Goal: Information Seeking & Learning: Learn about a topic

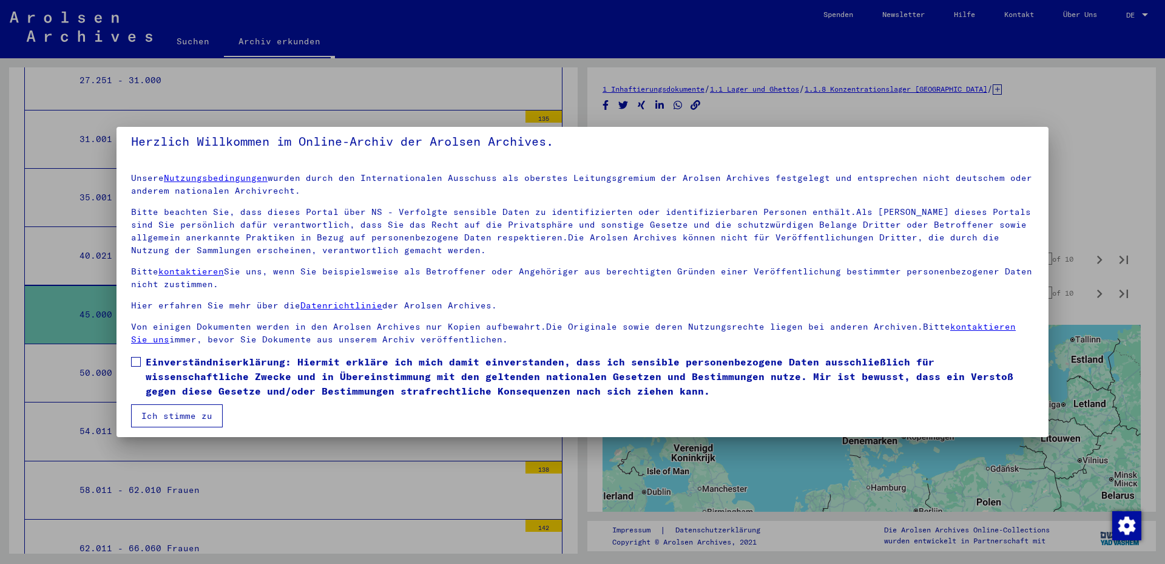
scroll to position [15, 0]
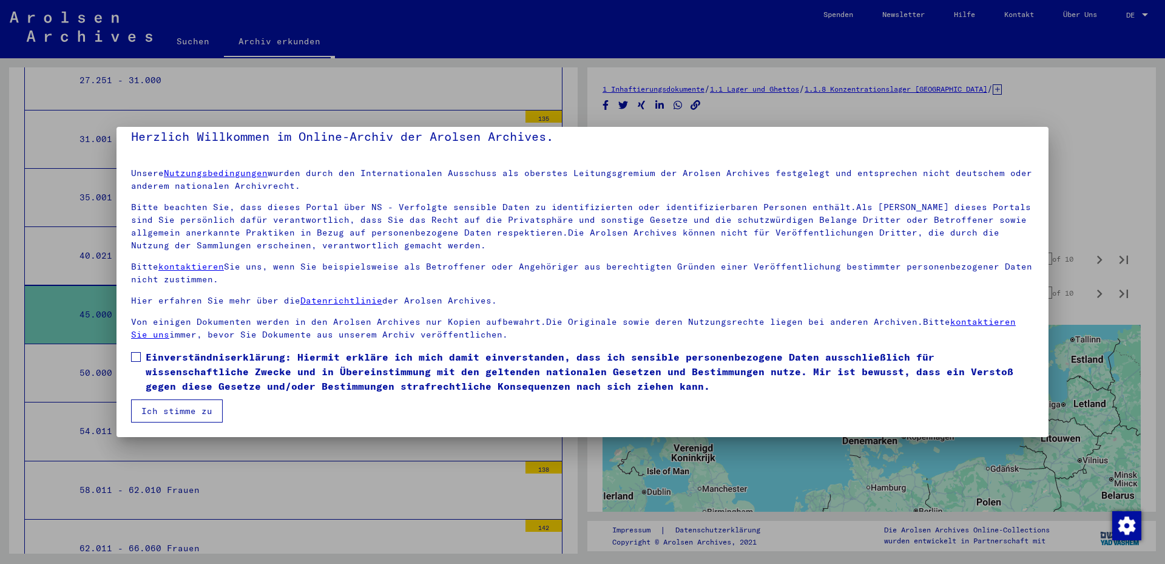
click at [170, 347] on mat-dialog-content "Unsere Nutzungsbedingungen wurden durch den Internationalen Ausschuss als obers…" at bounding box center [582, 290] width 932 height 264
click at [171, 374] on span "Einverständniserklärung: Hiermit erkläre ich mich damit einverstanden, dass ich…" at bounding box center [590, 371] width 888 height 44
click at [167, 404] on button "Ich stimme zu" at bounding box center [177, 410] width 92 height 23
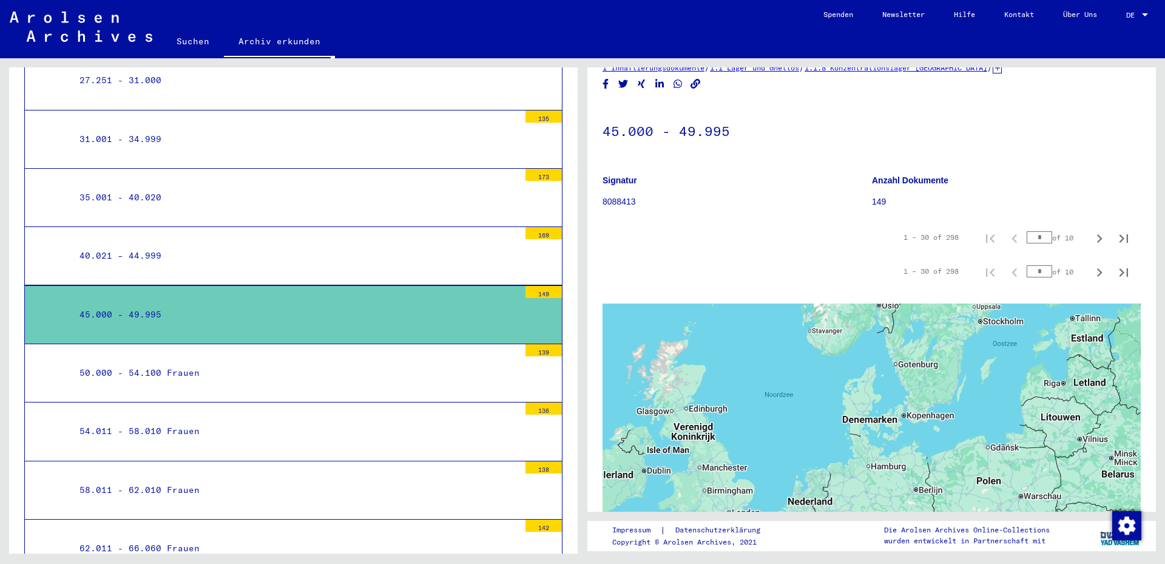
scroll to position [0, 0]
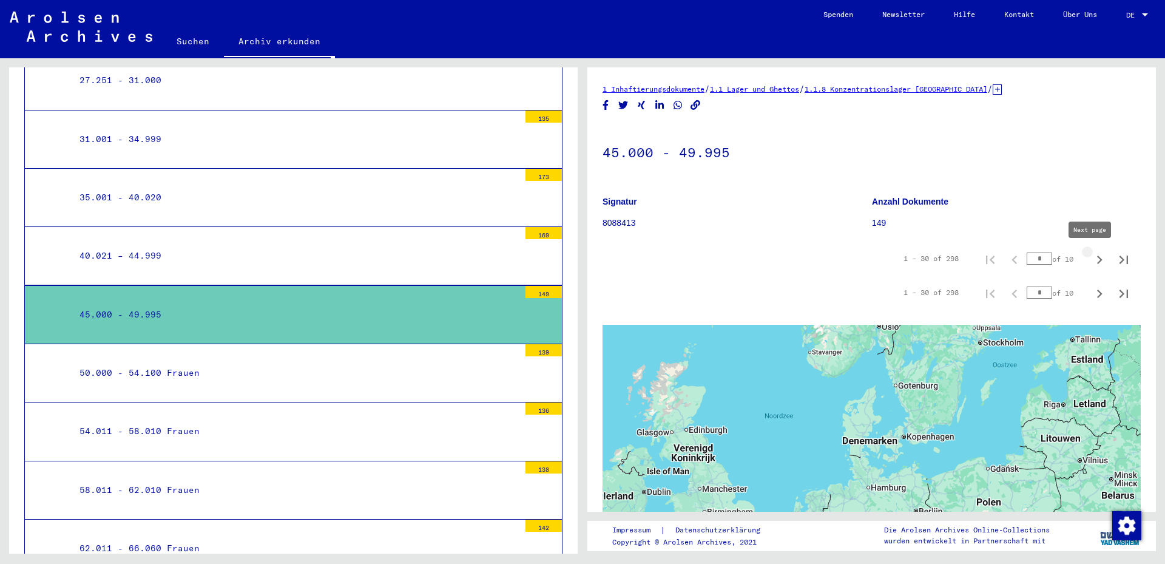
click at [1097, 261] on icon "Next page" at bounding box center [1099, 259] width 5 height 8
type input "*"
click at [146, 315] on div "45.000 - 49.995" at bounding box center [294, 315] width 449 height 24
click at [135, 252] on div "40.021 – 44.999" at bounding box center [294, 256] width 449 height 24
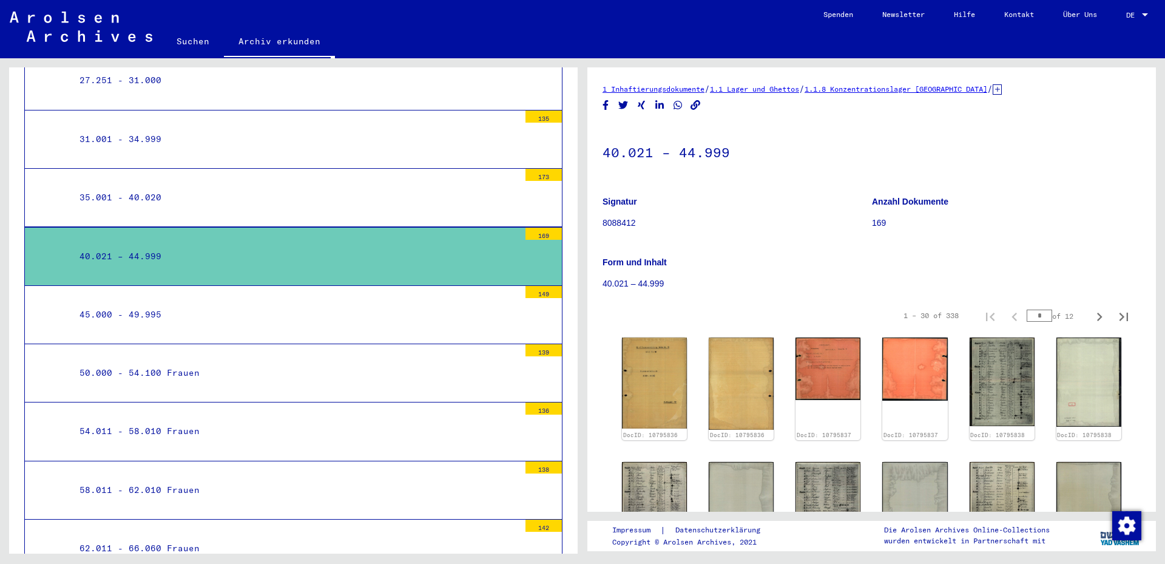
click at [137, 315] on div "45.000 - 49.995" at bounding box center [294, 315] width 449 height 24
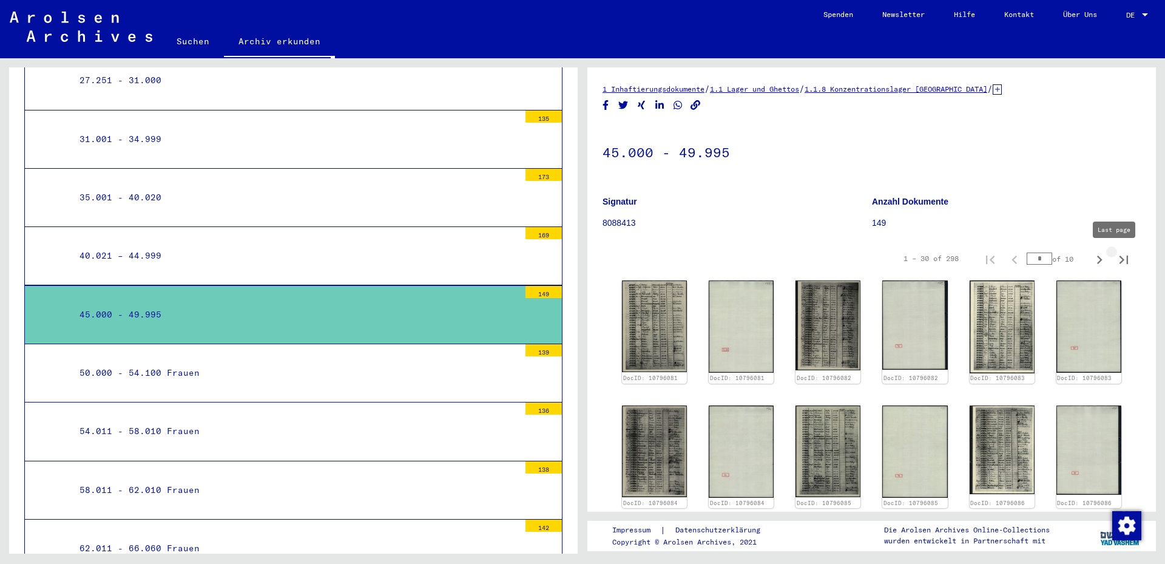
click at [1115, 261] on icon "Last page" at bounding box center [1123, 259] width 17 height 17
type input "**"
click at [655, 317] on img at bounding box center [654, 326] width 69 height 96
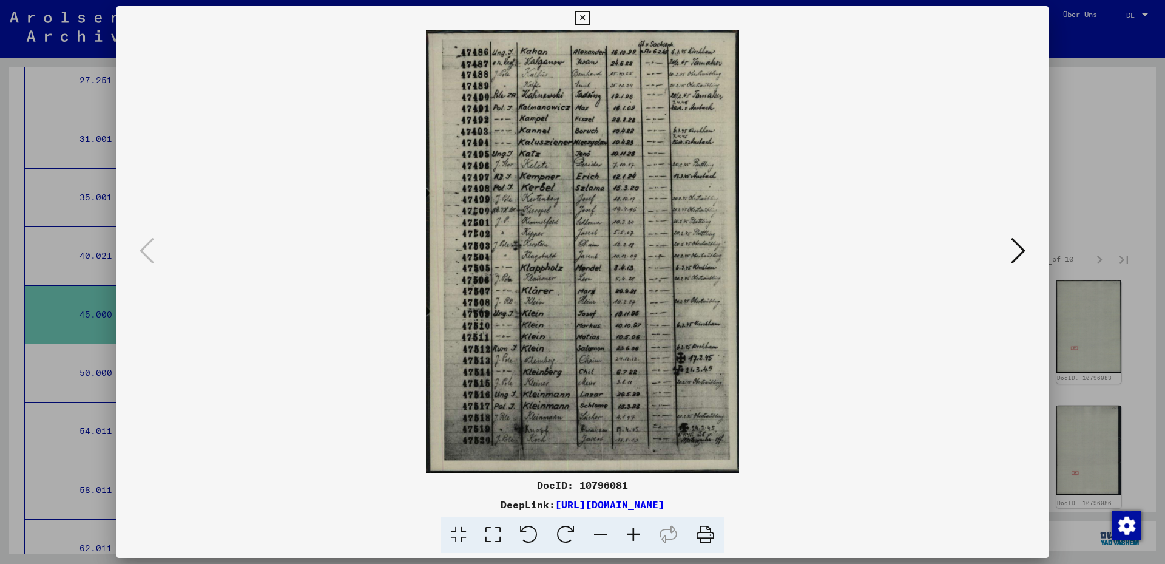
click at [583, 19] on icon at bounding box center [582, 18] width 14 height 15
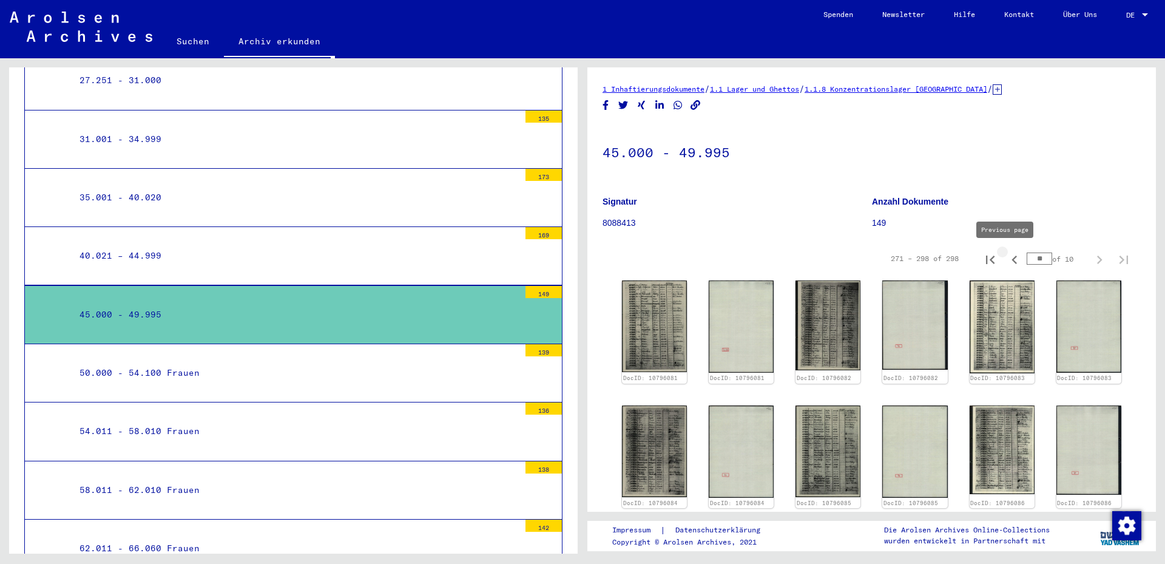
click at [1011, 258] on icon "Previous page" at bounding box center [1013, 259] width 5 height 8
type input "*"
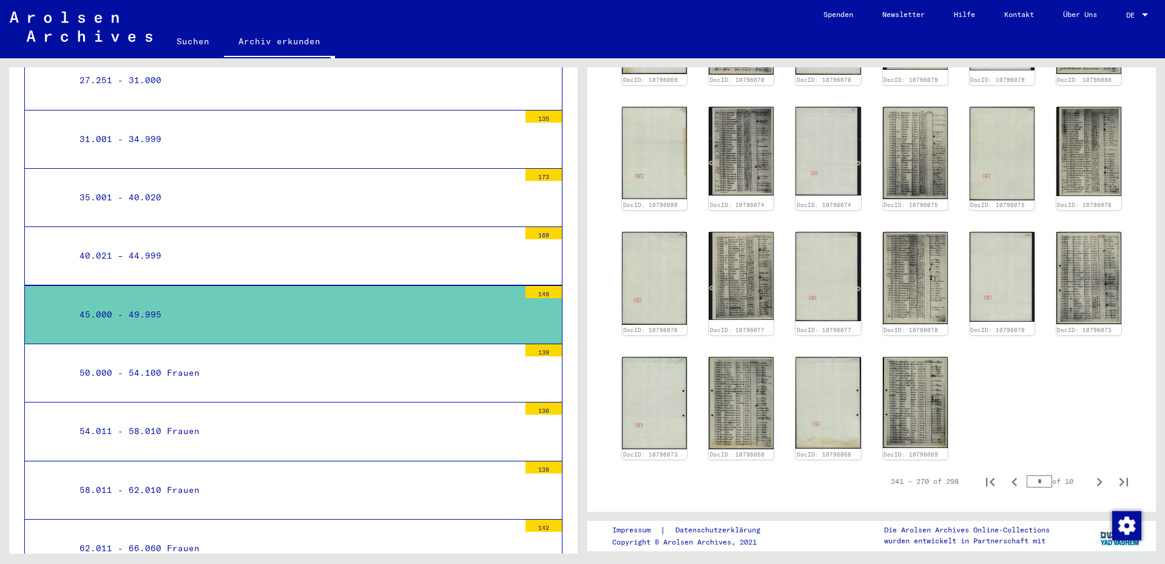
scroll to position [422, 0]
click at [899, 393] on img at bounding box center [915, 402] width 69 height 96
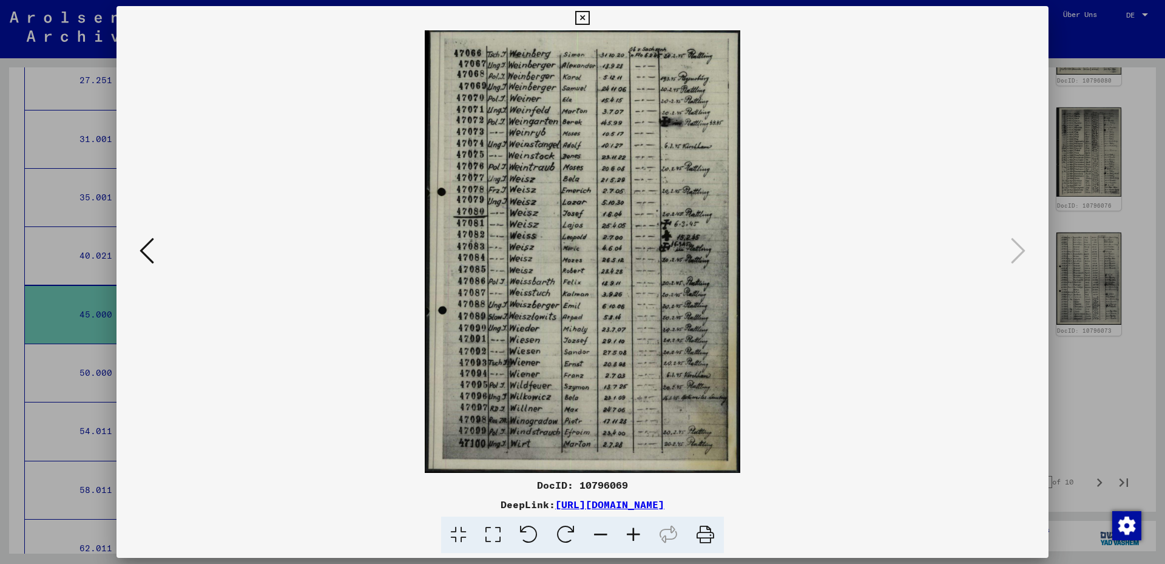
click at [499, 530] on icon at bounding box center [493, 534] width 35 height 37
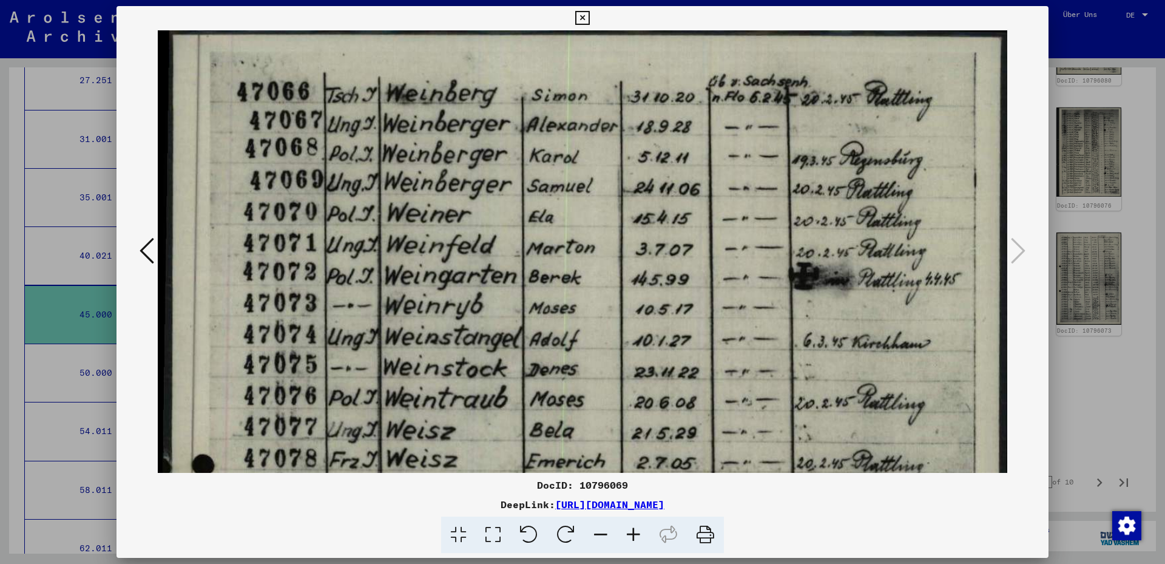
click at [579, 14] on icon at bounding box center [582, 18] width 14 height 15
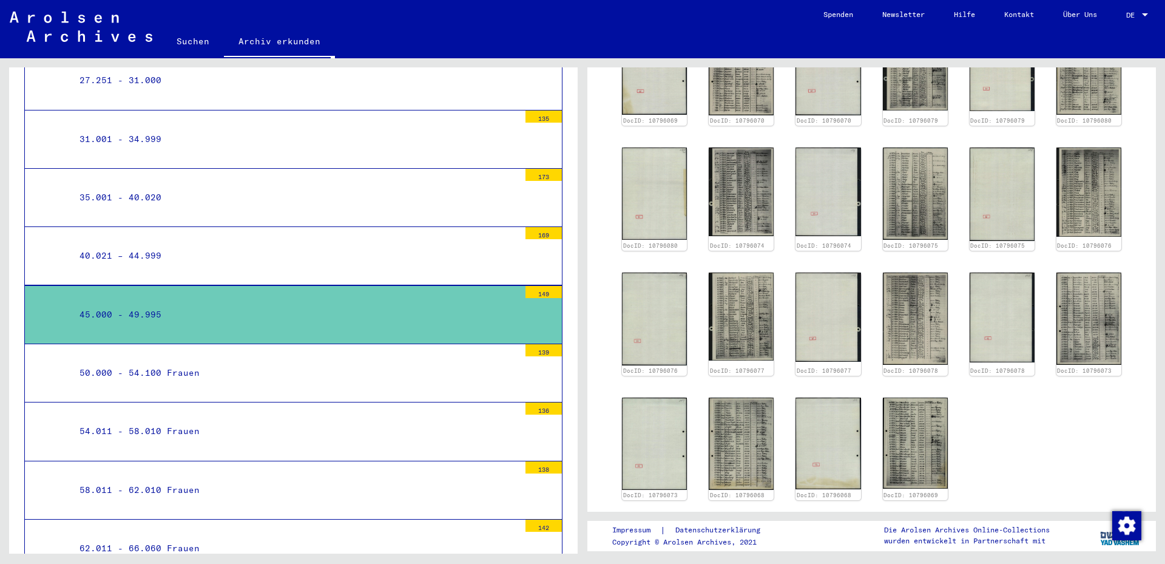
scroll to position [300, 0]
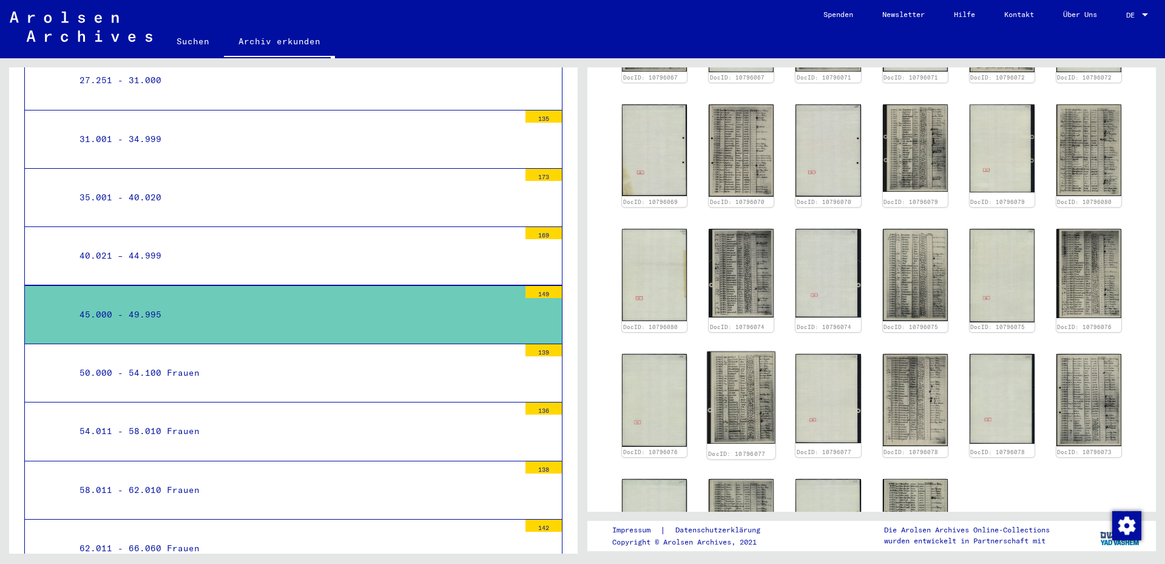
click at [743, 408] on img at bounding box center [741, 397] width 69 height 92
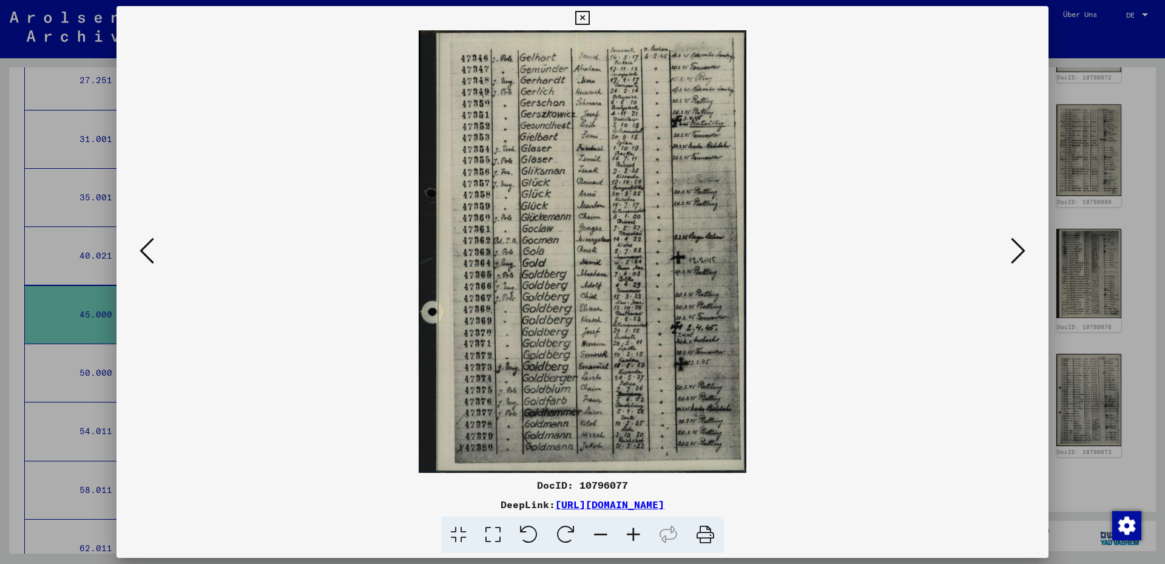
click at [1020, 255] on icon at bounding box center [1018, 250] width 15 height 29
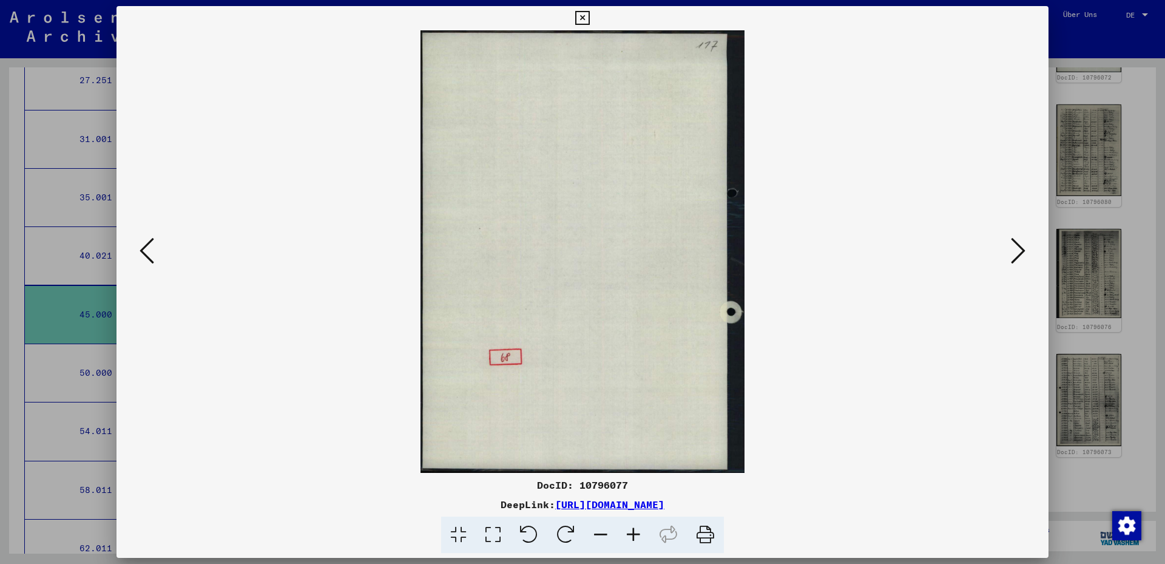
click at [1020, 255] on icon at bounding box center [1018, 250] width 15 height 29
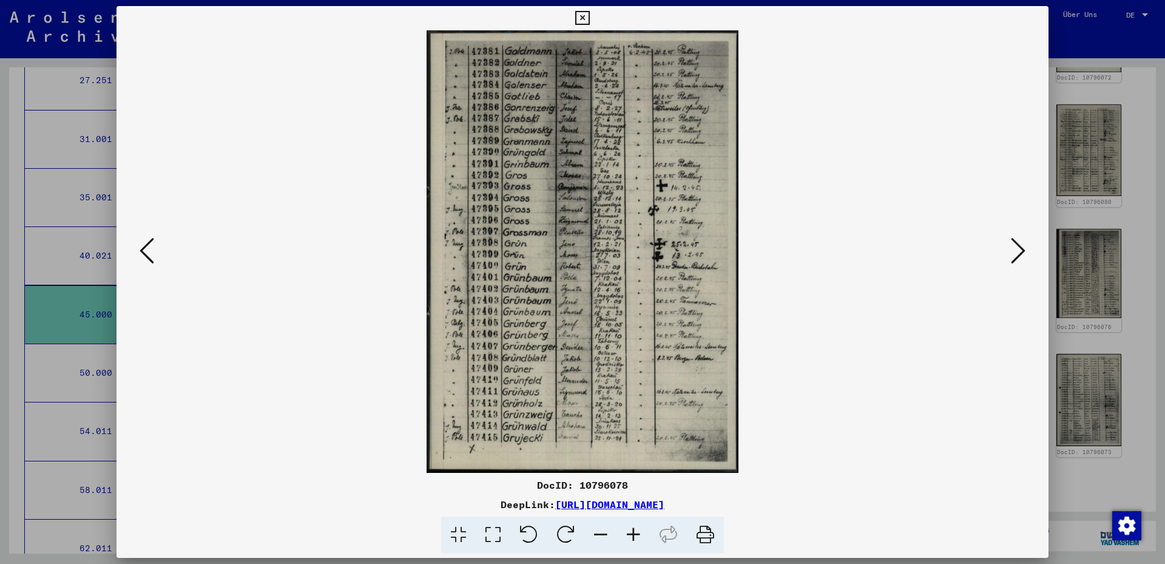
click at [1020, 255] on icon at bounding box center [1018, 250] width 15 height 29
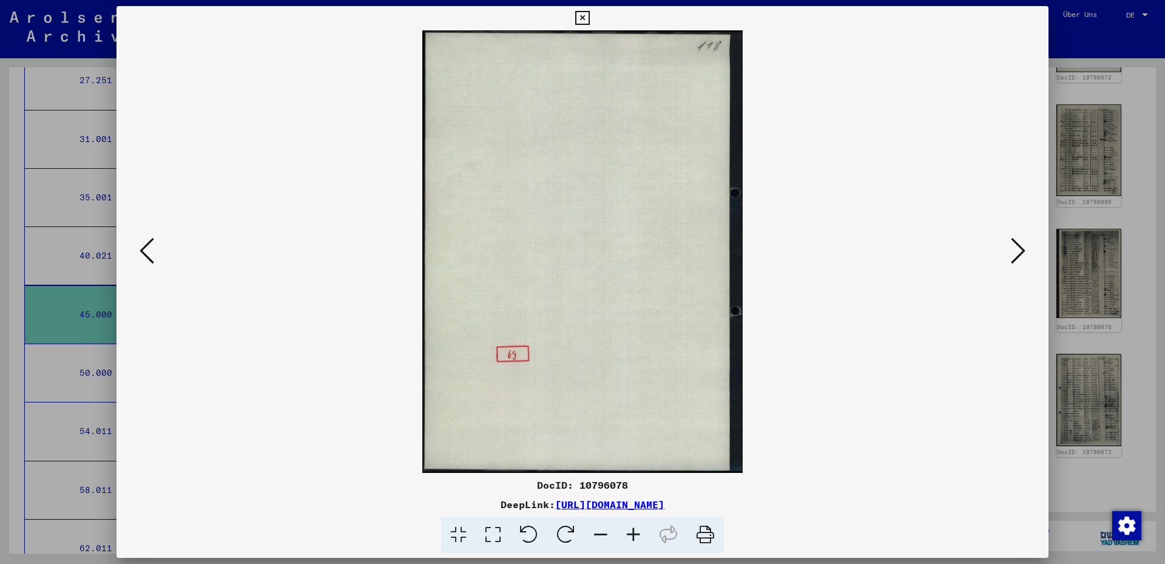
click at [1020, 255] on icon at bounding box center [1018, 250] width 15 height 29
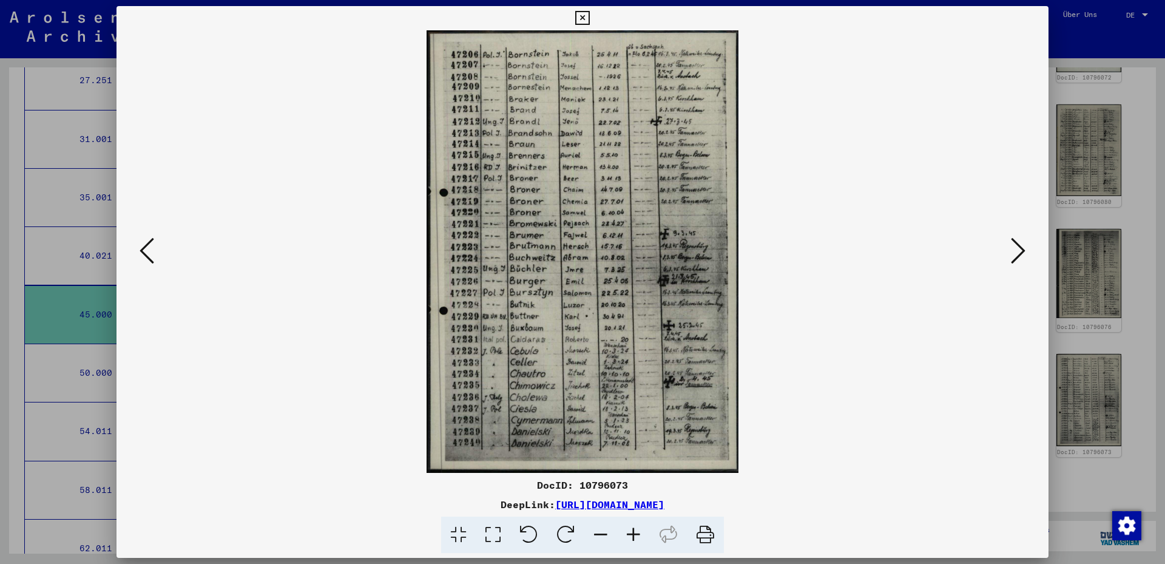
click at [1020, 255] on icon at bounding box center [1018, 250] width 15 height 29
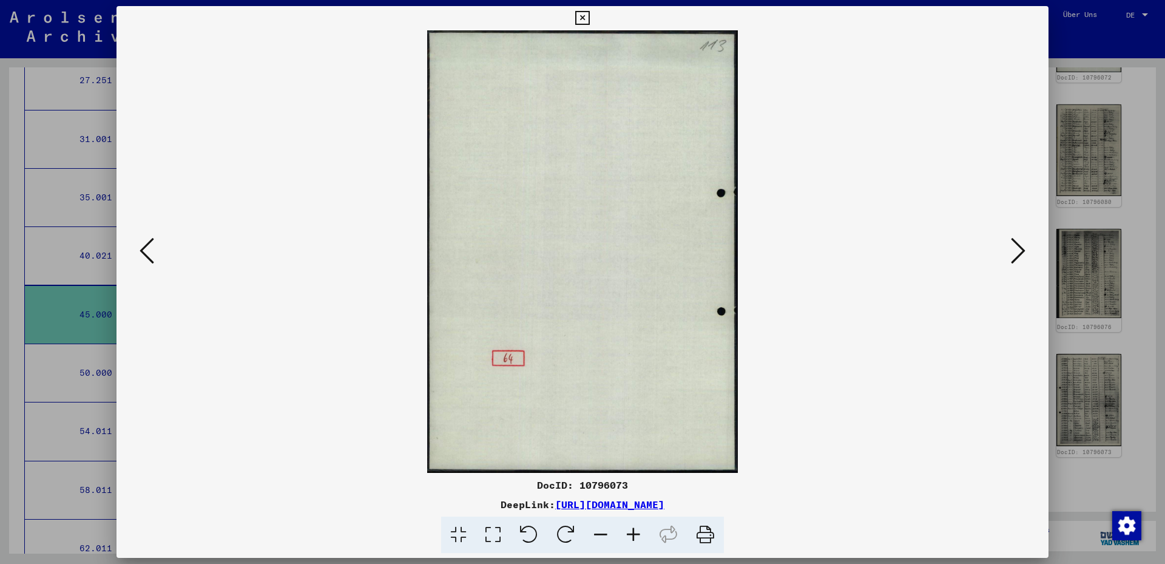
click at [1019, 256] on icon at bounding box center [1018, 250] width 15 height 29
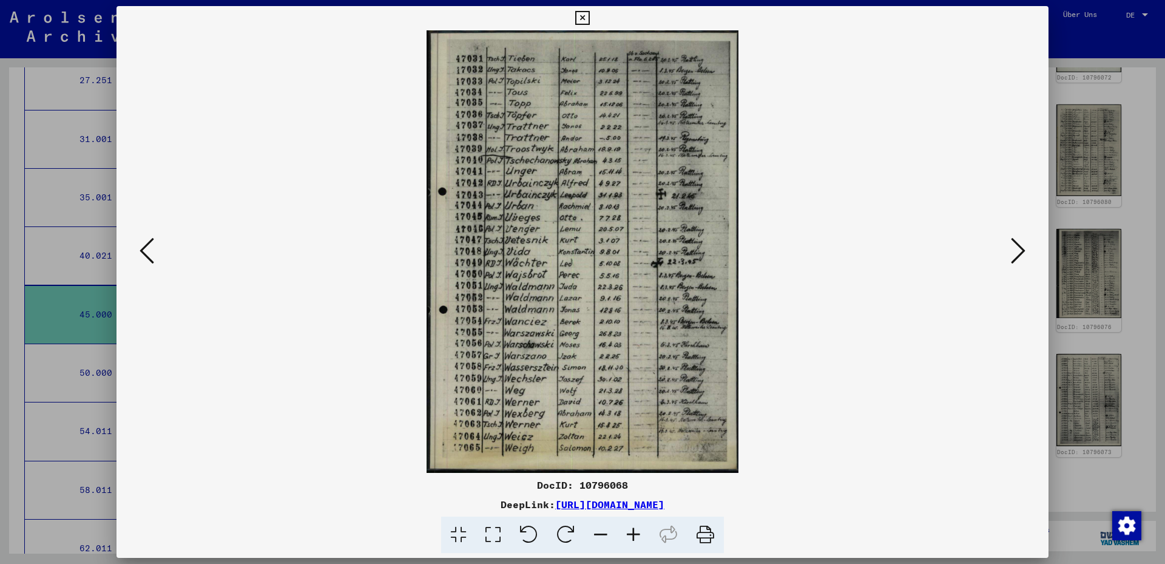
click at [1015, 257] on icon at bounding box center [1018, 250] width 15 height 29
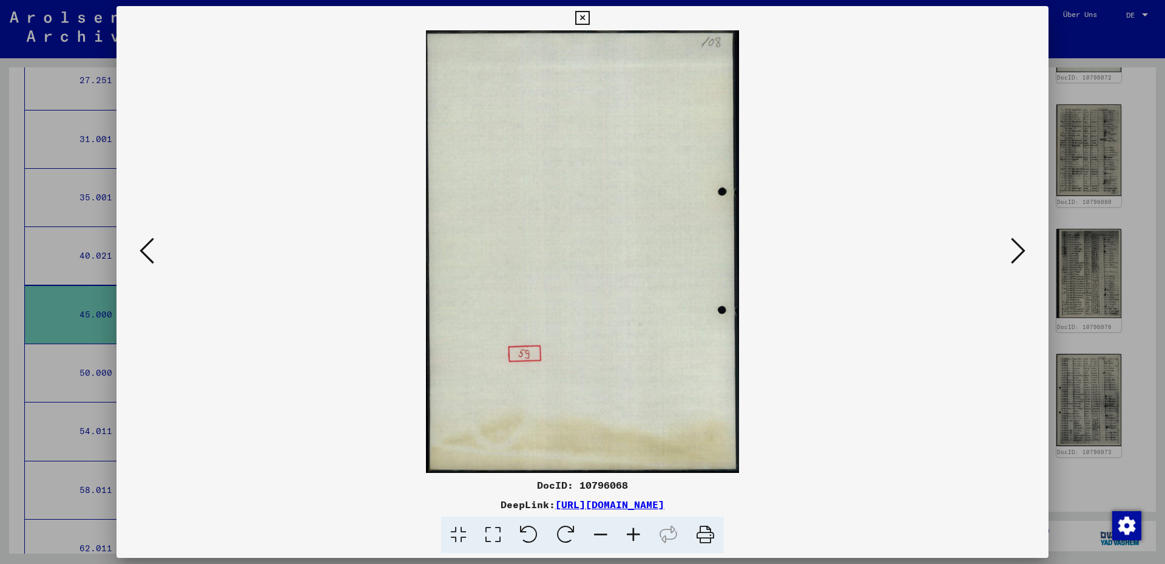
click at [1015, 257] on icon at bounding box center [1018, 250] width 15 height 29
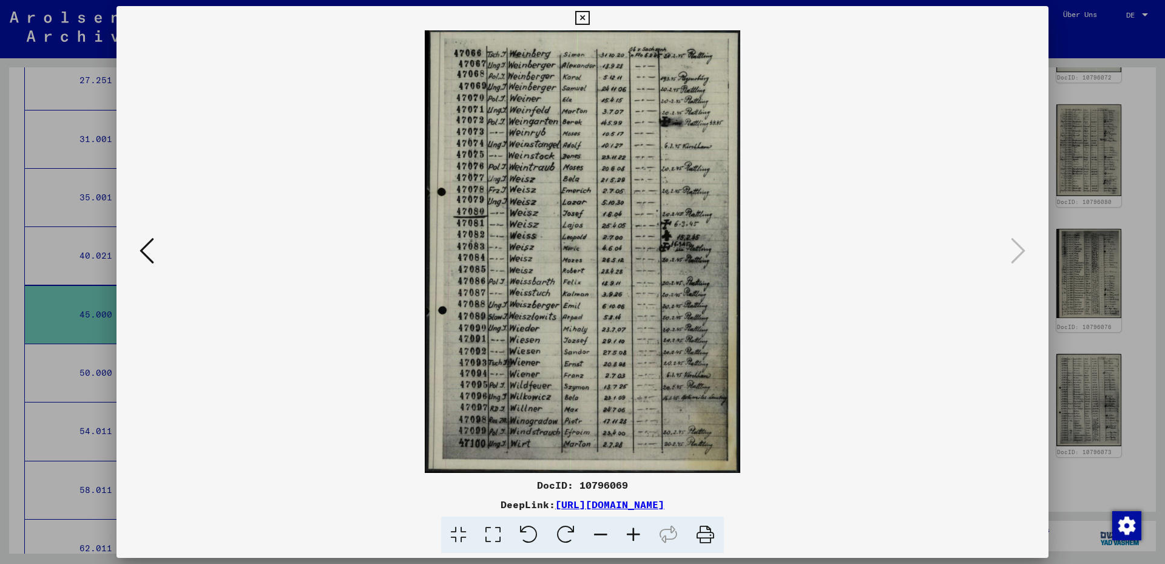
click at [577, 8] on button at bounding box center [581, 18] width 21 height 24
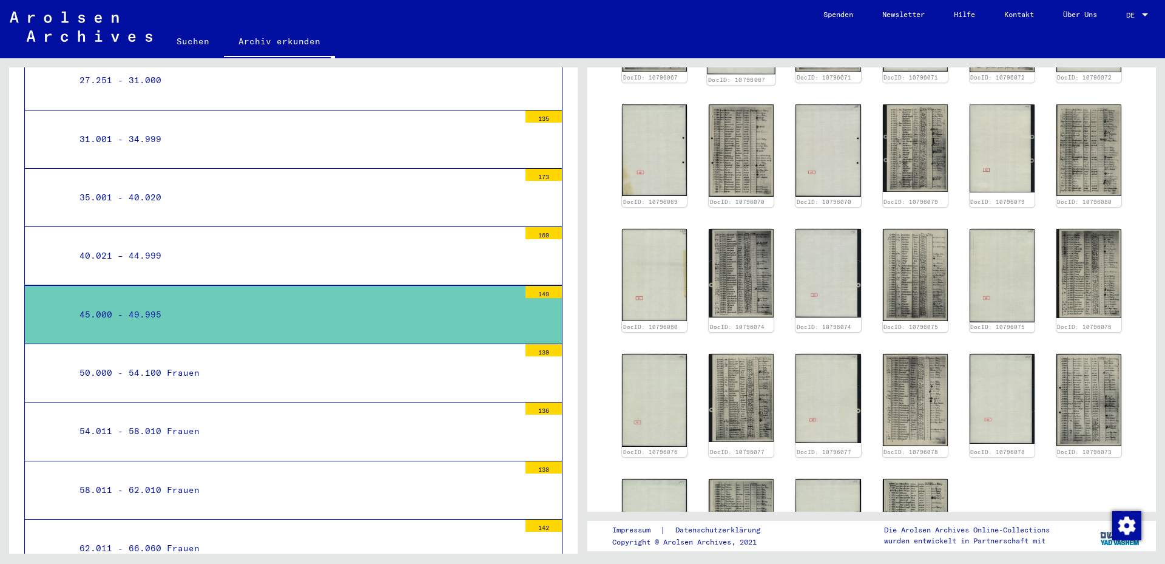
scroll to position [179, 0]
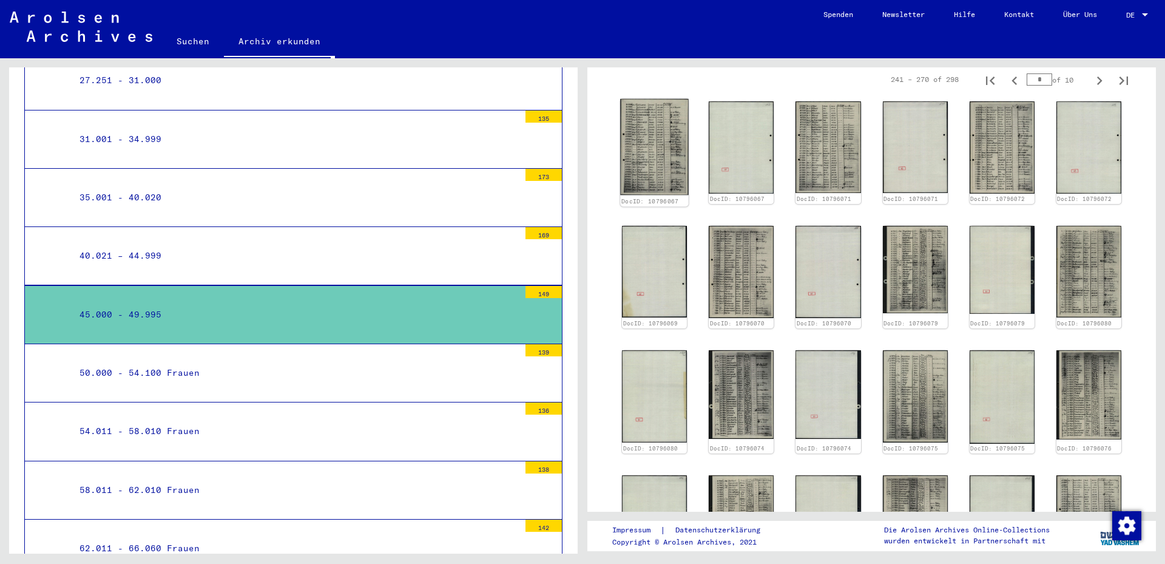
click at [664, 147] on img at bounding box center [654, 147] width 69 height 96
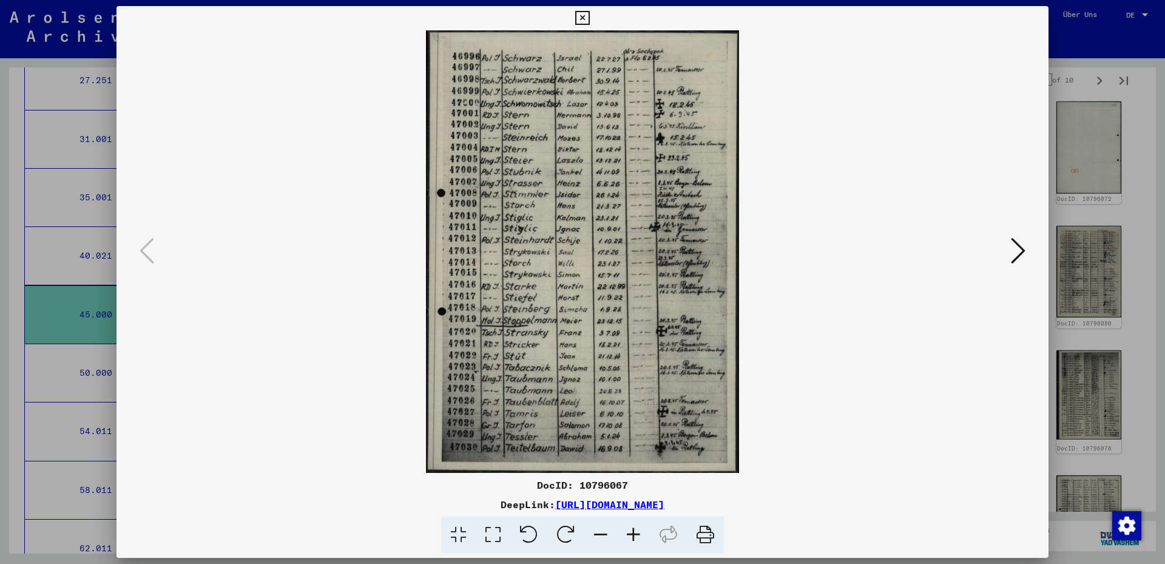
click at [1011, 257] on icon at bounding box center [1018, 250] width 15 height 29
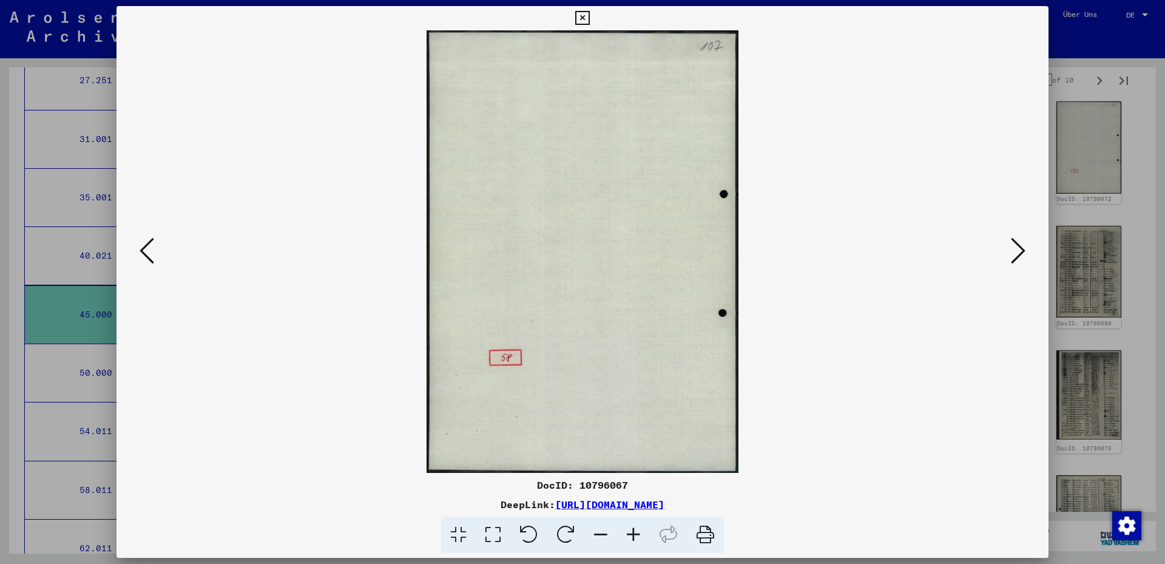
click at [1011, 257] on icon at bounding box center [1018, 250] width 15 height 29
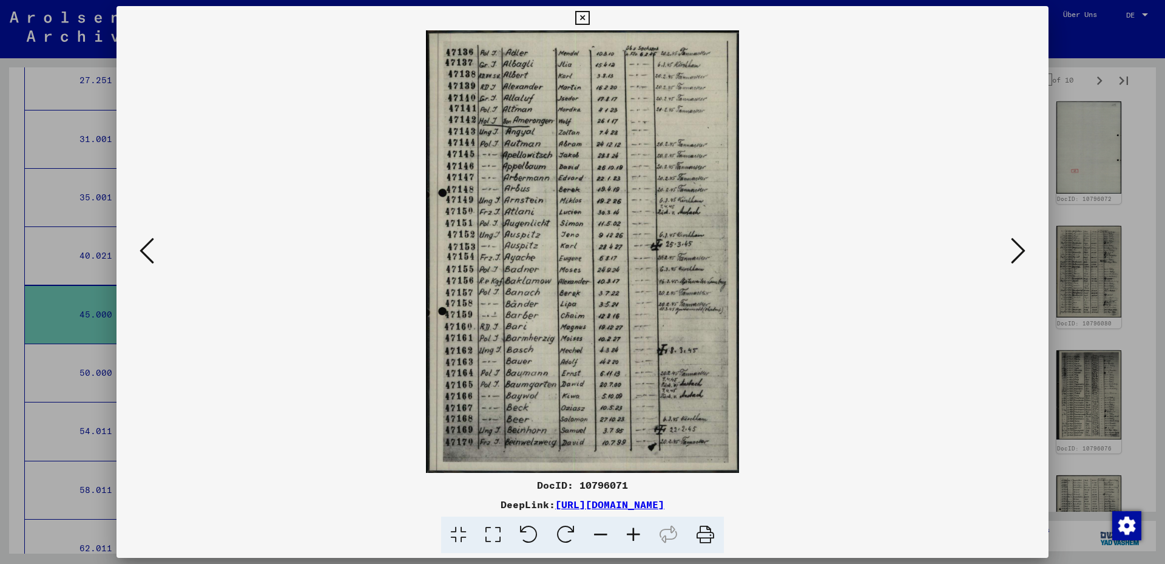
click at [1011, 256] on icon at bounding box center [1018, 250] width 15 height 29
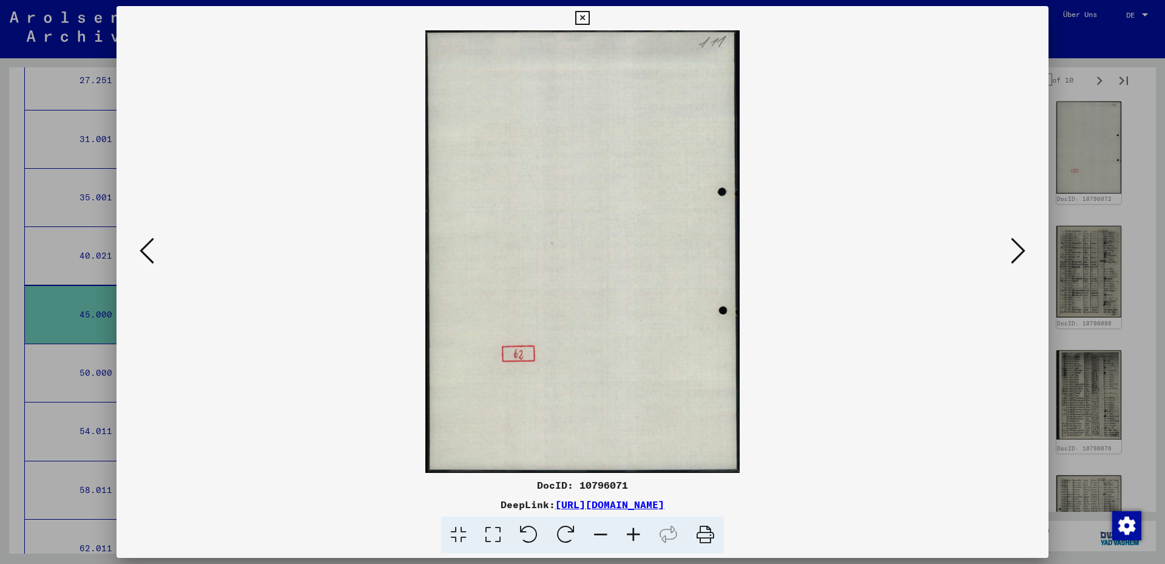
click at [1006, 254] on img at bounding box center [582, 251] width 849 height 442
click at [1012, 241] on icon at bounding box center [1018, 250] width 15 height 29
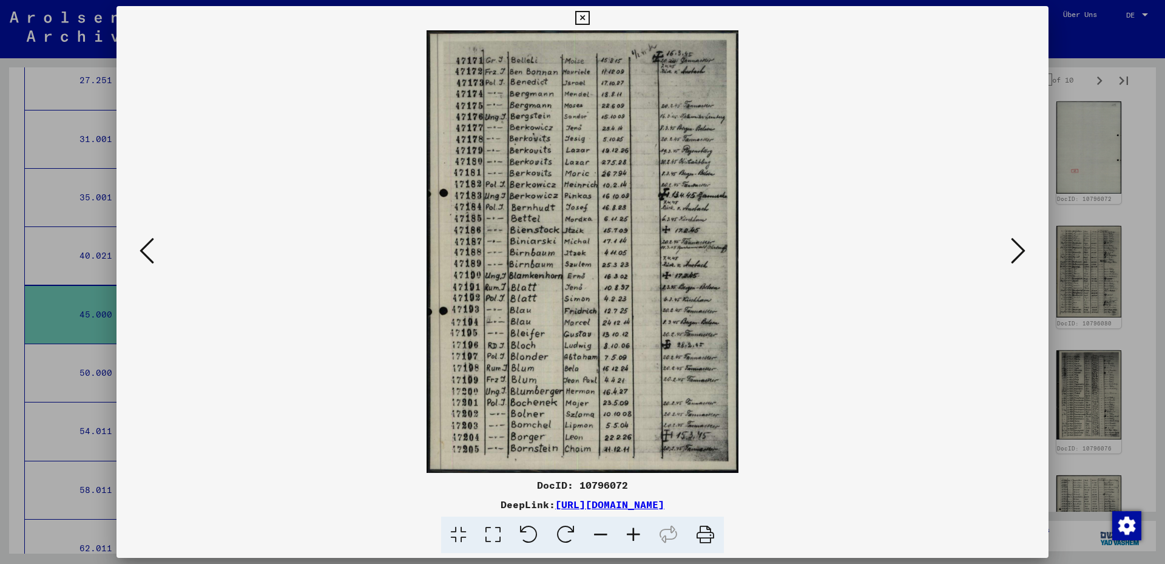
click at [1007, 244] on button at bounding box center [1018, 251] width 22 height 35
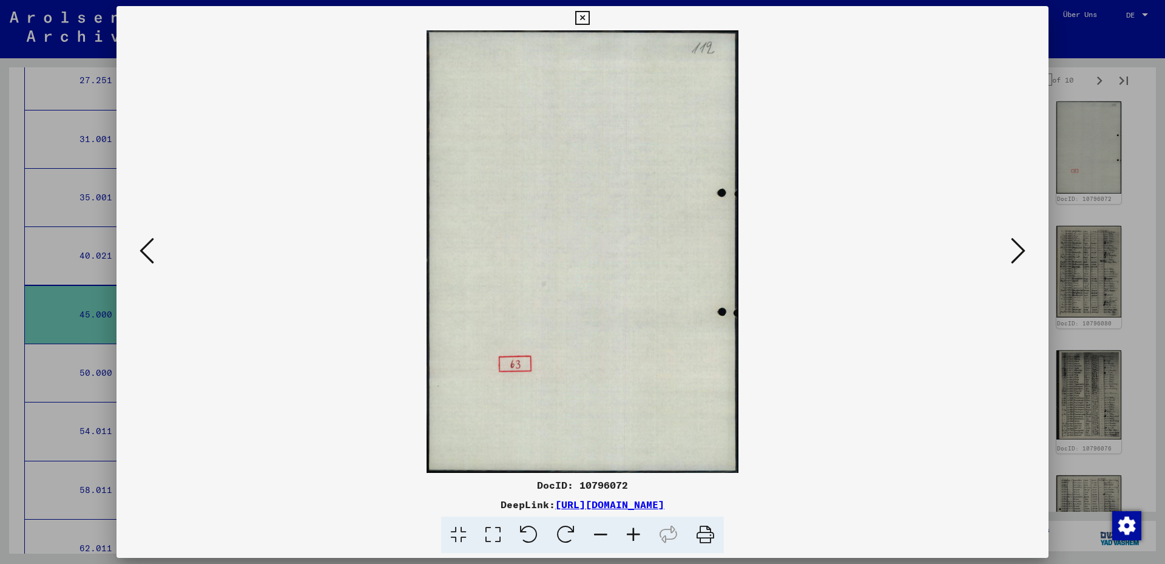
click at [1007, 244] on button at bounding box center [1018, 251] width 22 height 35
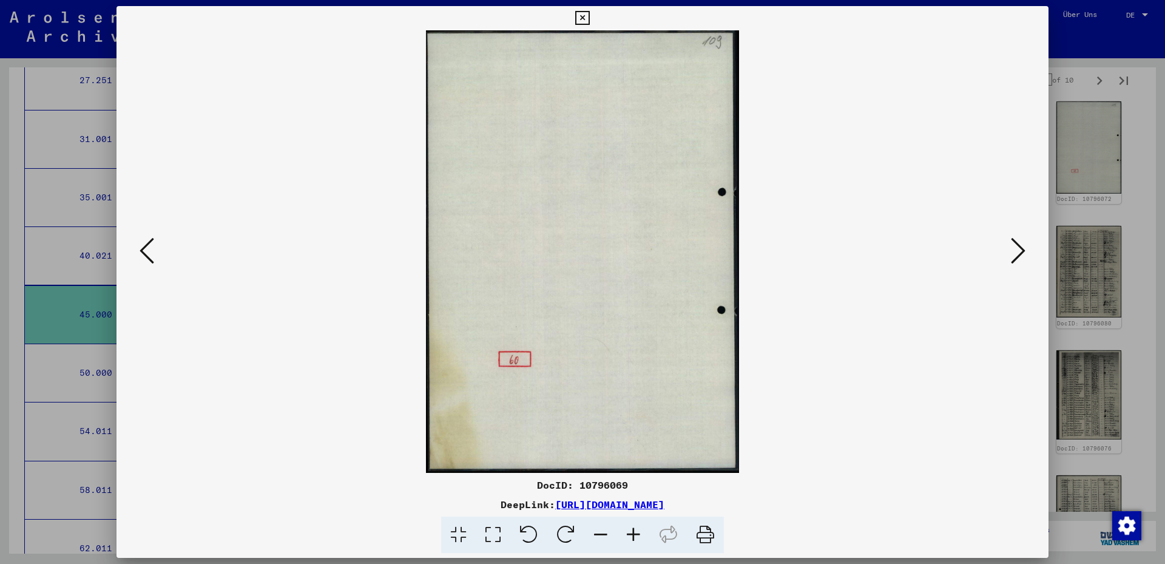
click at [1007, 244] on button at bounding box center [1018, 251] width 22 height 35
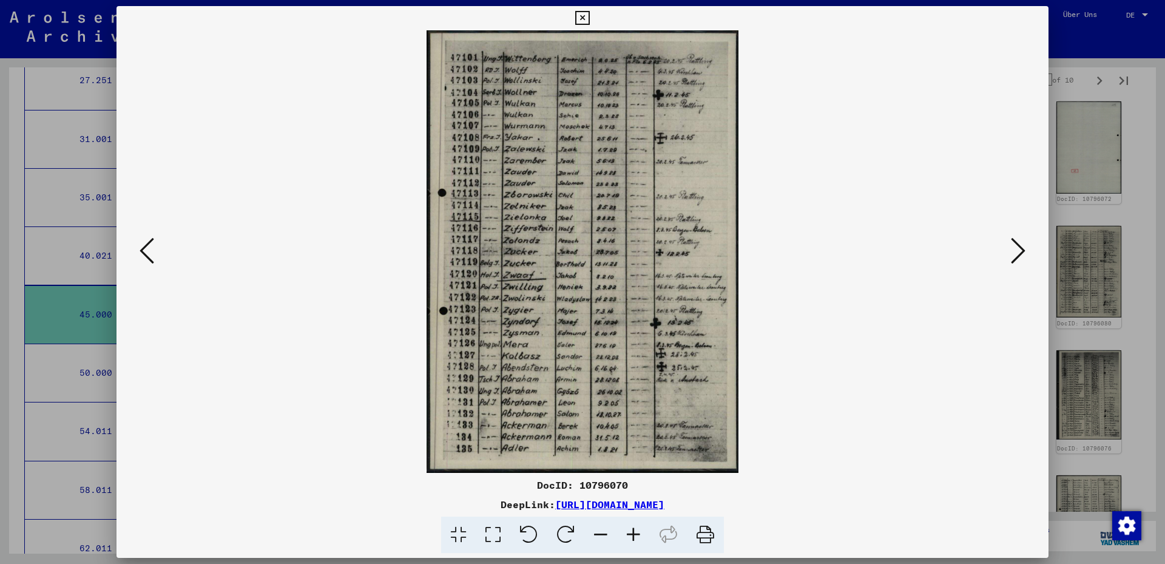
click at [1007, 244] on button at bounding box center [1018, 251] width 22 height 35
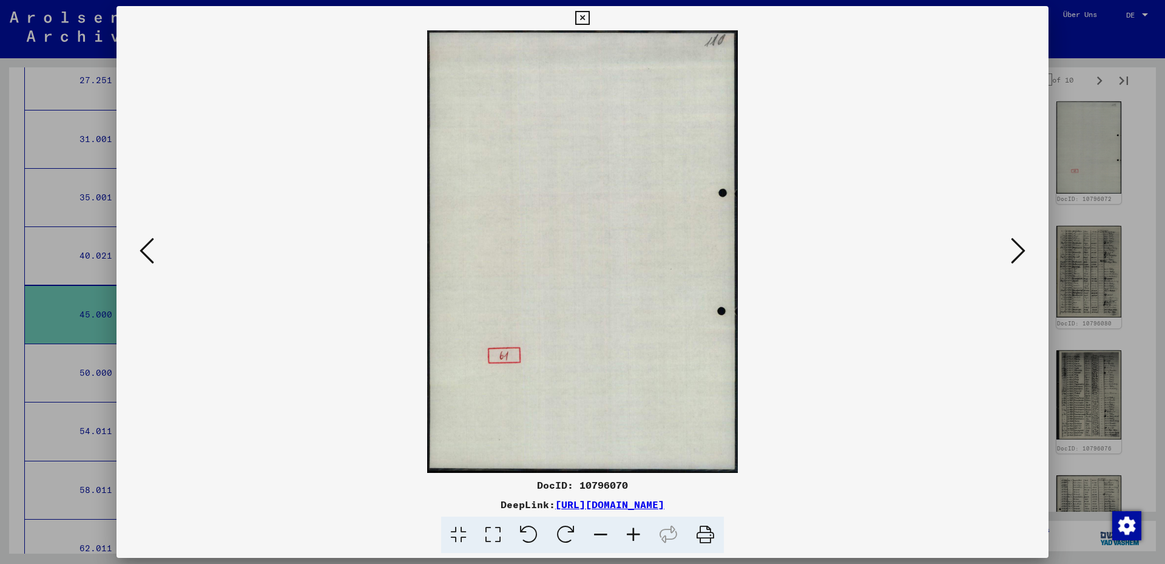
click at [1007, 244] on button at bounding box center [1018, 251] width 22 height 35
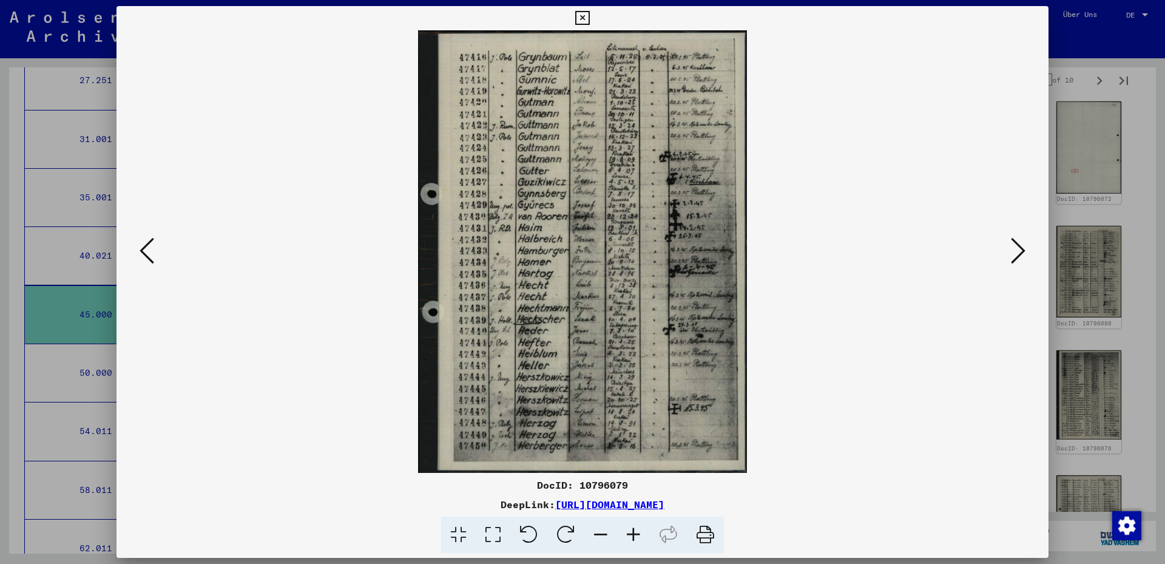
click at [1007, 244] on button at bounding box center [1018, 251] width 22 height 35
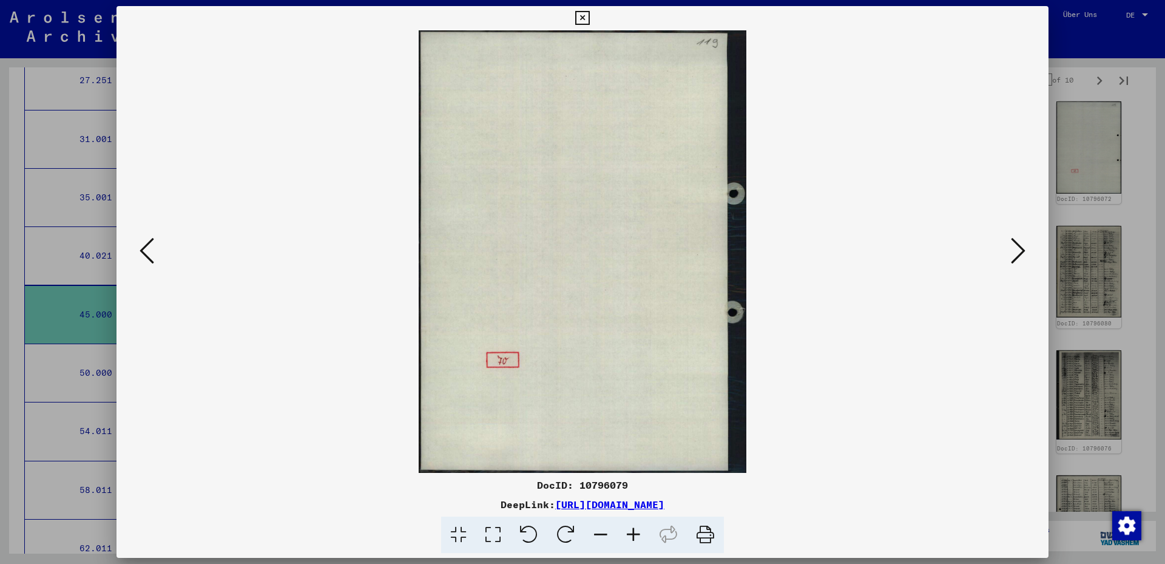
click at [1007, 244] on button at bounding box center [1018, 251] width 22 height 35
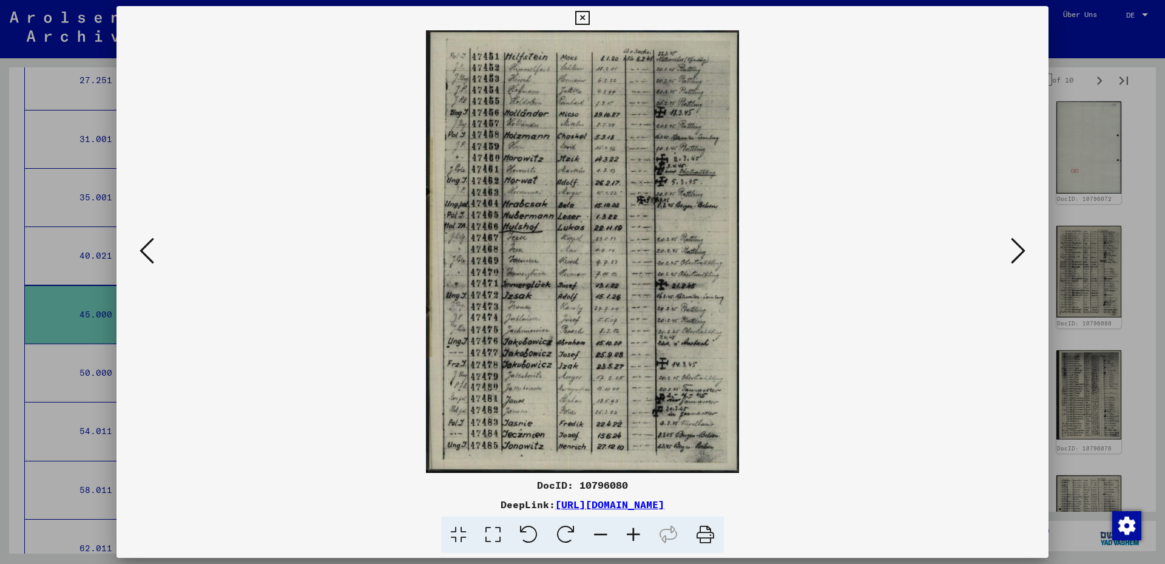
click at [502, 536] on icon at bounding box center [493, 534] width 35 height 37
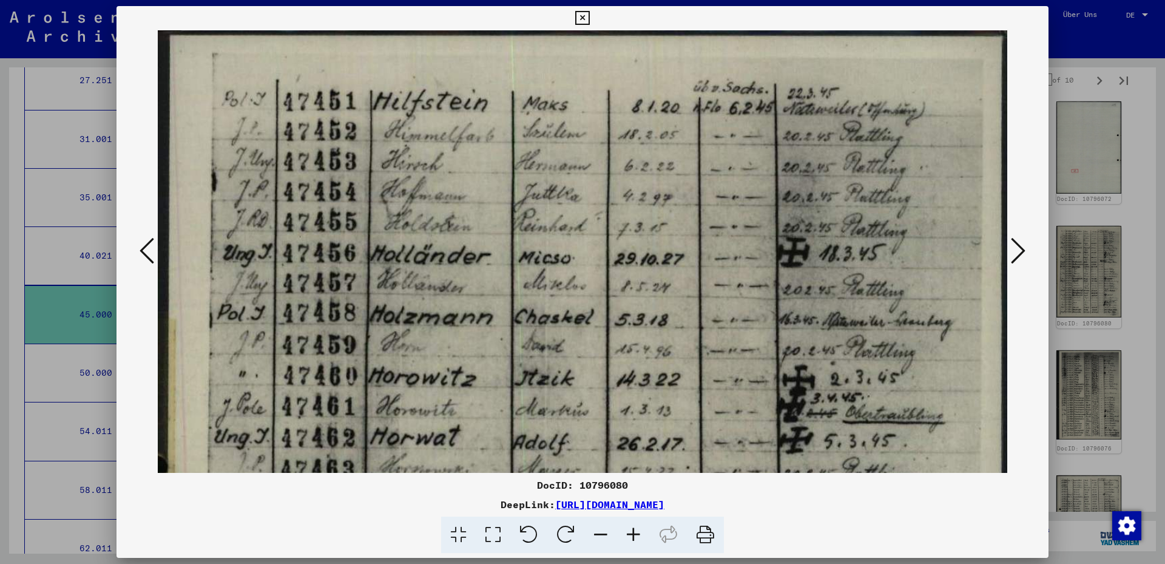
click at [609, 487] on div "DocID: 10796080" at bounding box center [582, 484] width 932 height 15
copy div "10796080"
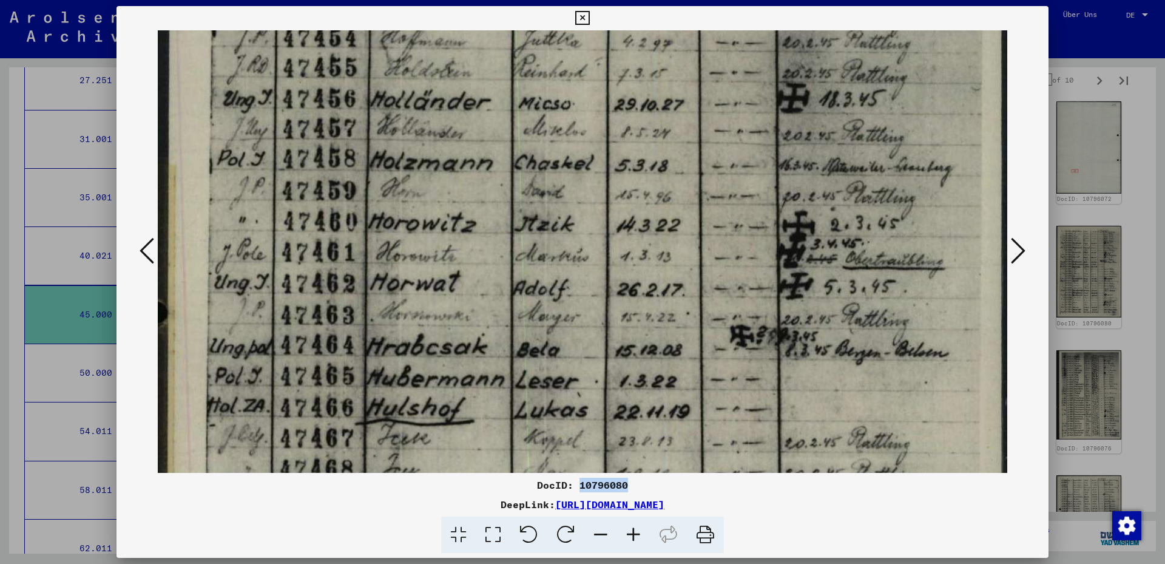
drag, startPoint x: 693, startPoint y: 284, endPoint x: 691, endPoint y: 132, distance: 152.3
click at [691, 130] on img at bounding box center [582, 475] width 849 height 1199
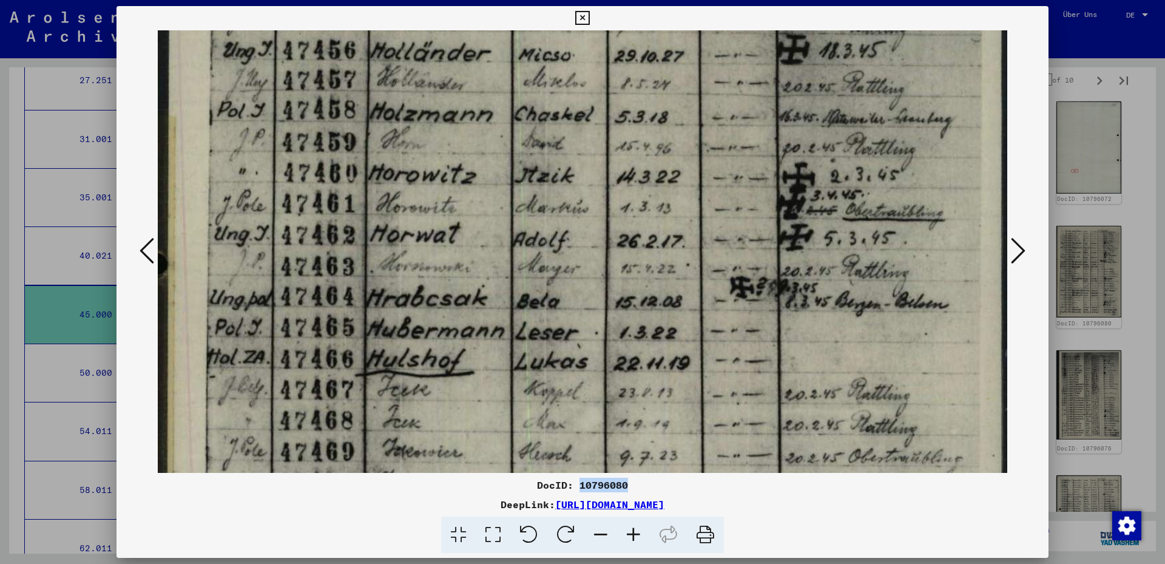
scroll to position [233, 0]
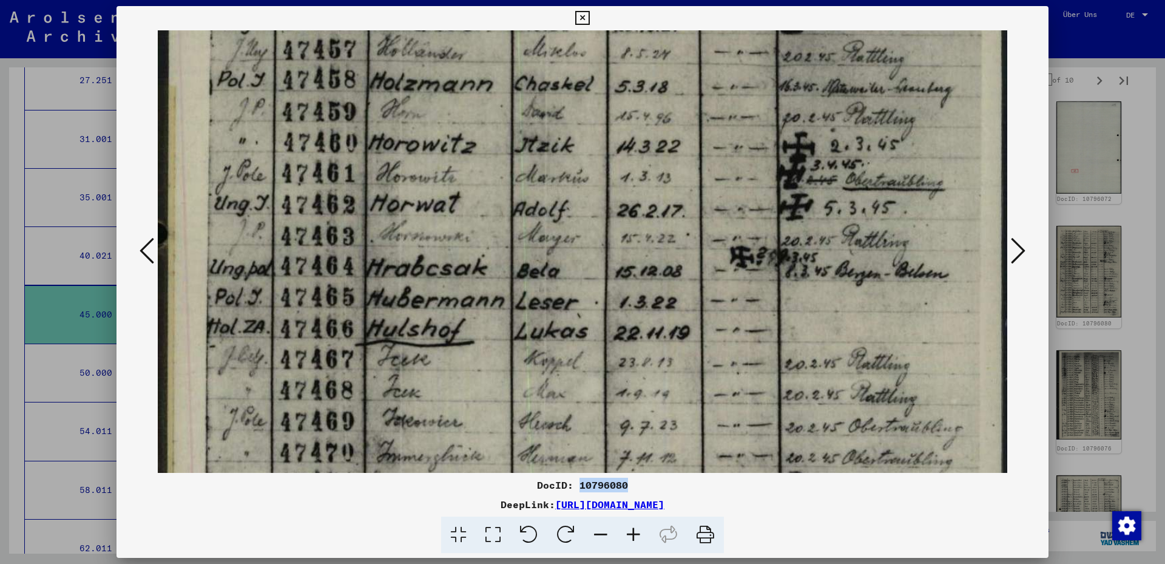
drag, startPoint x: 673, startPoint y: 256, endPoint x: 672, endPoint y: 177, distance: 78.9
click at [672, 177] on img at bounding box center [582, 396] width 849 height 1199
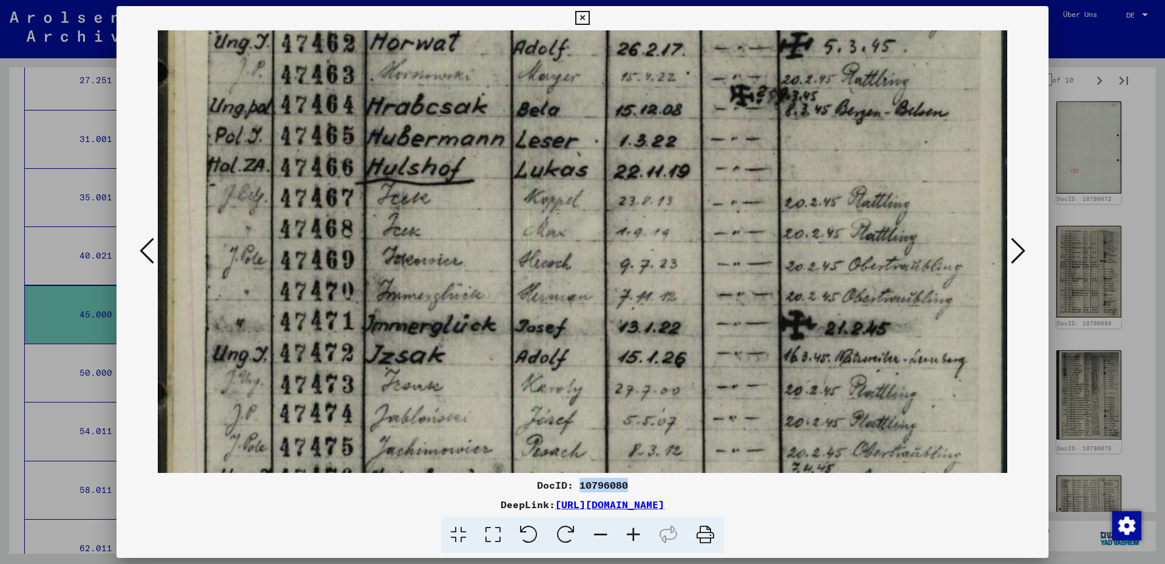
drag, startPoint x: 310, startPoint y: 344, endPoint x: 302, endPoint y: 183, distance: 161.6
click at [302, 183] on img at bounding box center [582, 235] width 849 height 1199
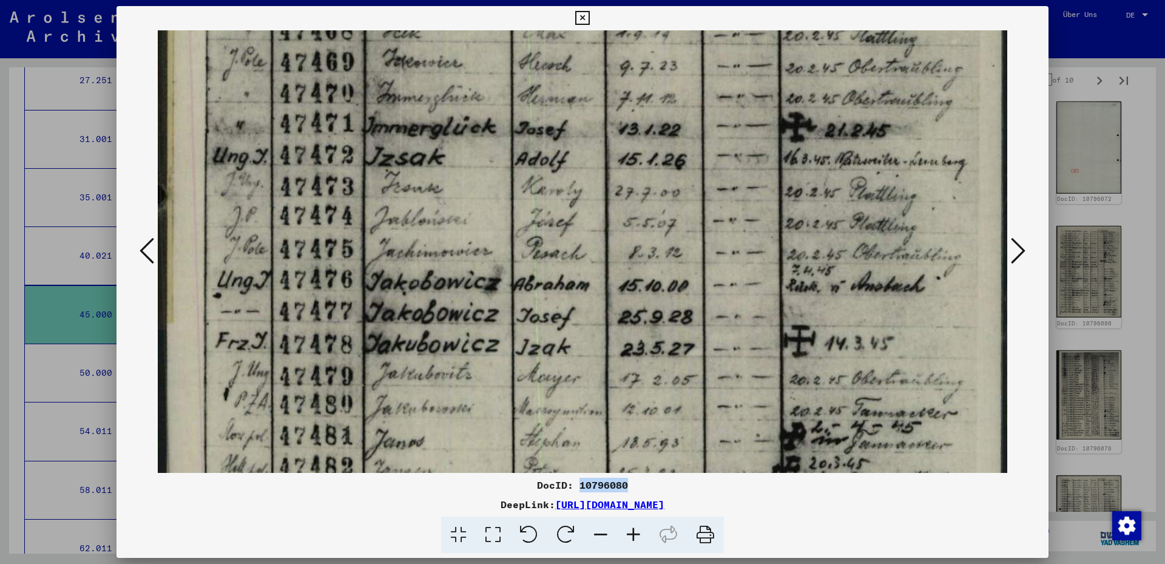
drag, startPoint x: 339, startPoint y: 284, endPoint x: 340, endPoint y: 86, distance: 197.8
click at [340, 86] on img at bounding box center [582, 37] width 849 height 1199
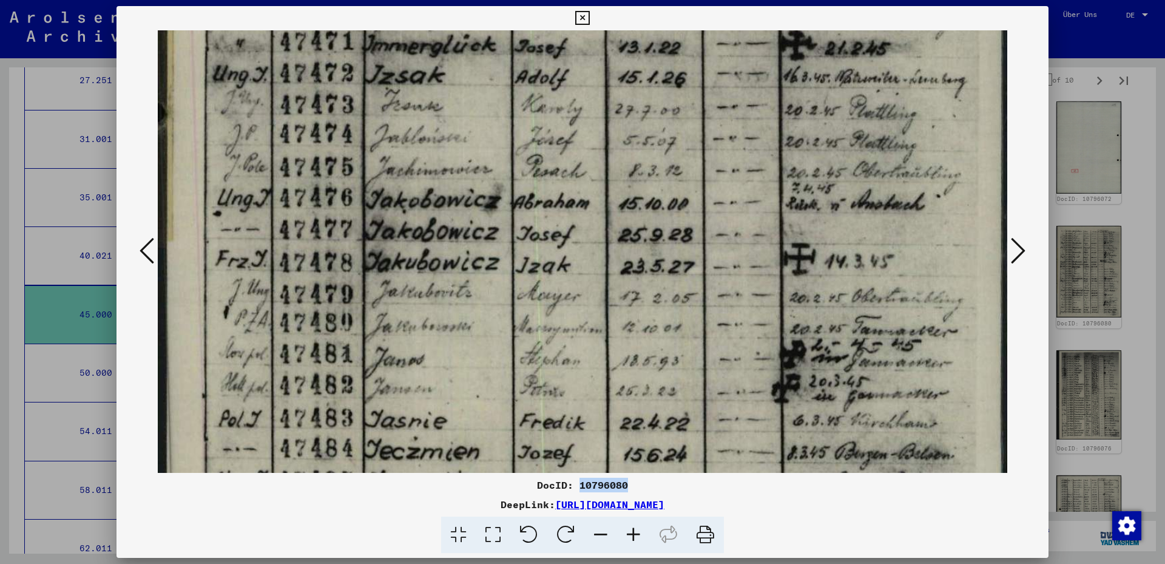
scroll to position [676, 0]
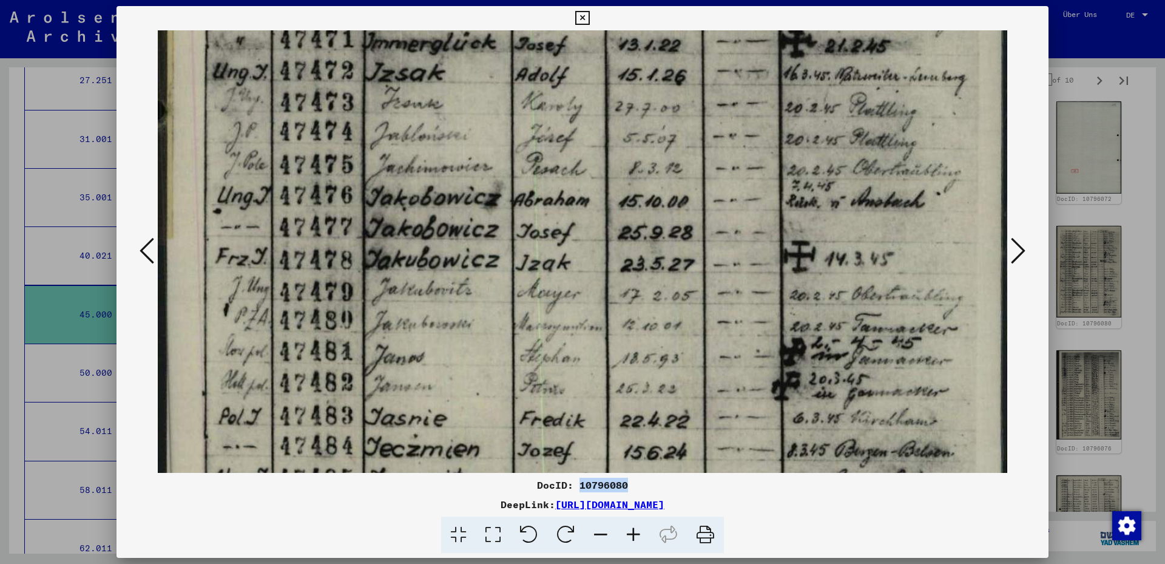
drag, startPoint x: 376, startPoint y: 278, endPoint x: 377, endPoint y: 194, distance: 84.3
click at [633, 528] on icon at bounding box center [633, 534] width 33 height 37
click at [286, 501] on div "DeepLink: [URL][DOMAIN_NAME]" at bounding box center [582, 504] width 932 height 15
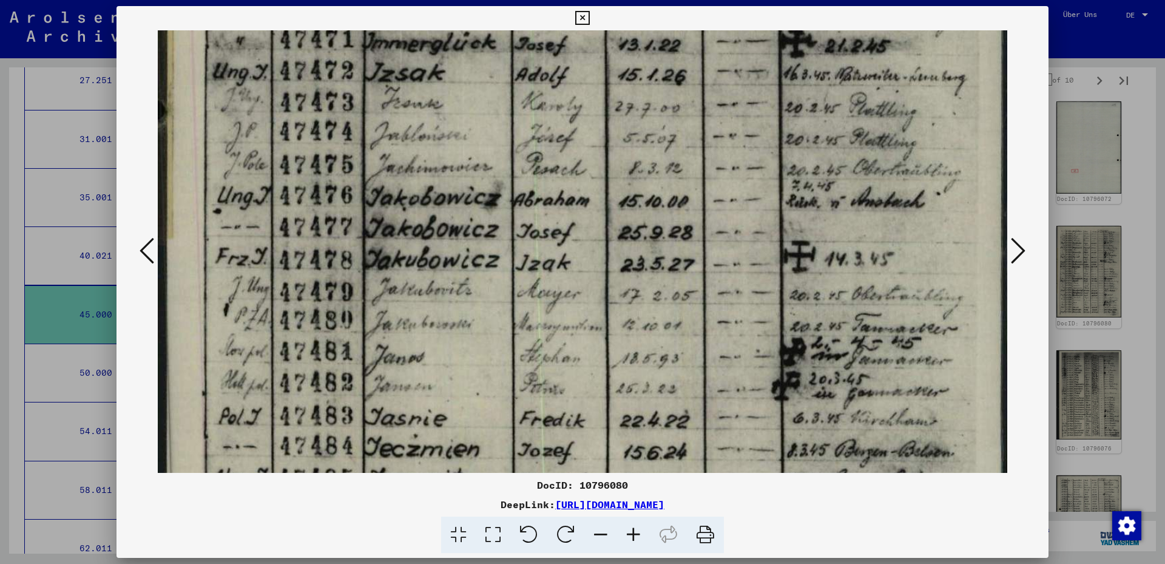
click at [636, 533] on icon at bounding box center [633, 534] width 33 height 37
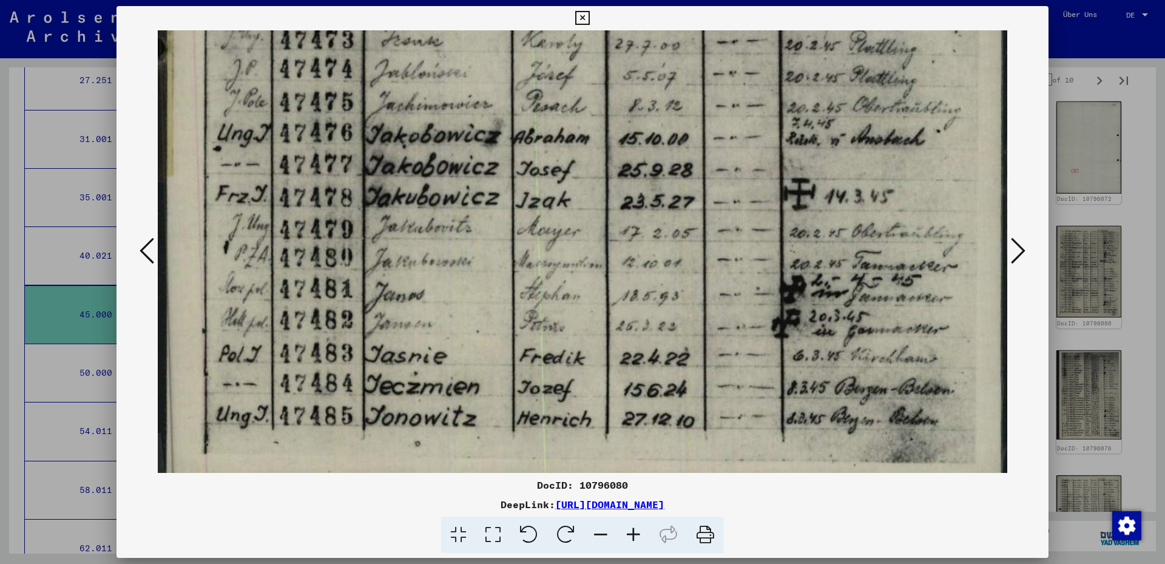
scroll to position [757, 0]
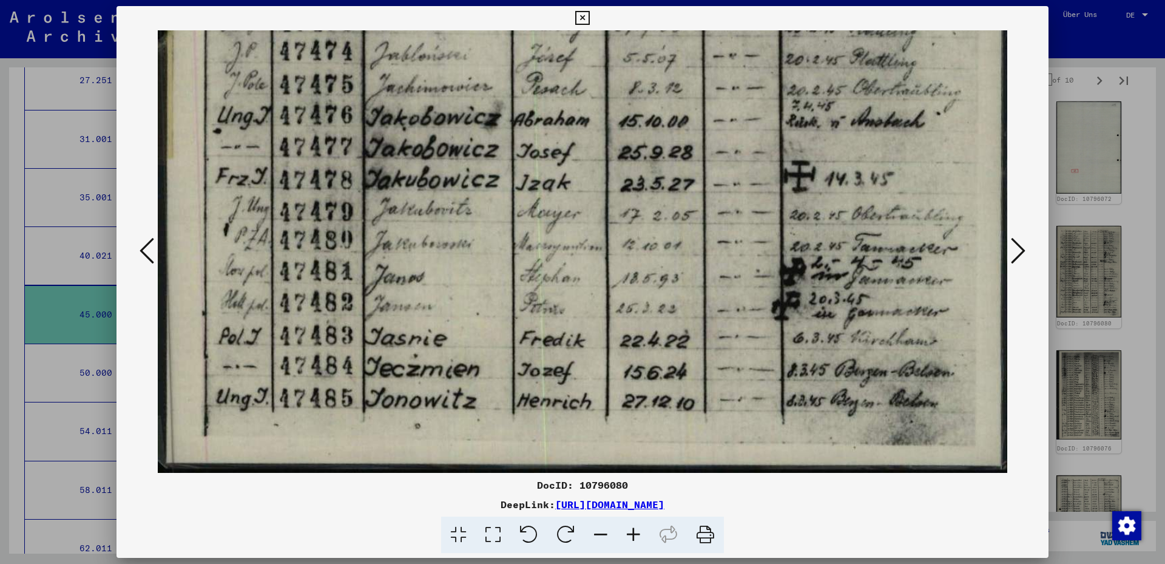
drag, startPoint x: 645, startPoint y: 430, endPoint x: 602, endPoint y: 306, distance: 131.4
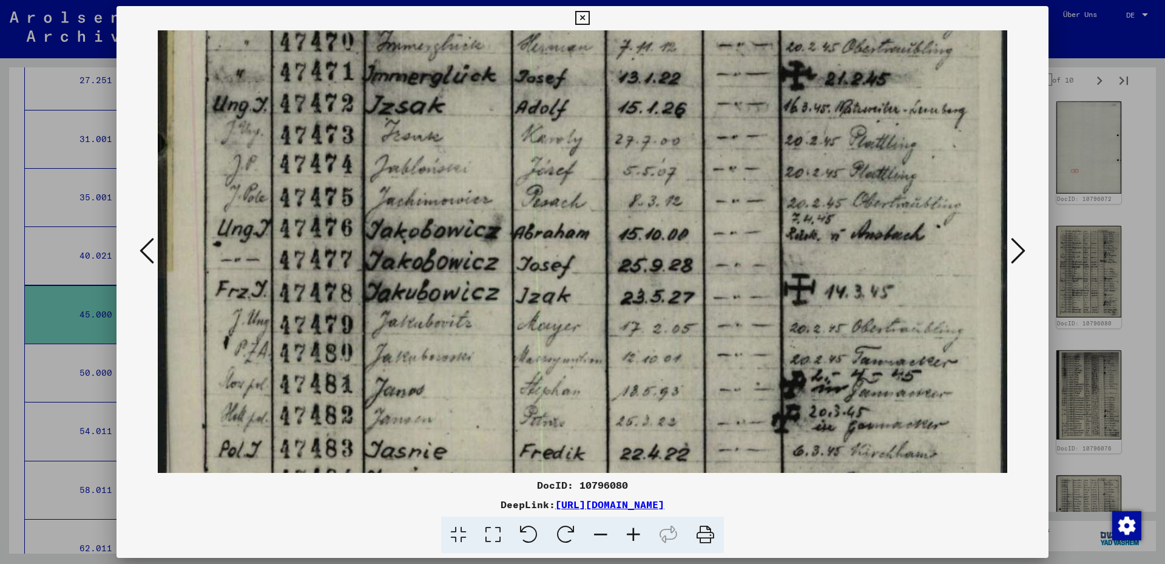
drag, startPoint x: 362, startPoint y: 224, endPoint x: 359, endPoint y: 319, distance: 94.7
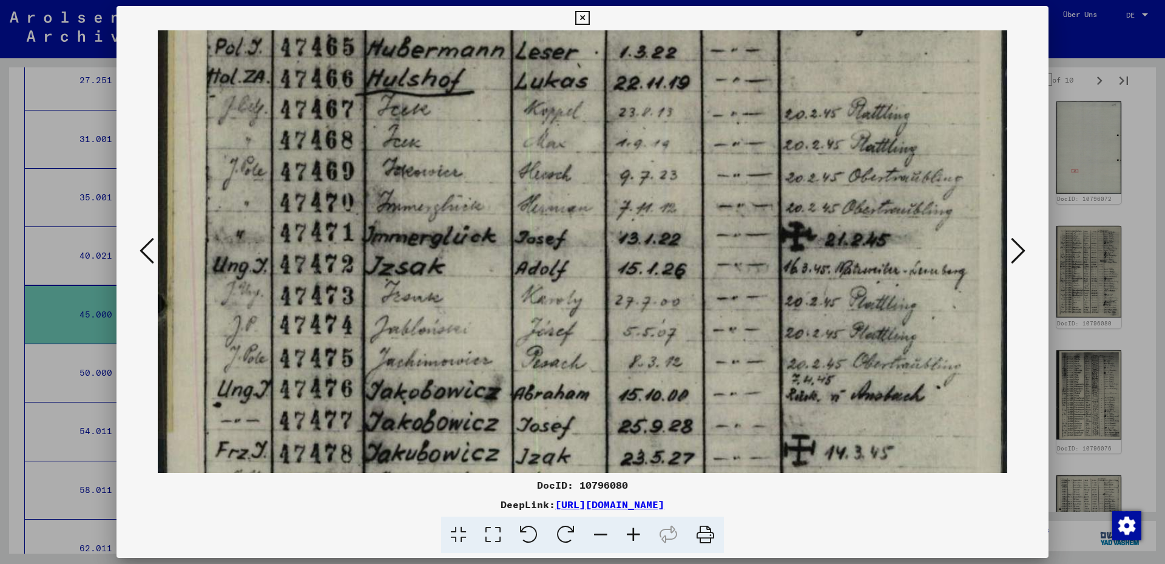
drag, startPoint x: 358, startPoint y: 171, endPoint x: 370, endPoint y: 249, distance: 78.6
click at [371, 325] on img at bounding box center [582, 146] width 849 height 1199
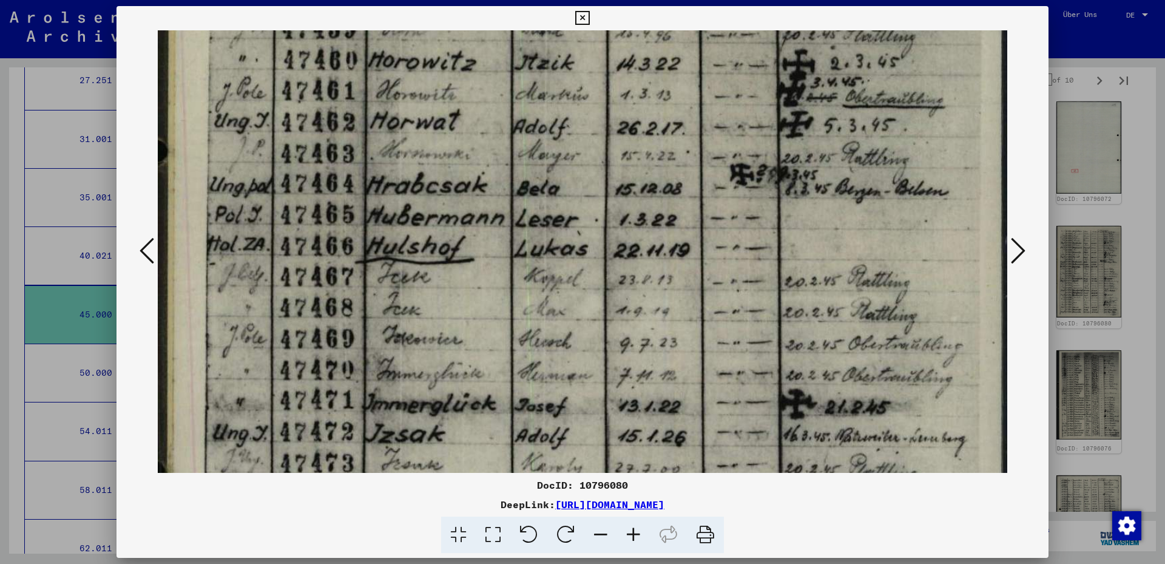
drag, startPoint x: 348, startPoint y: 147, endPoint x: 372, endPoint y: 322, distance: 175.7
click at [372, 322] on img at bounding box center [582, 314] width 849 height 1199
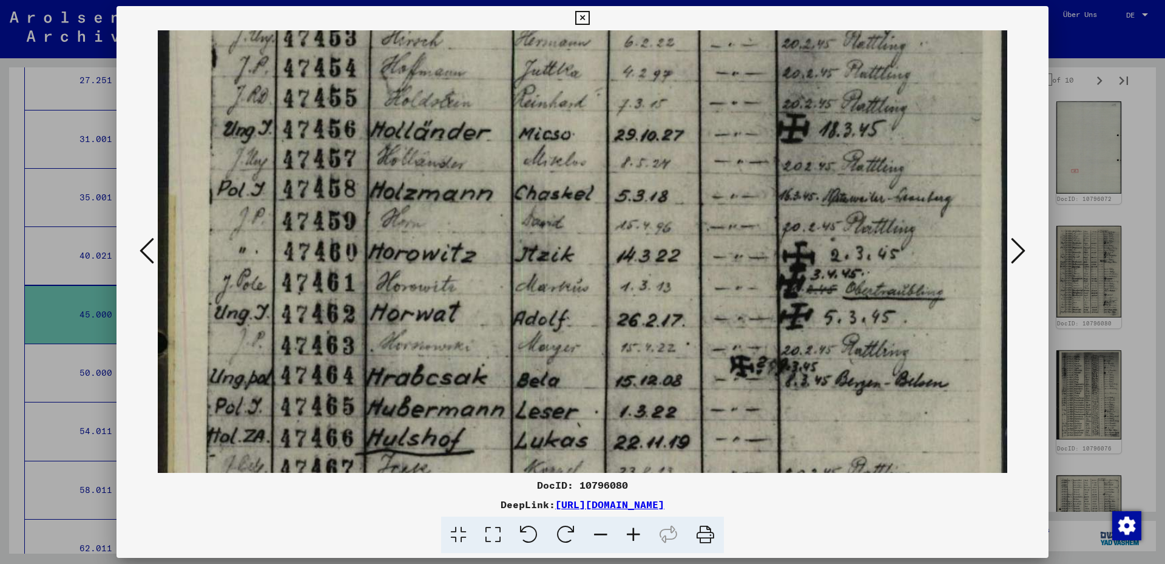
drag, startPoint x: 380, startPoint y: 101, endPoint x: 386, endPoint y: 274, distance: 173.6
click at [386, 279] on img at bounding box center [582, 506] width 849 height 1199
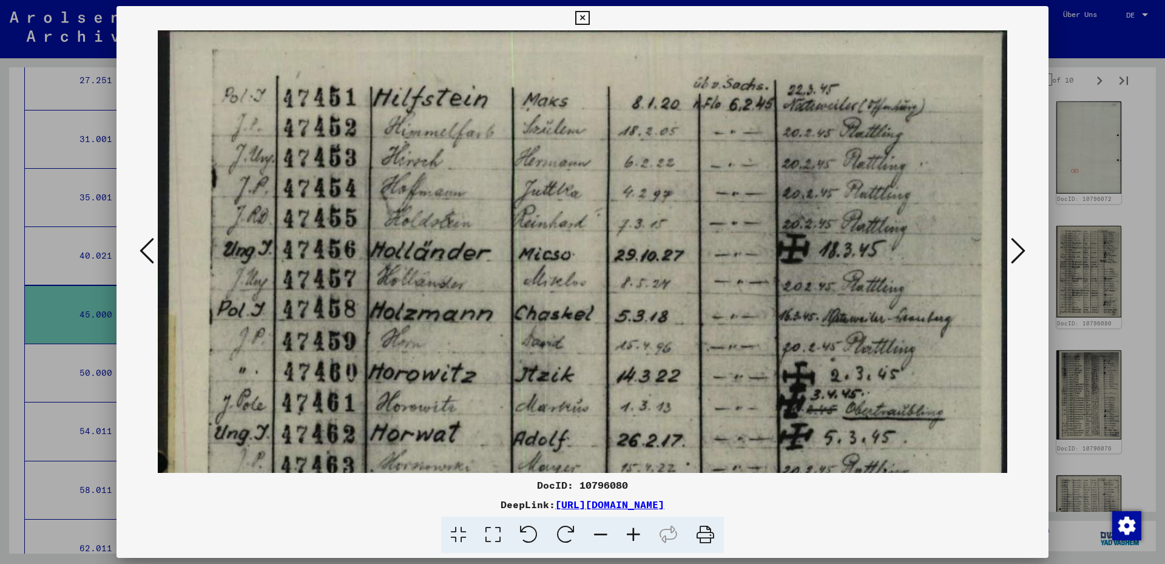
scroll to position [0, 0]
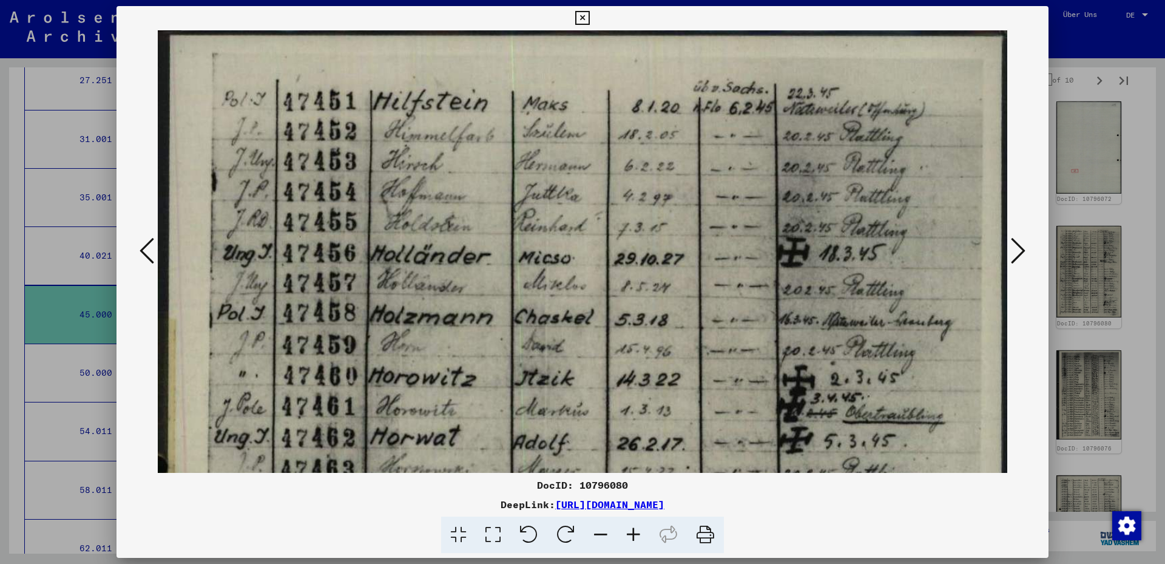
drag, startPoint x: 326, startPoint y: 115, endPoint x: 351, endPoint y: 277, distance: 163.3
click at [1013, 255] on icon at bounding box center [1018, 250] width 15 height 29
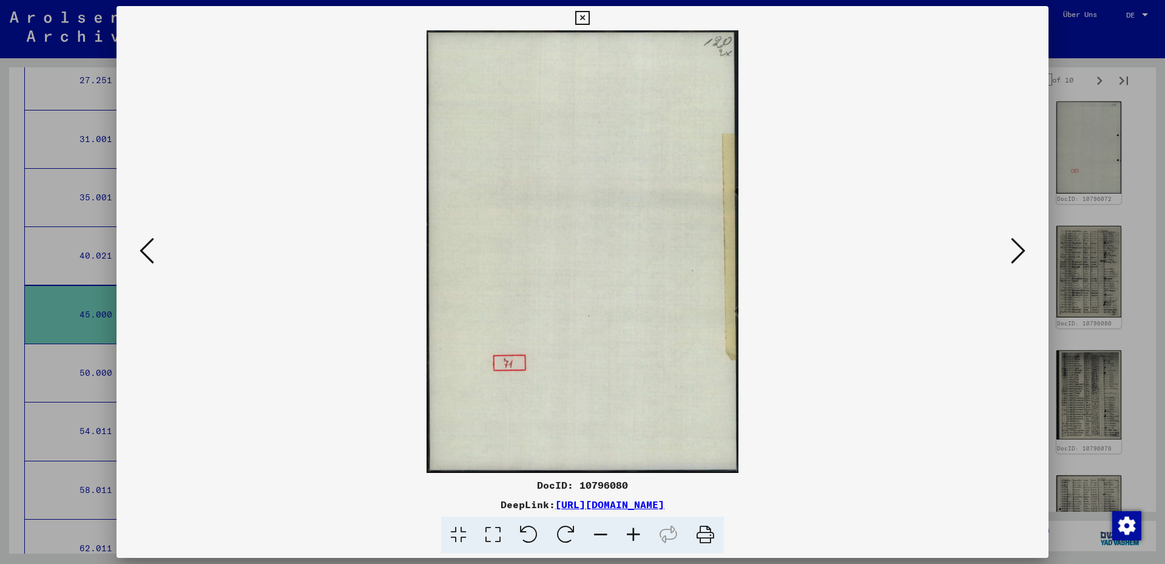
click at [1013, 255] on icon at bounding box center [1018, 250] width 15 height 29
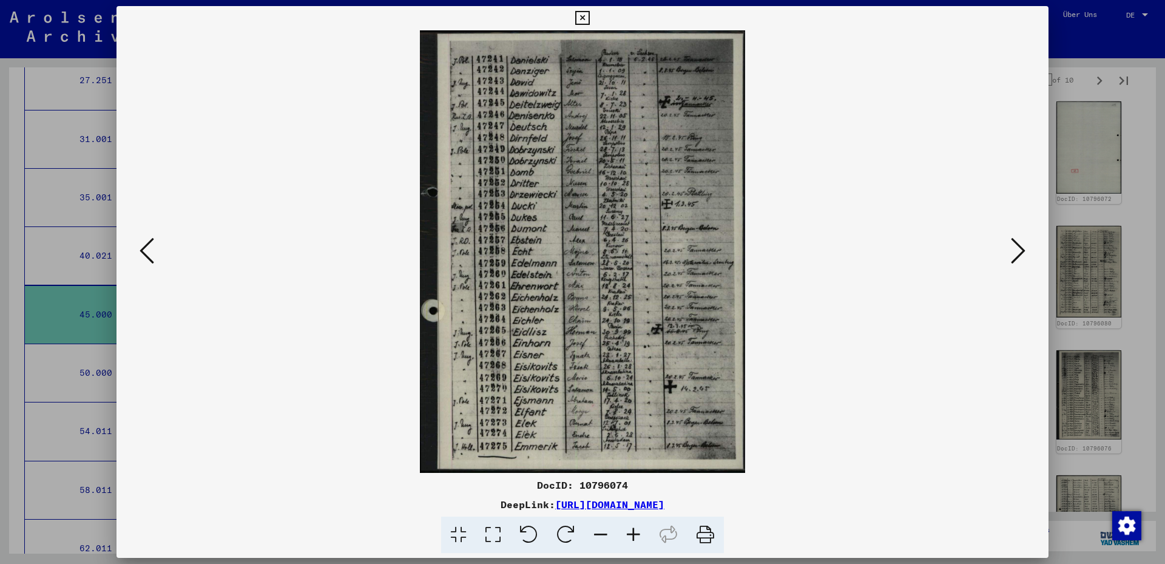
click at [498, 534] on icon at bounding box center [493, 534] width 35 height 37
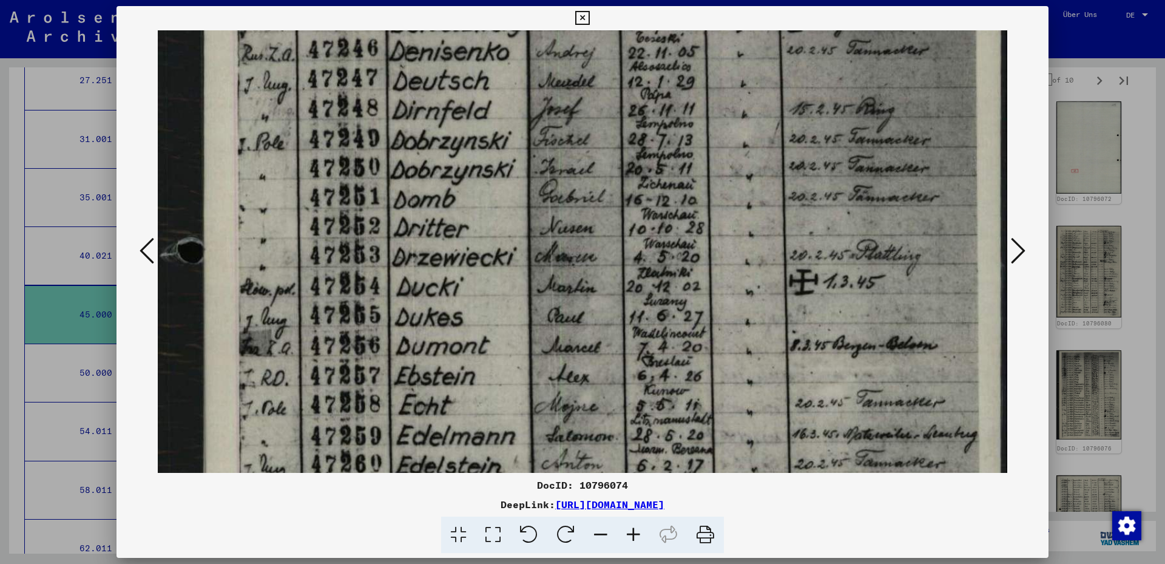
drag, startPoint x: 334, startPoint y: 336, endPoint x: 345, endPoint y: 139, distance: 197.5
click at [345, 139] on img at bounding box center [582, 406] width 849 height 1153
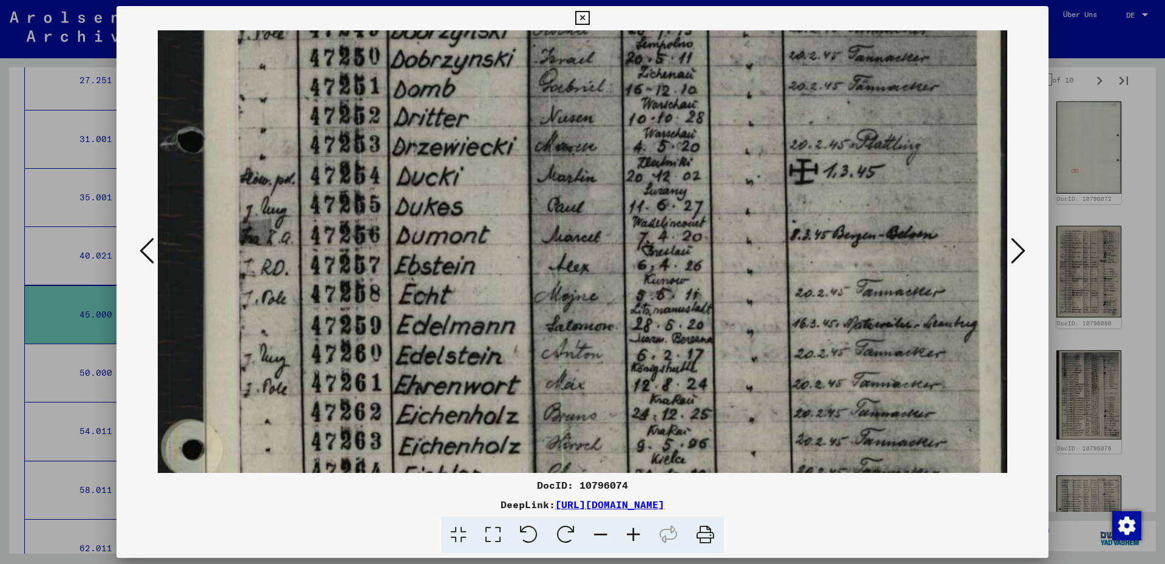
drag, startPoint x: 400, startPoint y: 365, endPoint x: 395, endPoint y: 254, distance: 110.6
click at [395, 254] on img at bounding box center [582, 295] width 849 height 1153
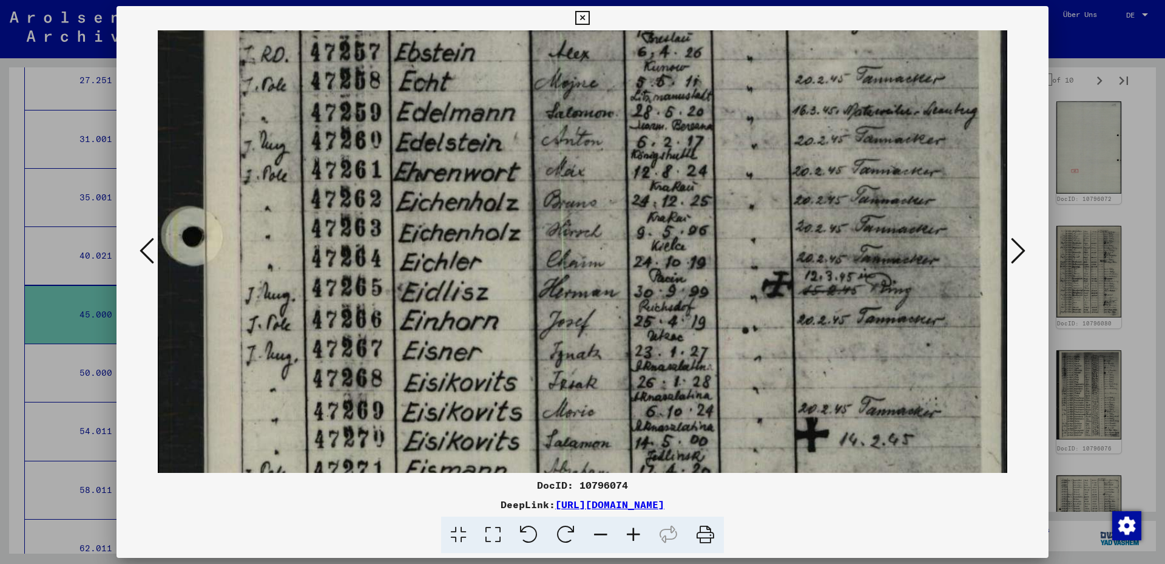
drag, startPoint x: 417, startPoint y: 380, endPoint x: 393, endPoint y: 167, distance: 214.4
click at [393, 167] on img at bounding box center [582, 82] width 849 height 1153
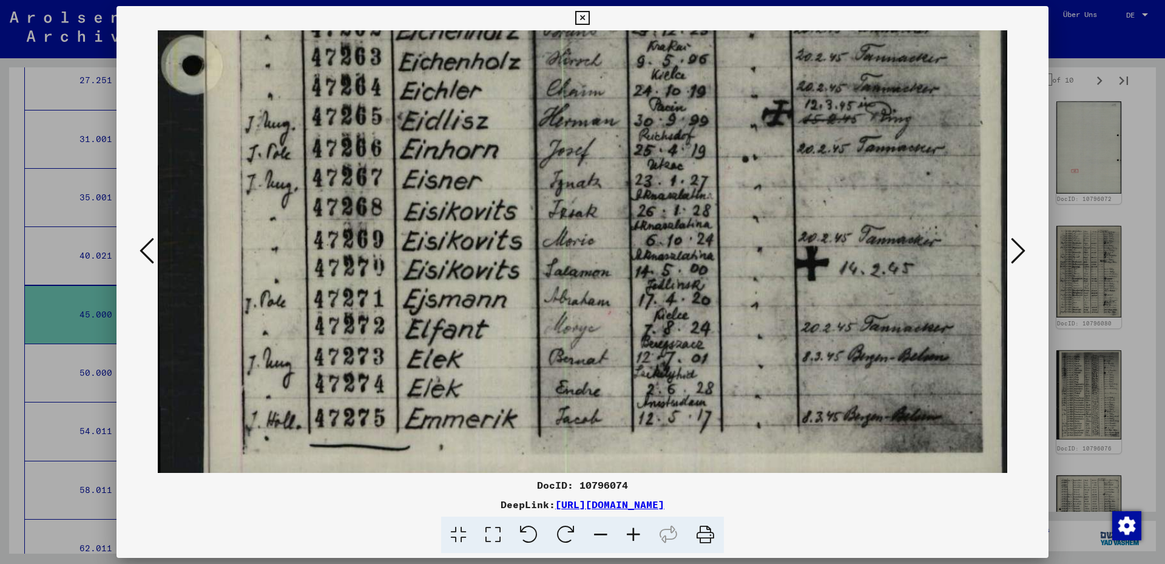
scroll to position [697, 0]
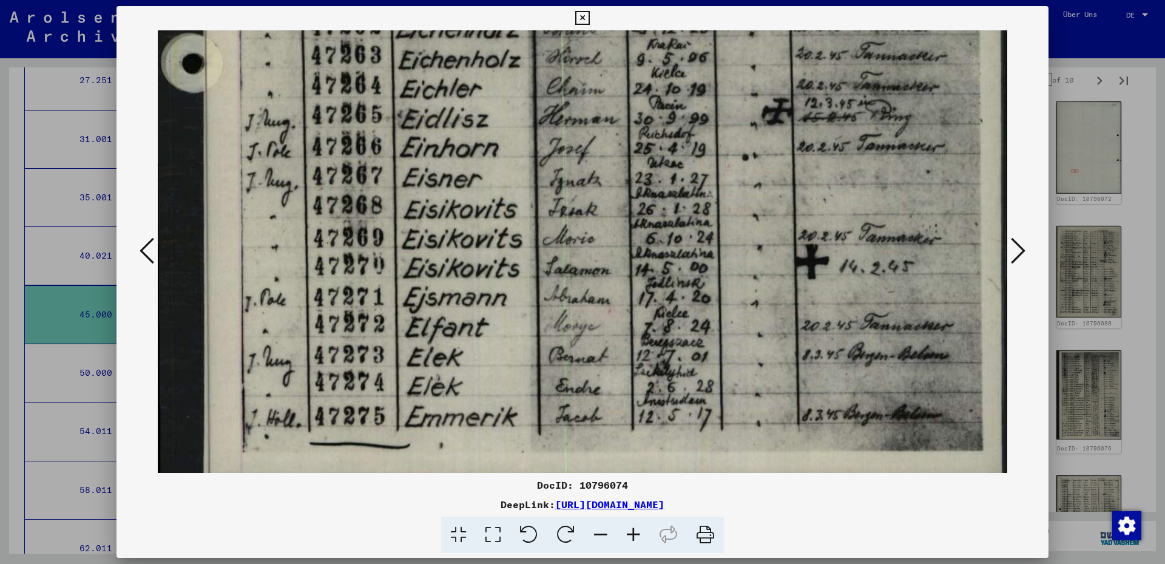
drag, startPoint x: 393, startPoint y: 319, endPoint x: 399, endPoint y: 184, distance: 135.4
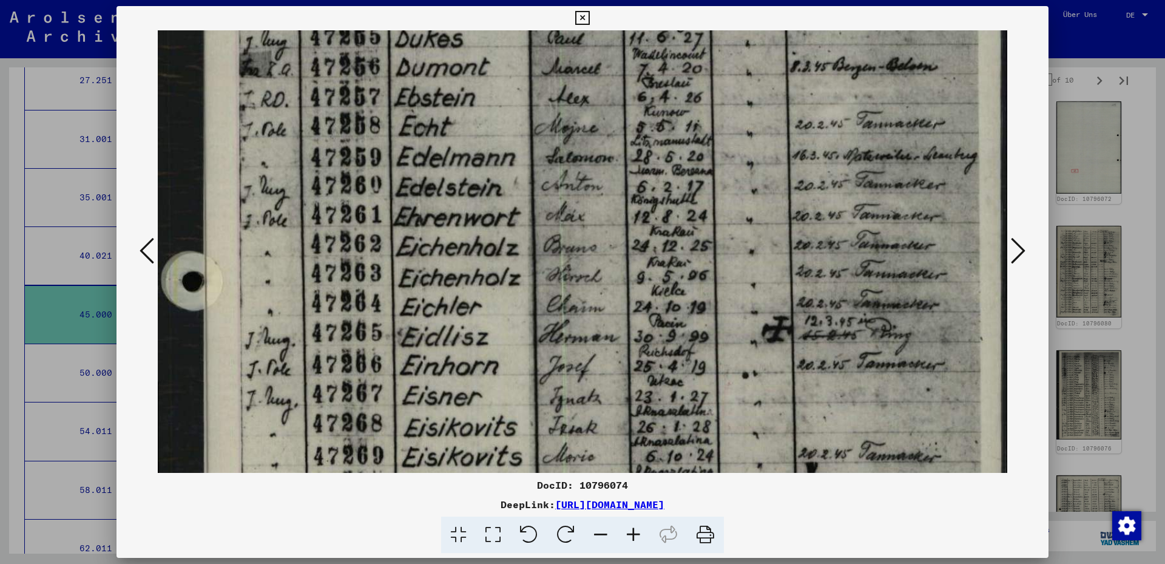
drag, startPoint x: 726, startPoint y: 201, endPoint x: 764, endPoint y: 431, distance: 233.8
click at [764, 431] on img at bounding box center [582, 127] width 849 height 1153
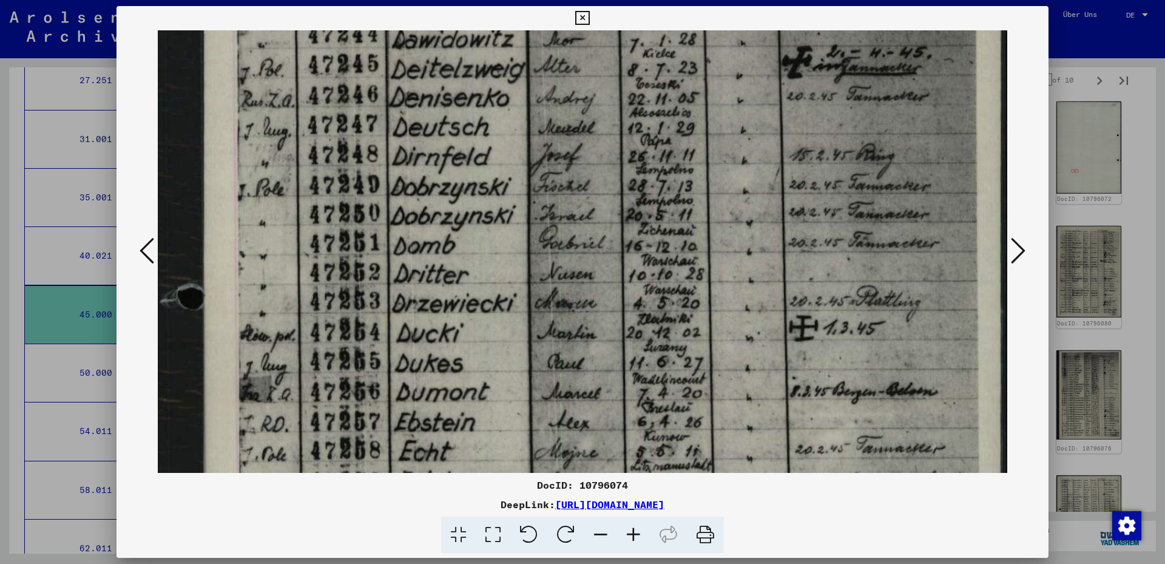
drag, startPoint x: 669, startPoint y: 97, endPoint x: 664, endPoint y: 271, distance: 173.6
click at [672, 406] on img at bounding box center [582, 452] width 849 height 1153
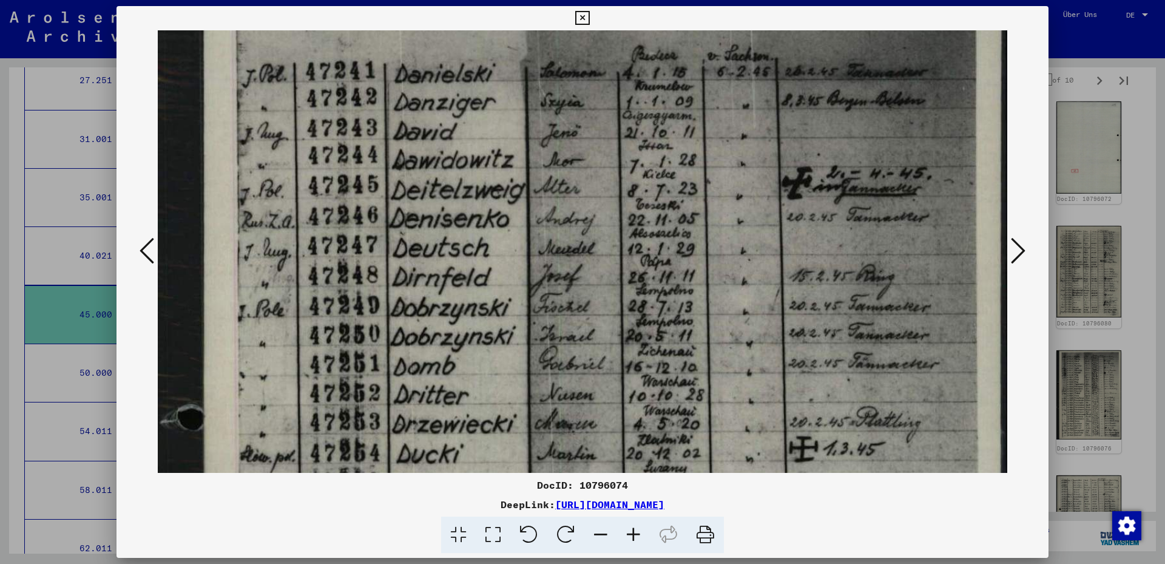
scroll to position [0, 0]
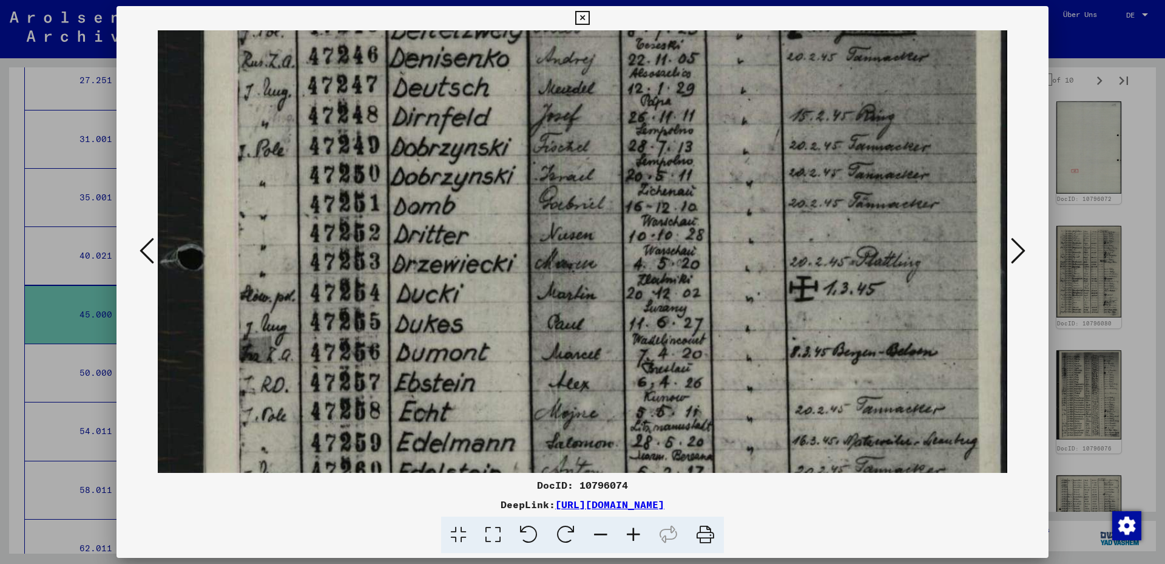
drag, startPoint x: 656, startPoint y: 118, endPoint x: 676, endPoint y: 112, distance: 21.7
click at [679, 97] on img at bounding box center [582, 412] width 849 height 1153
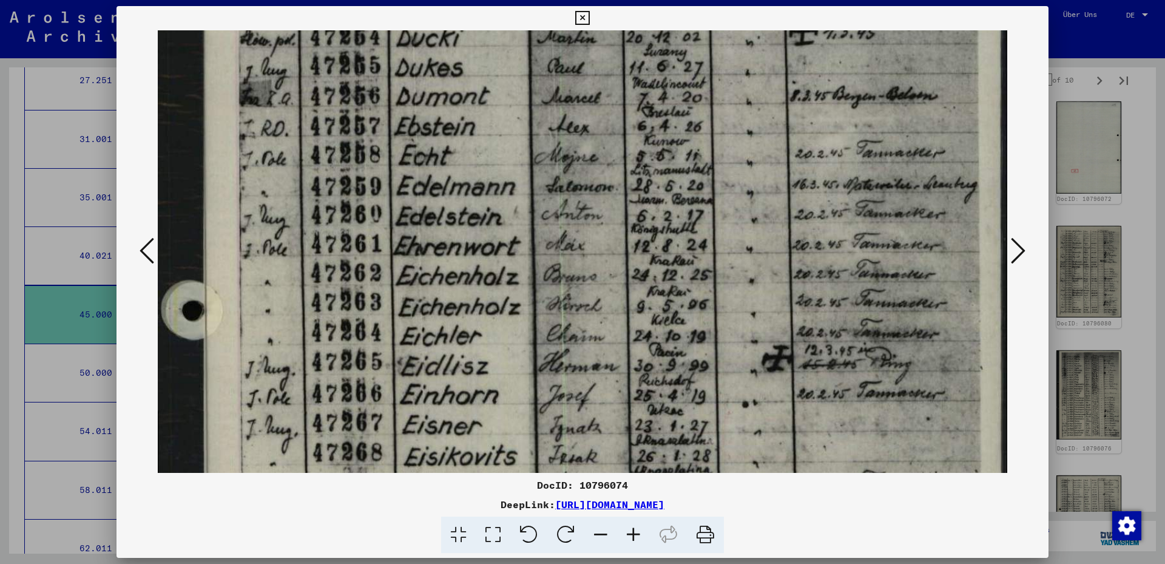
drag, startPoint x: 666, startPoint y: 328, endPoint x: 678, endPoint y: 105, distance: 223.0
click at [676, 92] on img at bounding box center [582, 156] width 849 height 1153
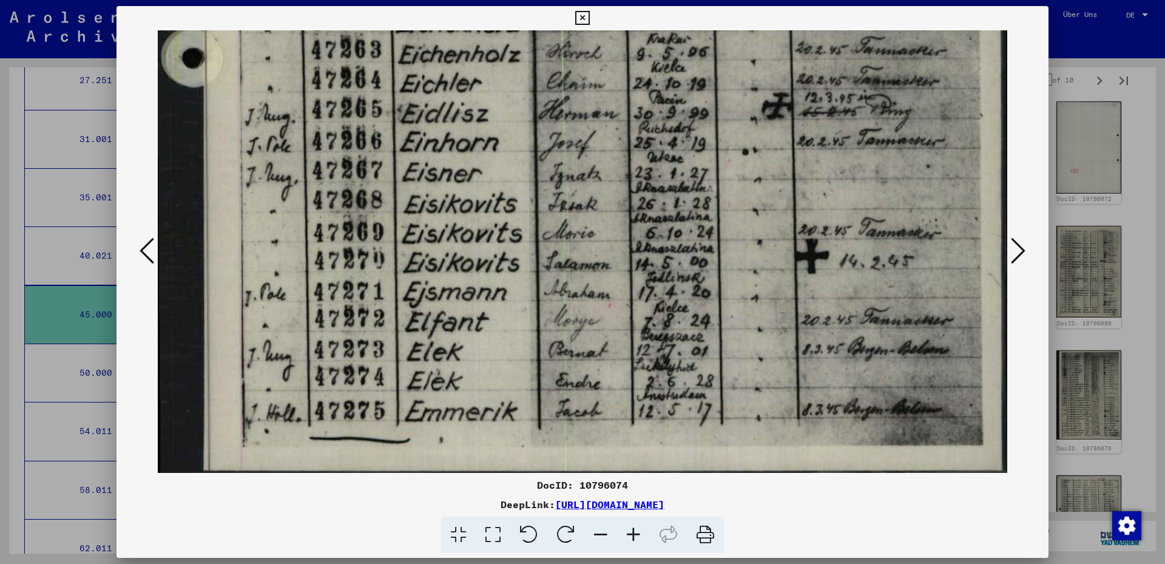
drag, startPoint x: 659, startPoint y: 220, endPoint x: 660, endPoint y: 125, distance: 95.3
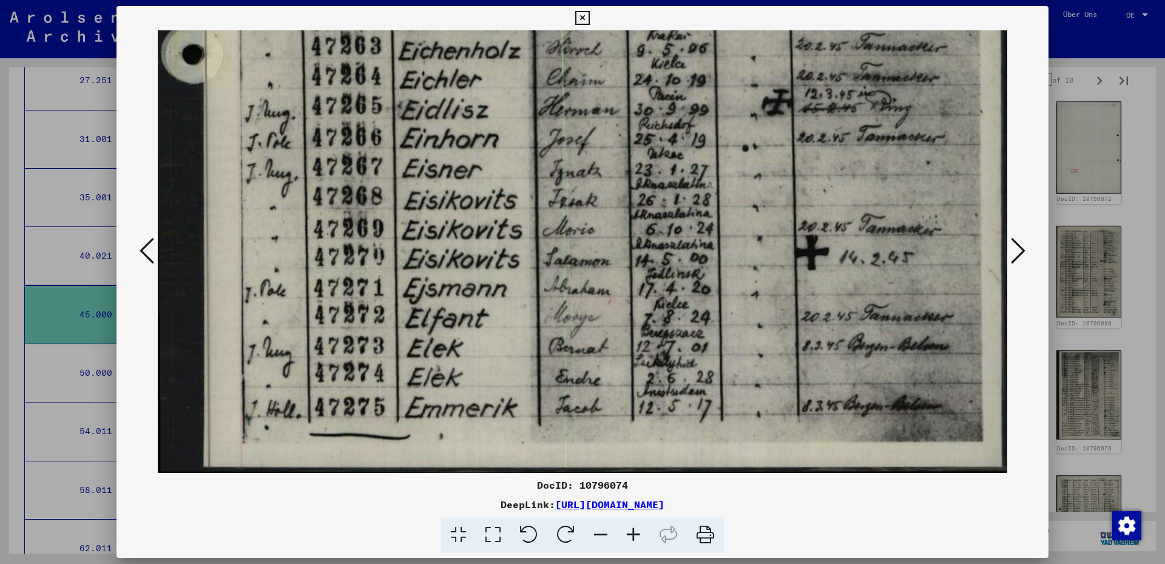
scroll to position [711, 0]
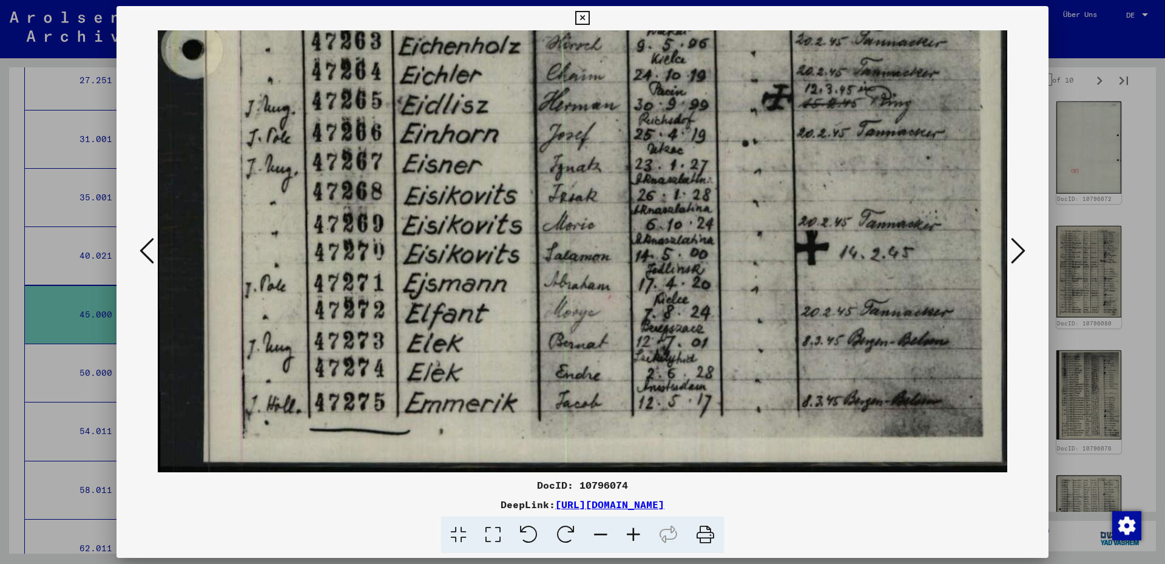
drag, startPoint x: 628, startPoint y: 283, endPoint x: 636, endPoint y: 249, distance: 34.3
click at [606, 488] on div "DocID: 10796074" at bounding box center [582, 484] width 932 height 15
click at [605, 488] on div "DocID: 10796074" at bounding box center [582, 484] width 932 height 15
copy div "10796074"
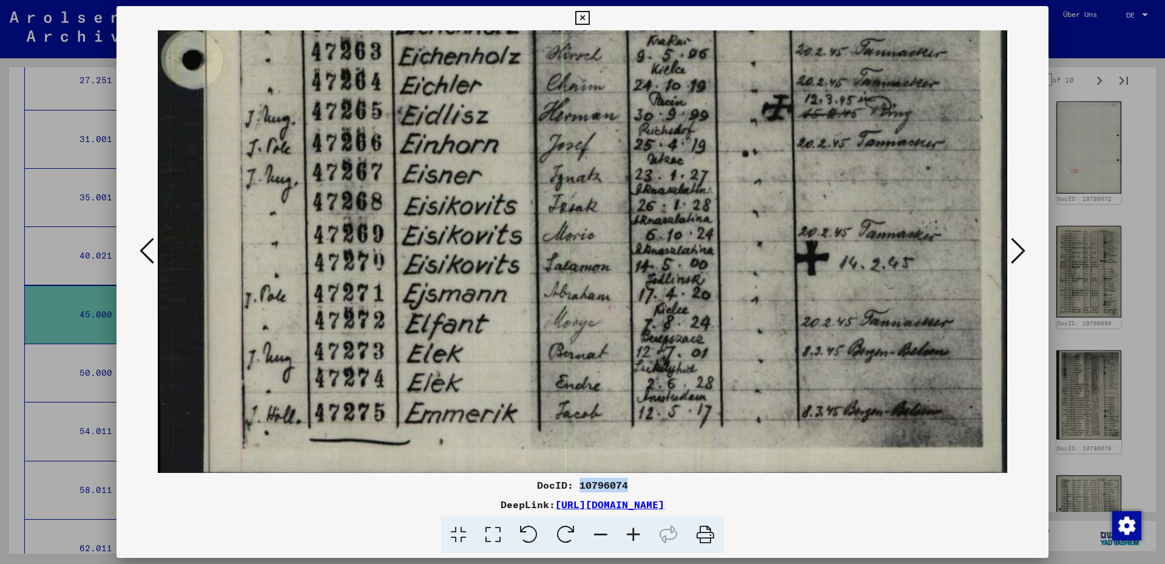
scroll to position [635, 0]
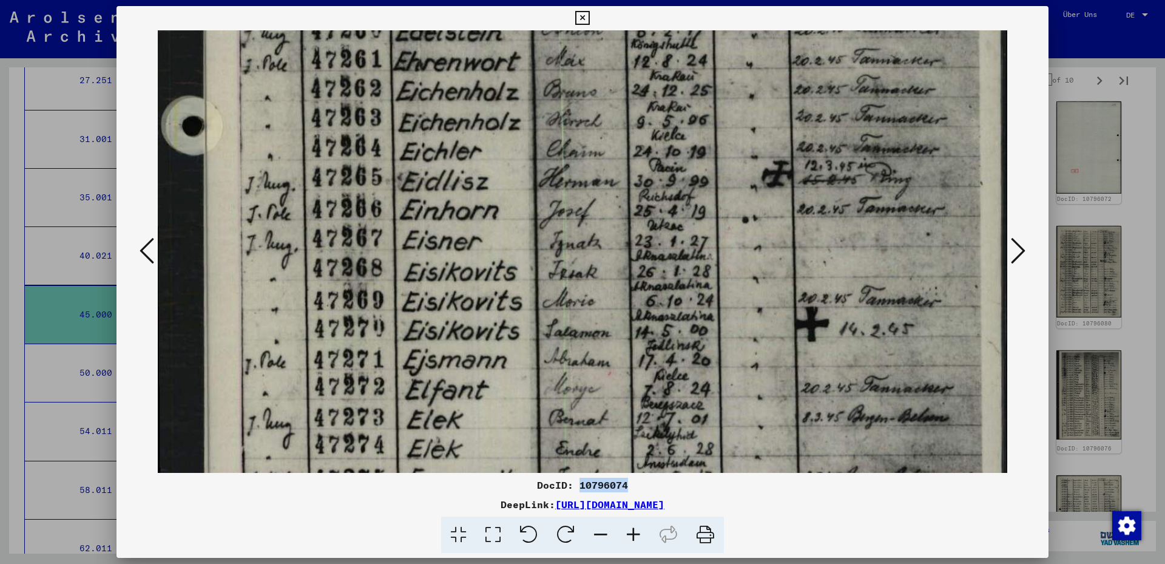
drag, startPoint x: 477, startPoint y: 225, endPoint x: 485, endPoint y: 296, distance: 71.4
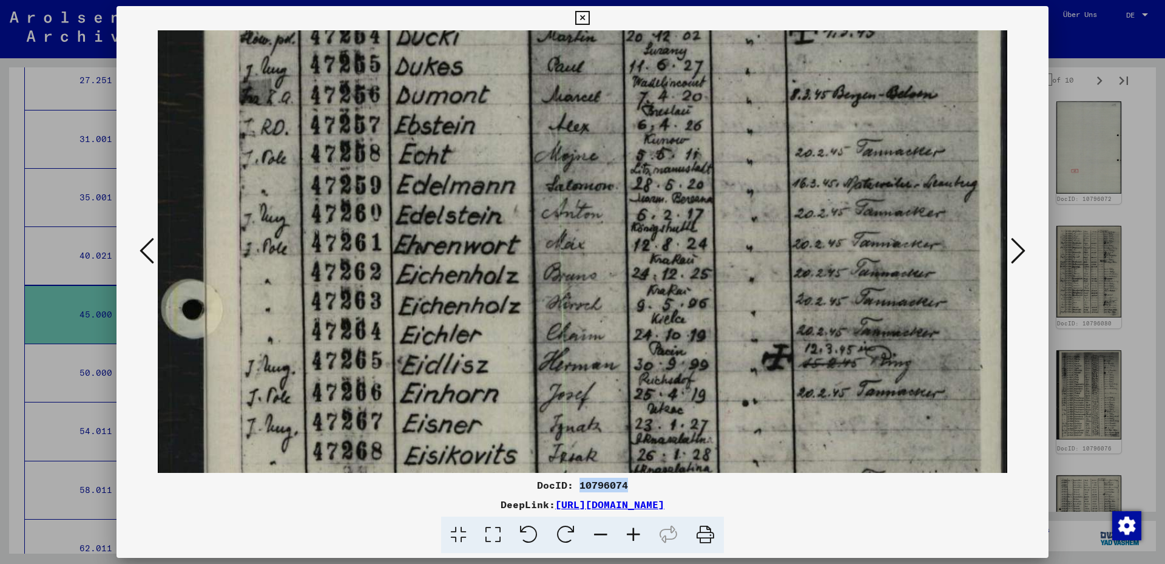
drag, startPoint x: 462, startPoint y: 185, endPoint x: 480, endPoint y: 368, distance: 184.1
click at [480, 368] on img at bounding box center [582, 155] width 849 height 1153
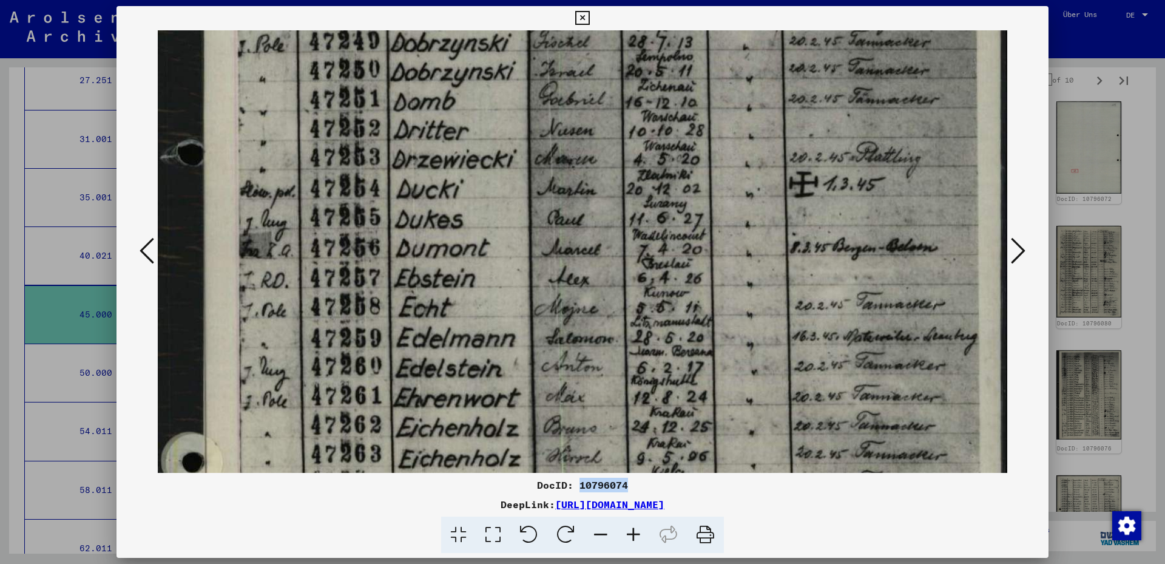
scroll to position [302, 0]
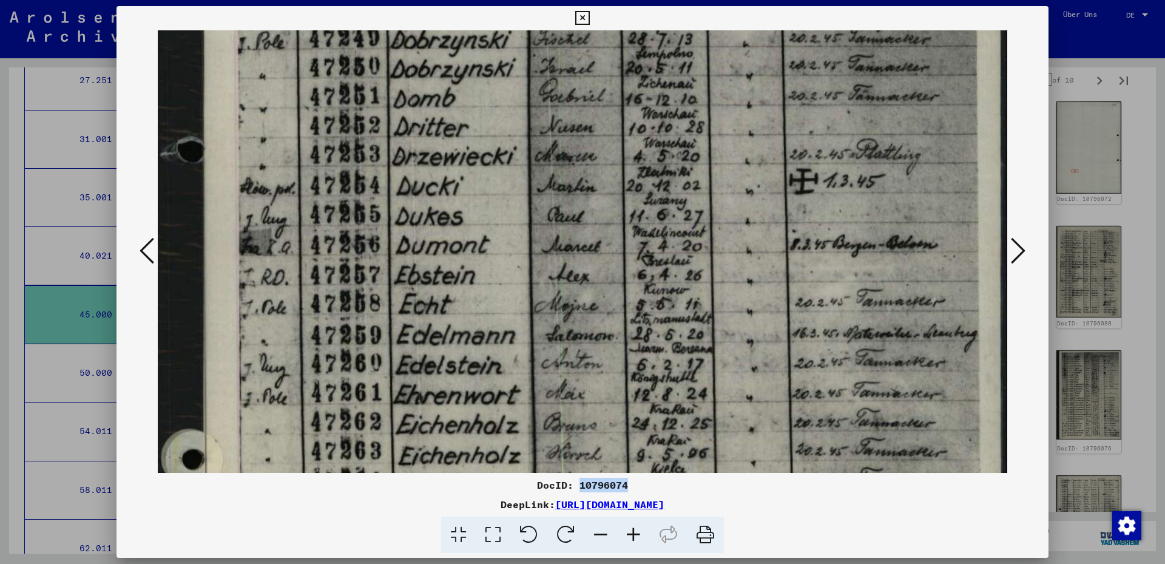
drag, startPoint x: 434, startPoint y: 178, endPoint x: 446, endPoint y: 328, distance: 150.3
click at [446, 328] on img at bounding box center [582, 305] width 849 height 1153
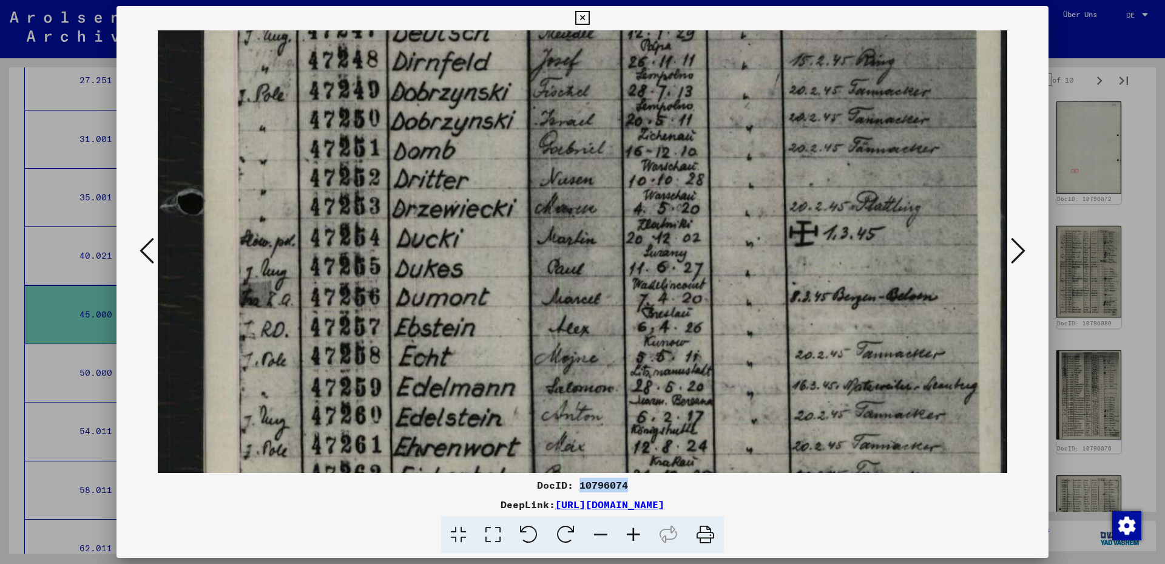
scroll to position [128, 0]
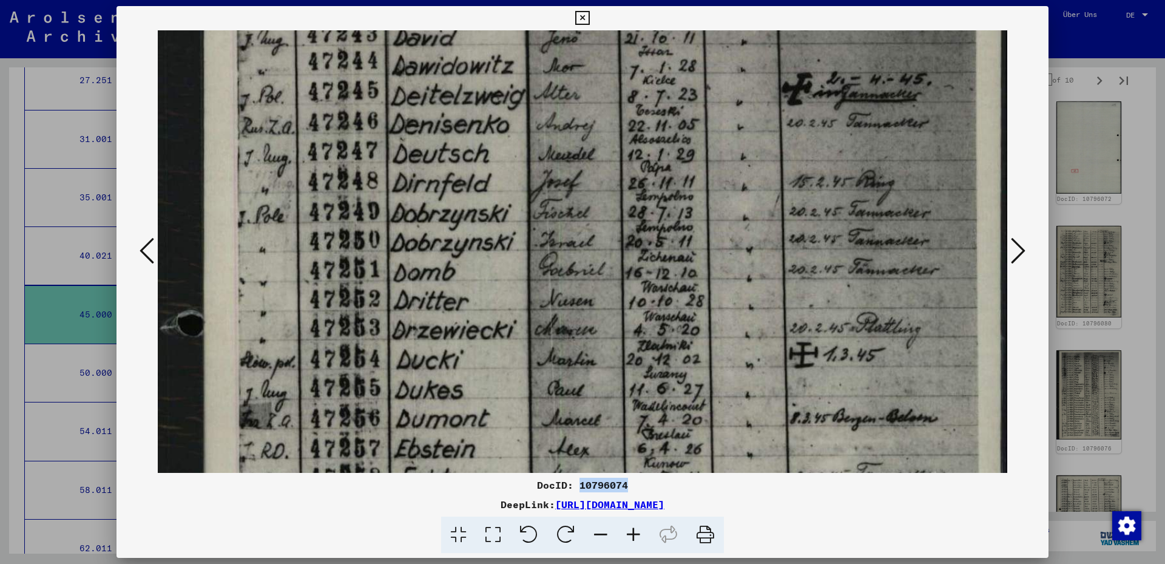
drag, startPoint x: 433, startPoint y: 233, endPoint x: 437, endPoint y: 354, distance: 121.4
click at [437, 354] on img at bounding box center [582, 478] width 849 height 1153
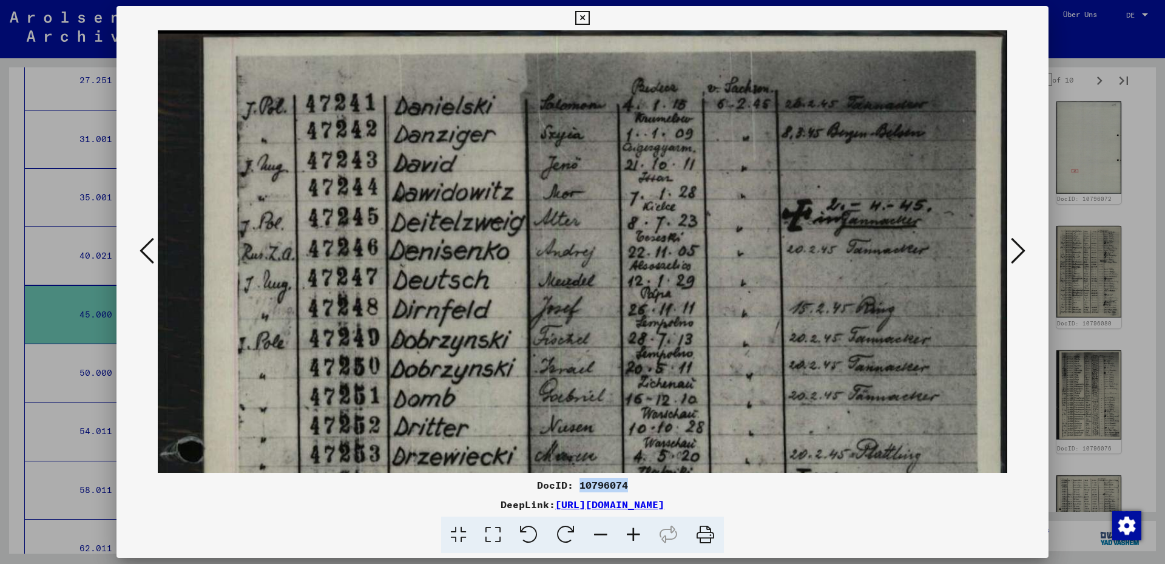
scroll to position [0, 0]
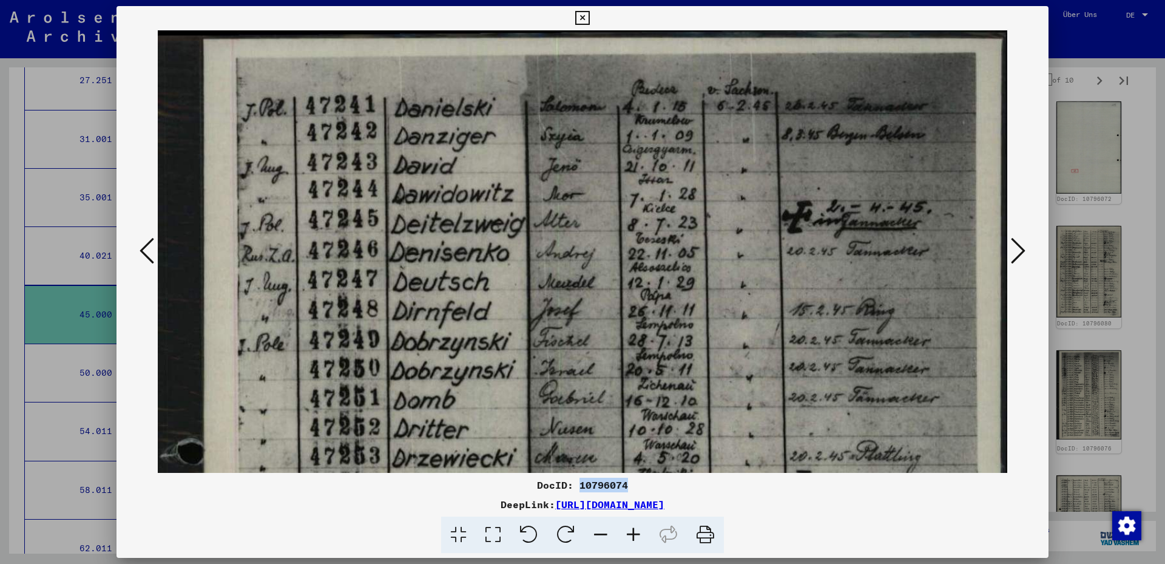
drag, startPoint x: 427, startPoint y: 178, endPoint x: 463, endPoint y: 342, distance: 168.3
click at [1014, 251] on icon at bounding box center [1018, 250] width 15 height 29
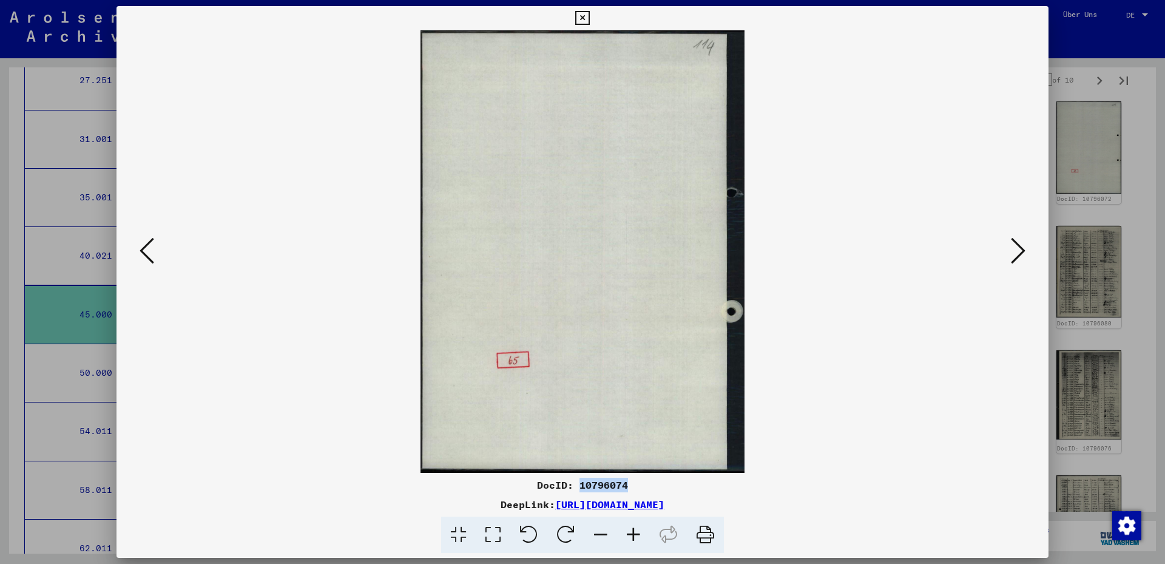
click at [1014, 251] on icon at bounding box center [1018, 250] width 15 height 29
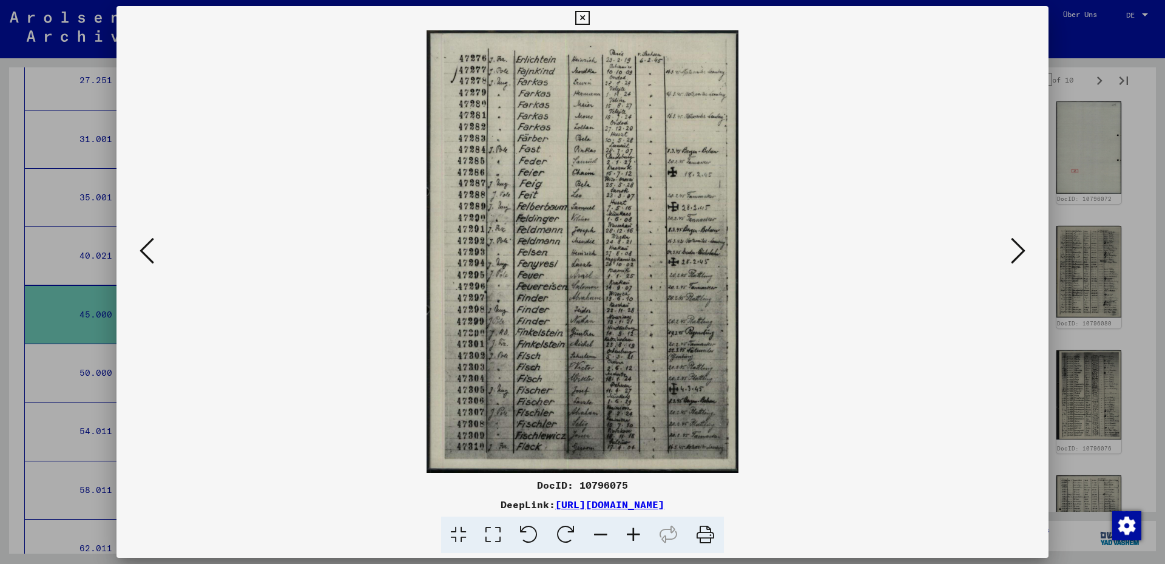
click at [501, 530] on icon at bounding box center [493, 534] width 35 height 37
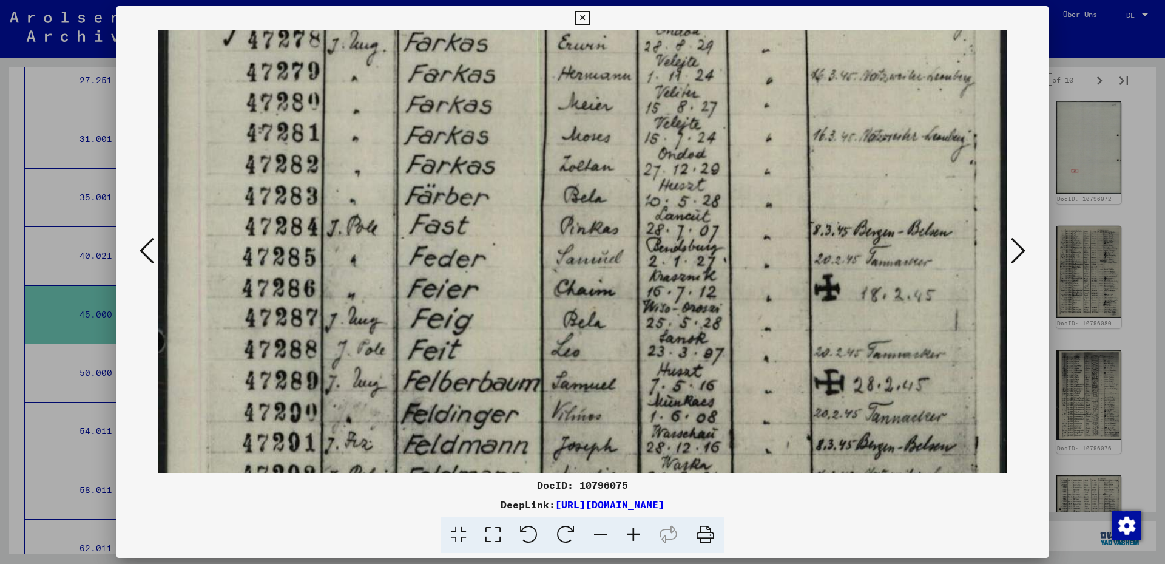
scroll to position [169, 0]
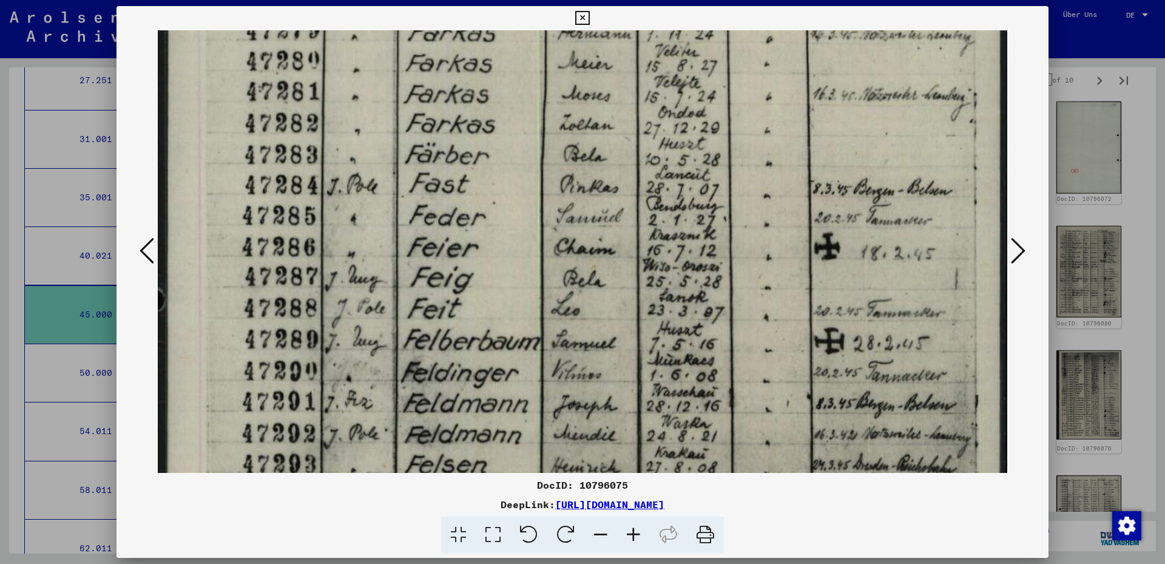
drag, startPoint x: 530, startPoint y: 283, endPoint x: 521, endPoint y: 165, distance: 118.0
click at [521, 165] on img at bounding box center [582, 463] width 849 height 1204
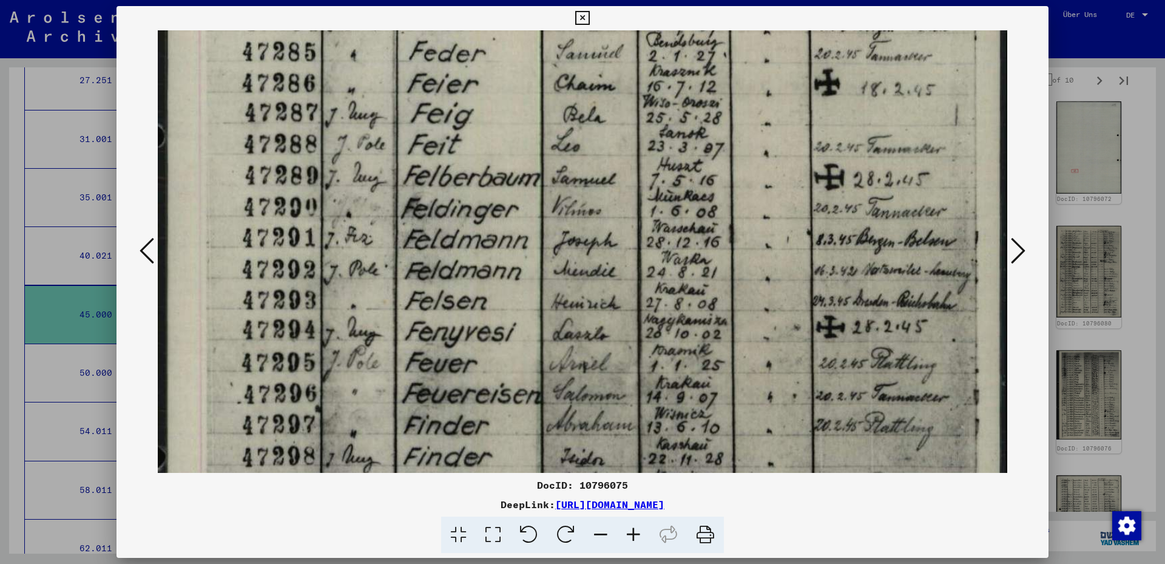
drag, startPoint x: 544, startPoint y: 340, endPoint x: 553, endPoint y: 218, distance: 122.9
click at [553, 212] on img at bounding box center [582, 299] width 849 height 1204
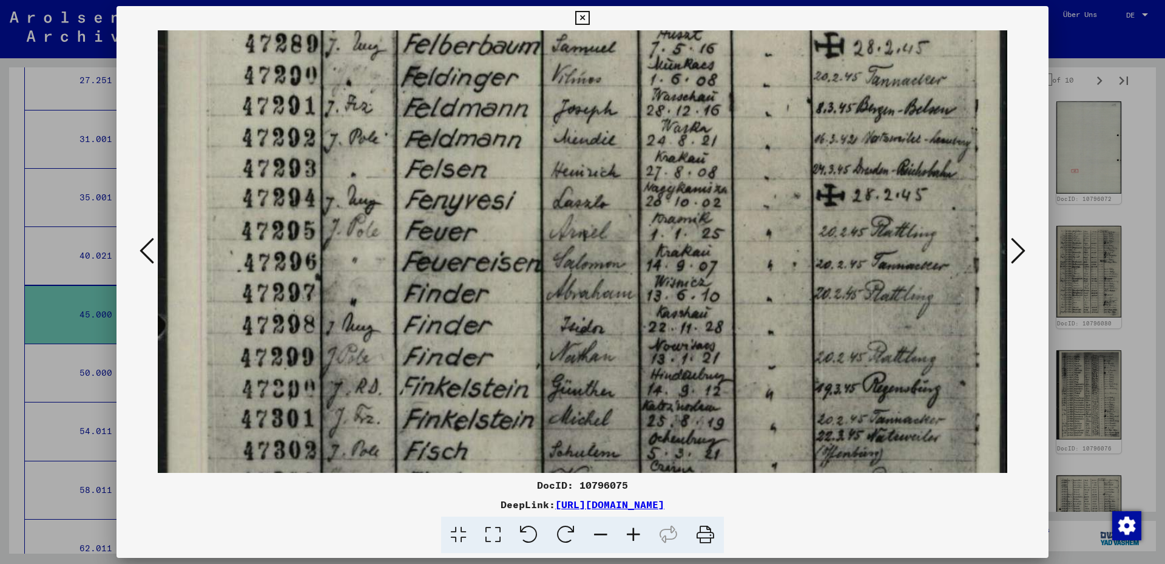
drag, startPoint x: 549, startPoint y: 329, endPoint x: 555, endPoint y: 223, distance: 106.9
click at [555, 223] on img at bounding box center [582, 168] width 849 height 1204
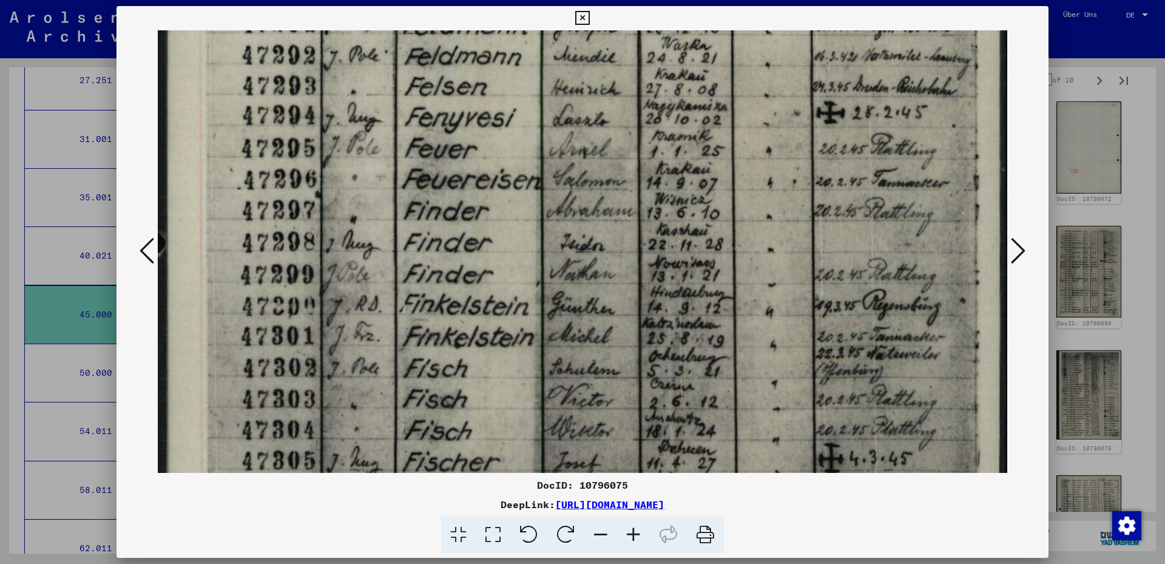
drag, startPoint x: 550, startPoint y: 343, endPoint x: 549, endPoint y: 261, distance: 82.5
click at [549, 261] on img at bounding box center [582, 85] width 849 height 1204
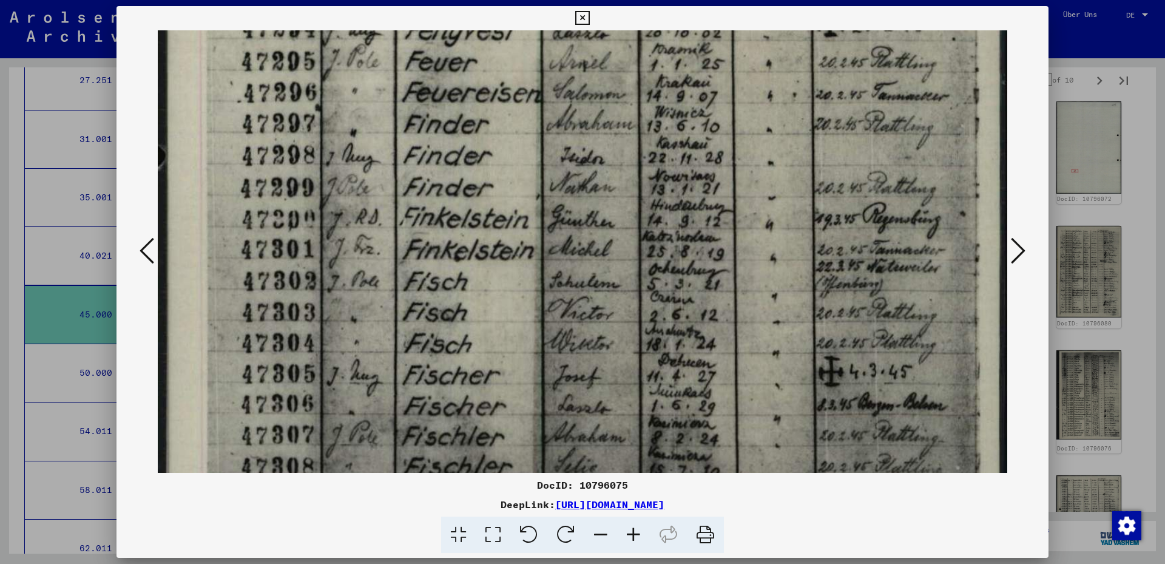
drag, startPoint x: 542, startPoint y: 339, endPoint x: 542, endPoint y: 266, distance: 72.8
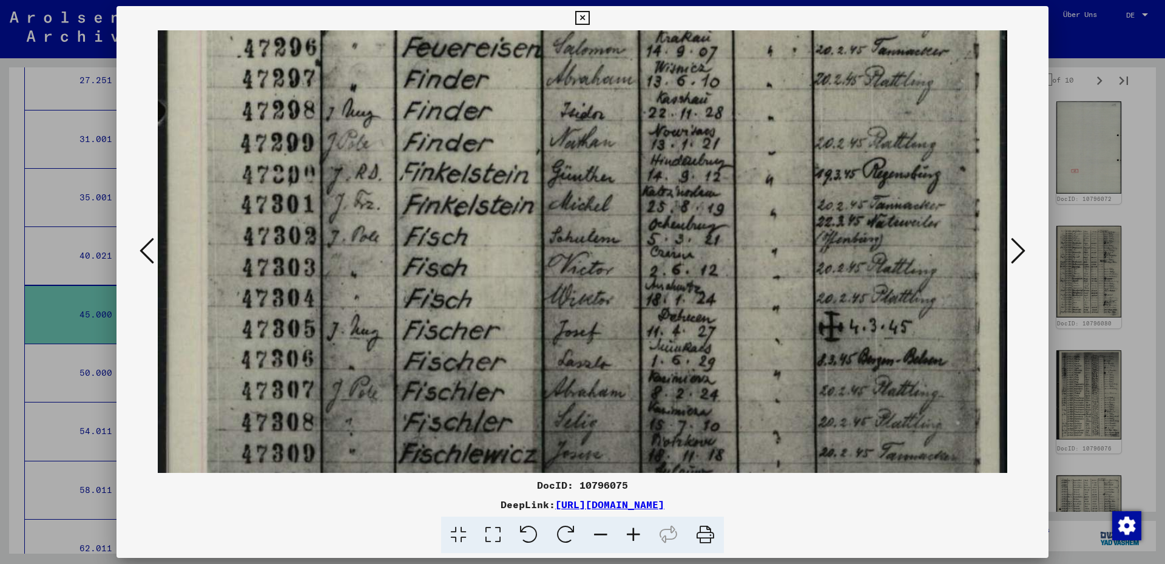
scroll to position [754, 0]
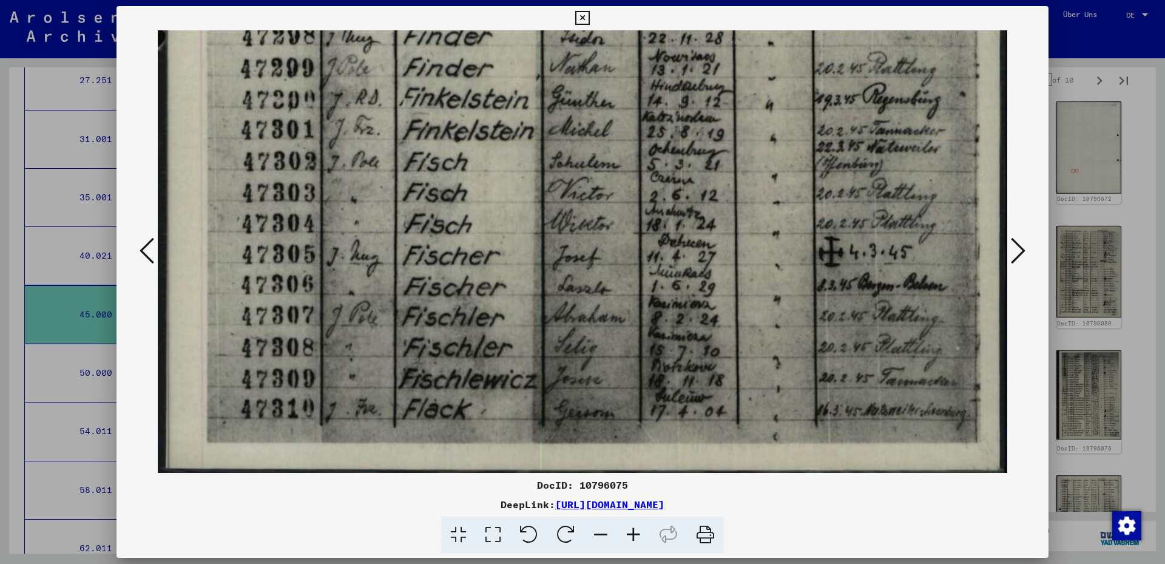
drag, startPoint x: 533, startPoint y: 332, endPoint x: 549, endPoint y: 227, distance: 106.8
click at [1024, 249] on icon at bounding box center [1018, 250] width 15 height 29
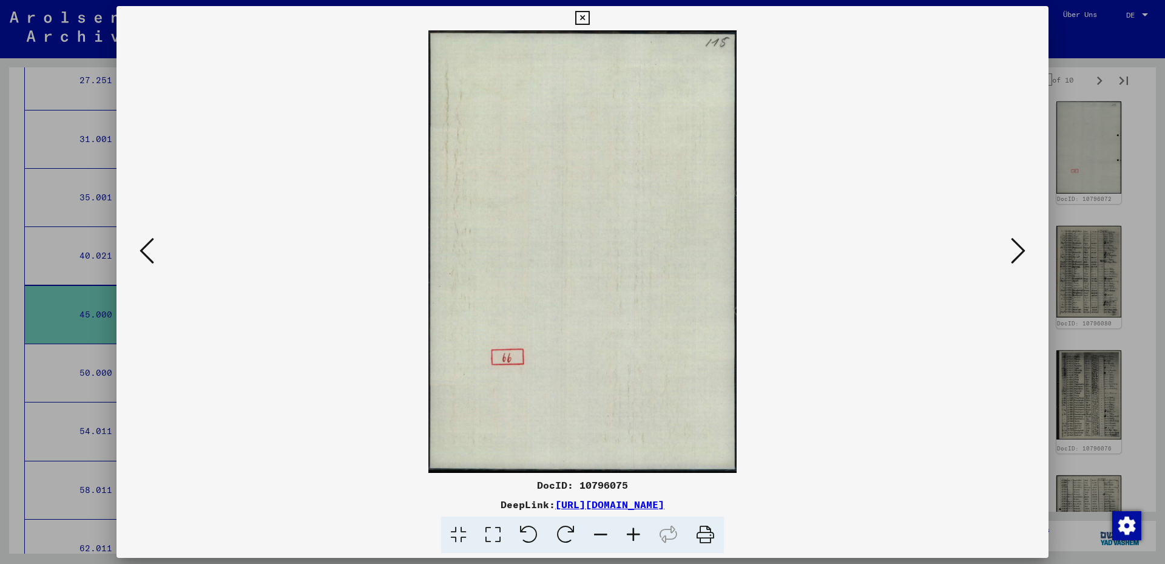
click at [1024, 249] on icon at bounding box center [1018, 250] width 15 height 29
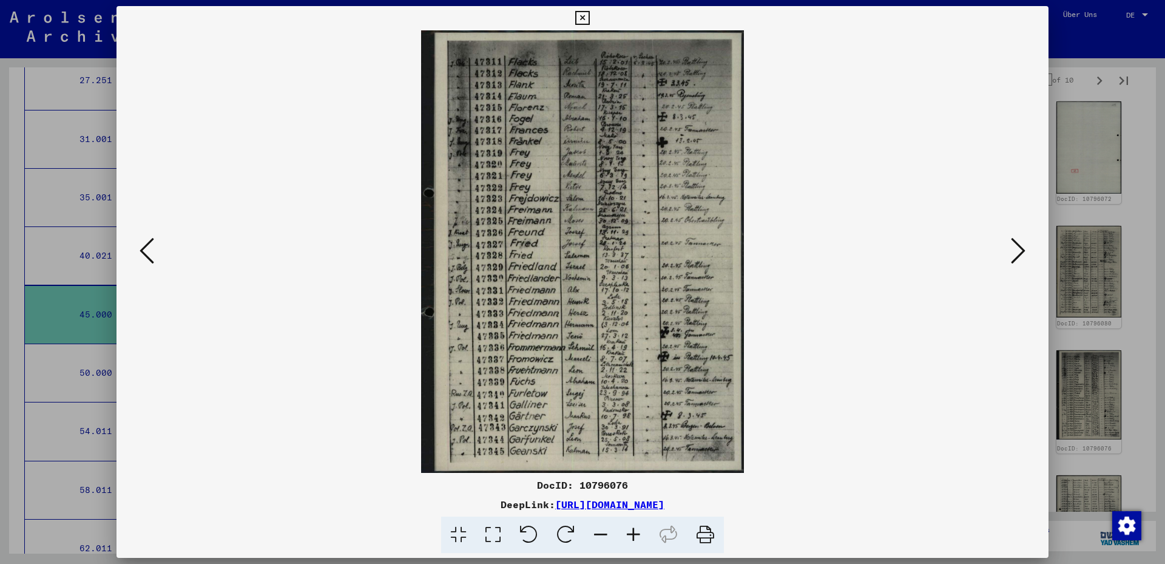
click at [500, 530] on icon at bounding box center [493, 534] width 35 height 37
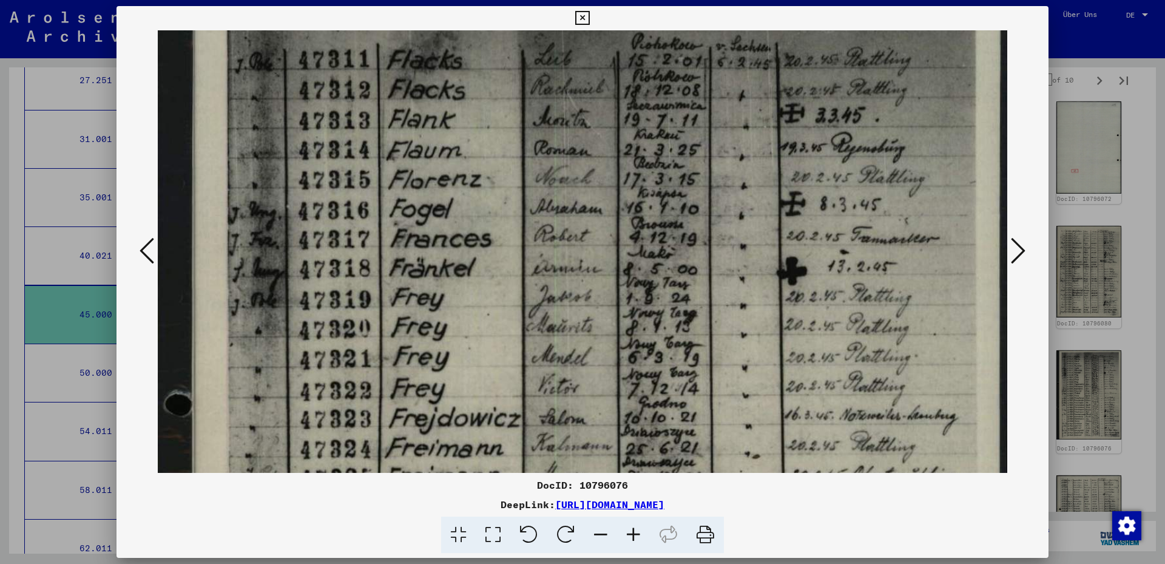
scroll to position [67, 0]
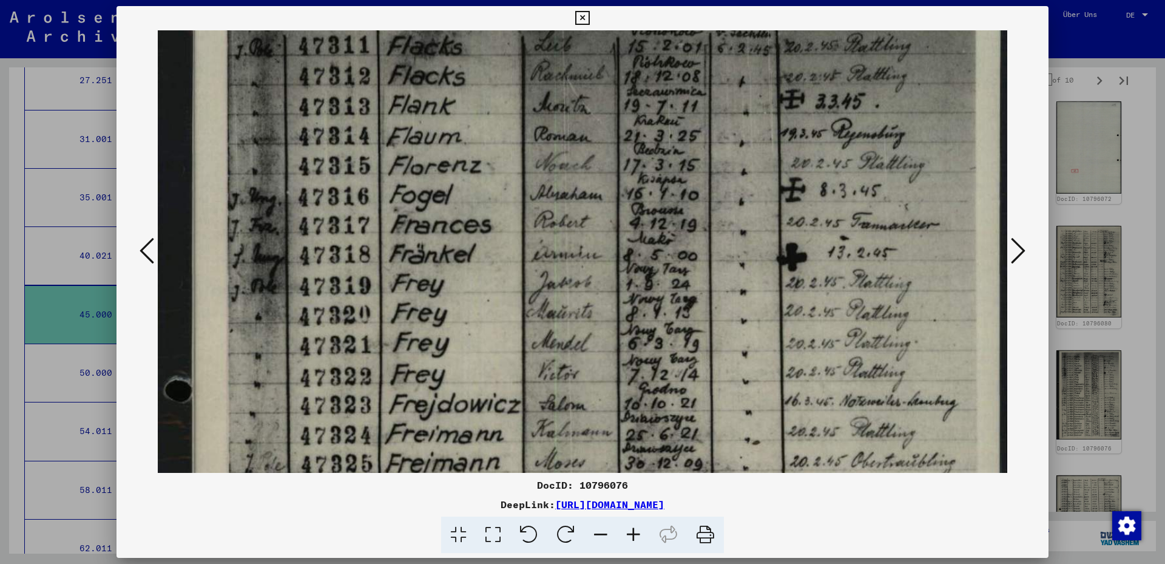
drag, startPoint x: 338, startPoint y: 320, endPoint x: 344, endPoint y: 253, distance: 67.6
click at [344, 253] on img at bounding box center [582, 544] width 849 height 1162
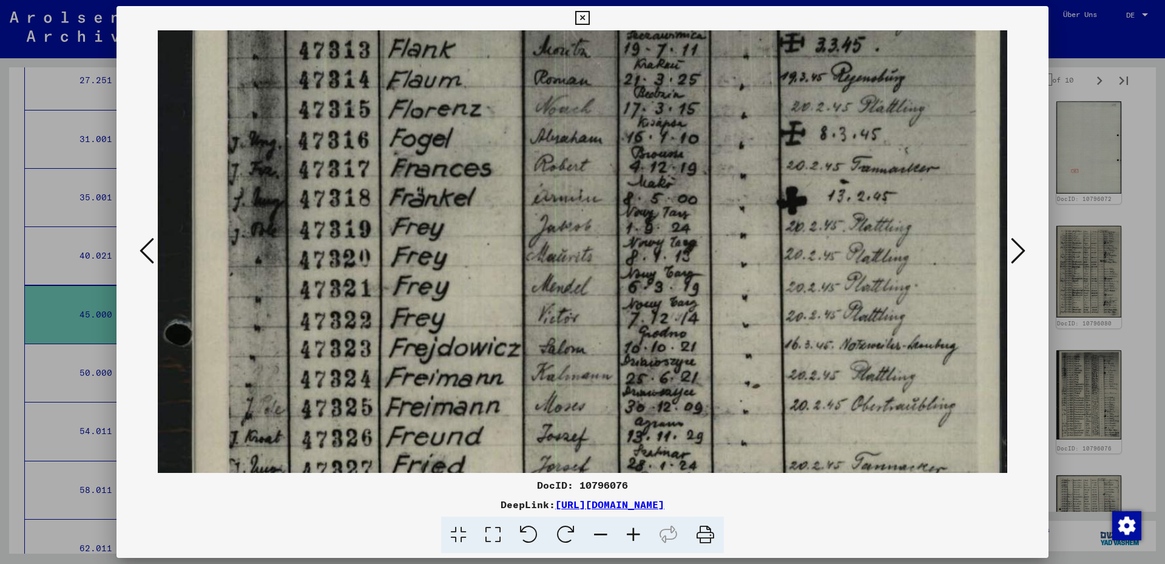
scroll to position [157, 0]
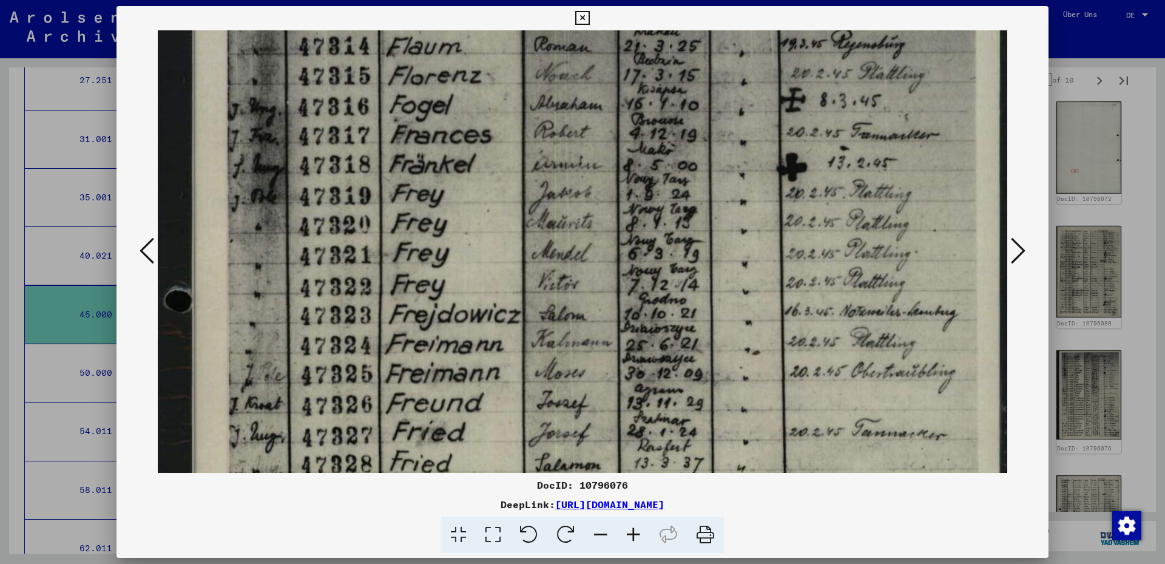
drag, startPoint x: 670, startPoint y: 238, endPoint x: 710, endPoint y: 149, distance: 98.1
click at [710, 149] on img at bounding box center [582, 454] width 849 height 1162
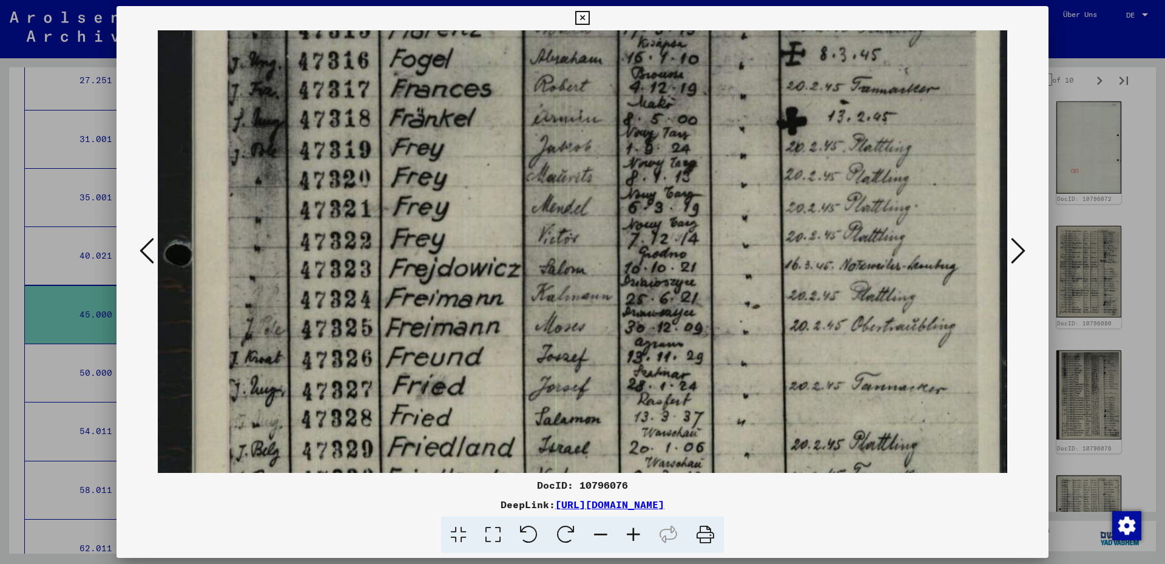
drag, startPoint x: 505, startPoint y: 237, endPoint x: 506, endPoint y: 191, distance: 46.1
click at [506, 191] on img at bounding box center [582, 408] width 849 height 1162
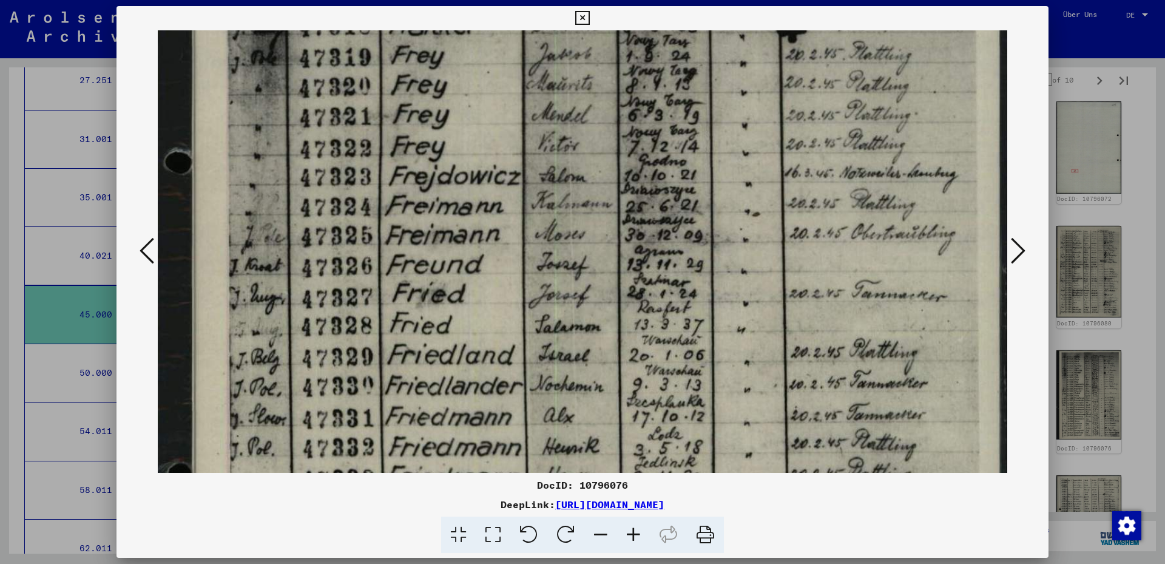
drag, startPoint x: 511, startPoint y: 302, endPoint x: 504, endPoint y: 210, distance: 92.5
click at [504, 210] on img at bounding box center [582, 316] width 849 height 1162
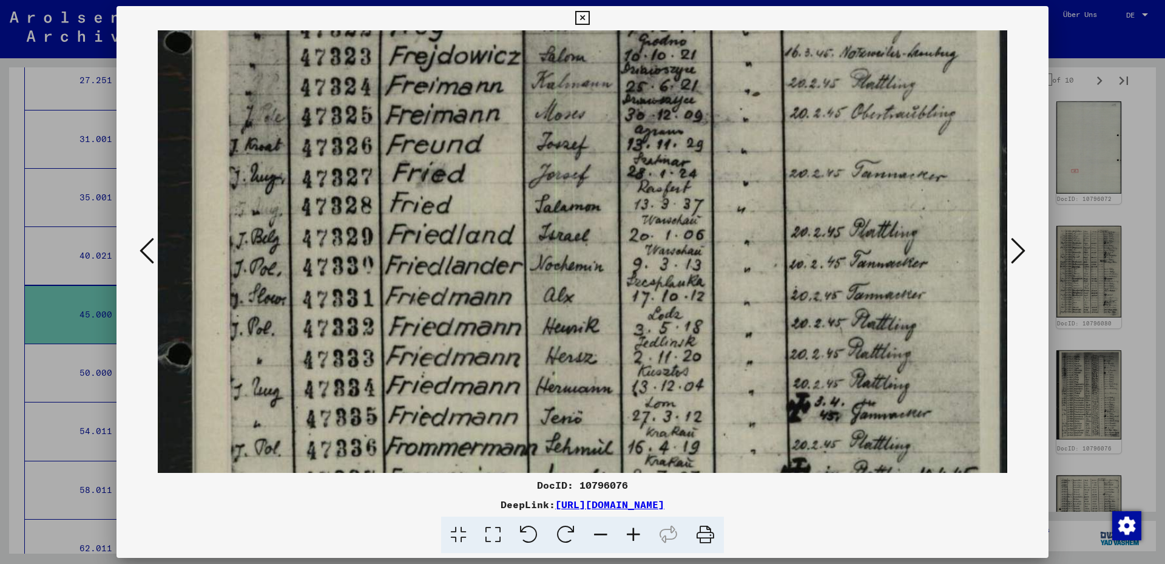
drag, startPoint x: 502, startPoint y: 270, endPoint x: 512, endPoint y: 175, distance: 95.2
click at [512, 175] on img at bounding box center [582, 196] width 849 height 1162
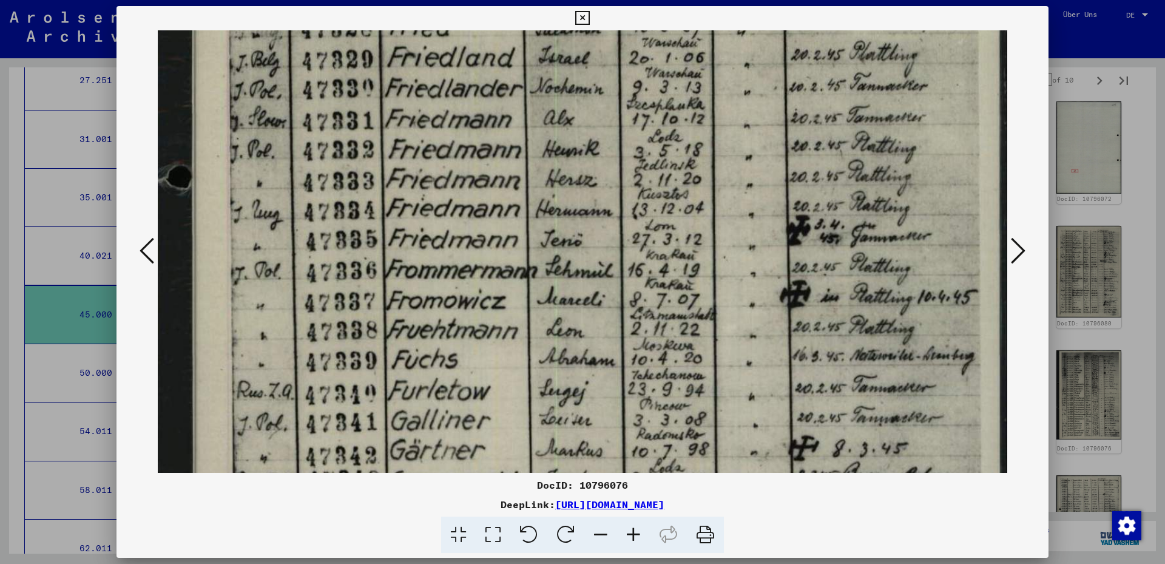
drag, startPoint x: 525, startPoint y: 268, endPoint x: 546, endPoint y: 161, distance: 108.8
click at [546, 161] on img at bounding box center [582, 19] width 849 height 1162
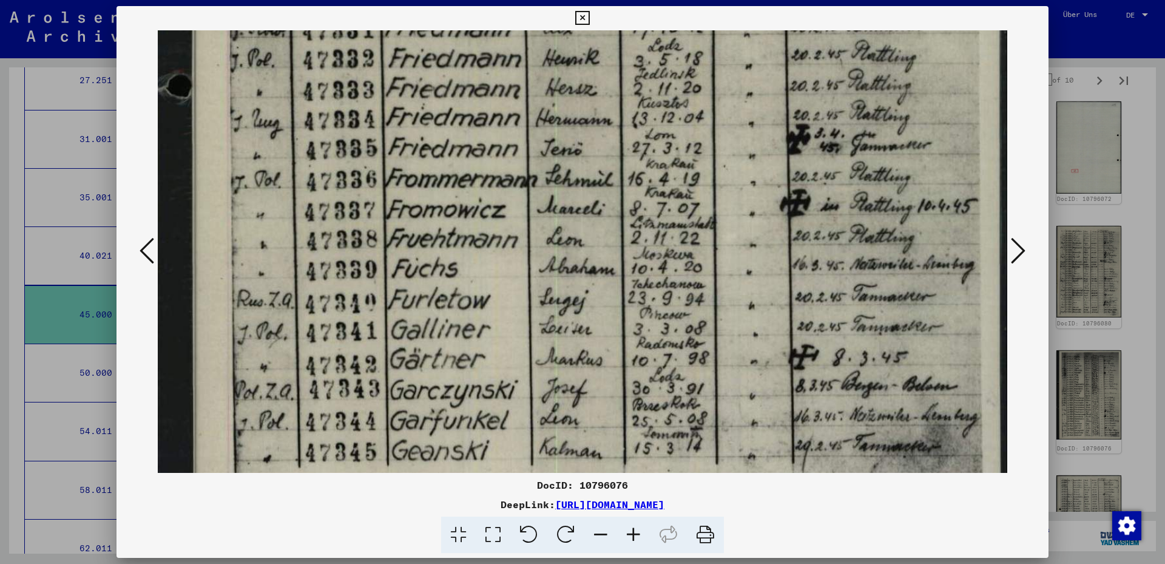
drag, startPoint x: 545, startPoint y: 215, endPoint x: 552, endPoint y: 156, distance: 59.8
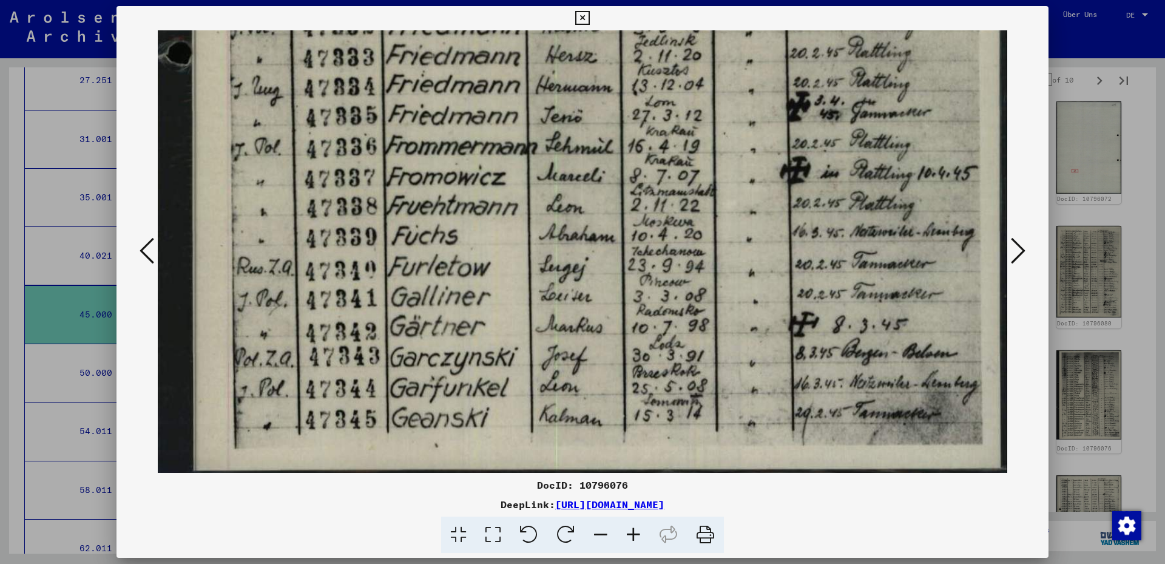
scroll to position [720, 0]
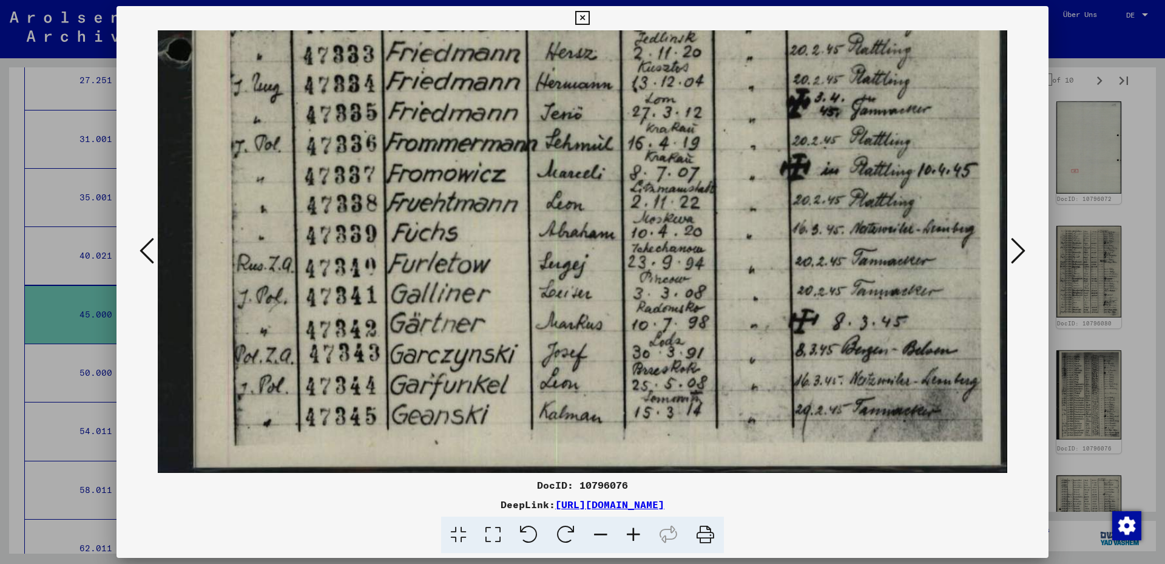
drag, startPoint x: 578, startPoint y: 297, endPoint x: 576, endPoint y: 263, distance: 34.6
click at [1019, 244] on icon at bounding box center [1018, 250] width 15 height 29
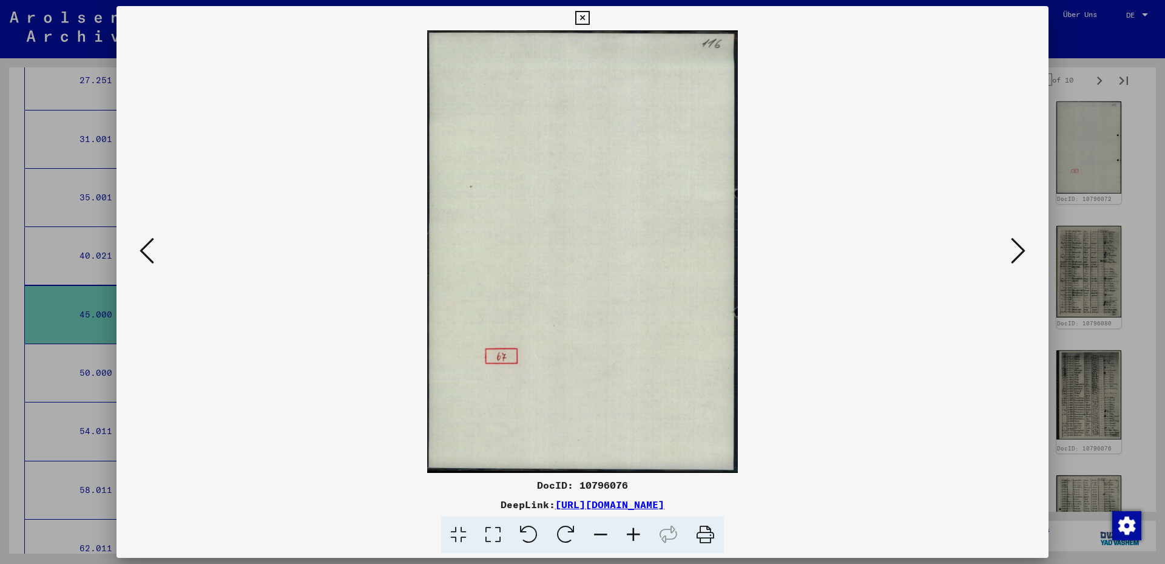
click at [1019, 243] on icon at bounding box center [1018, 250] width 15 height 29
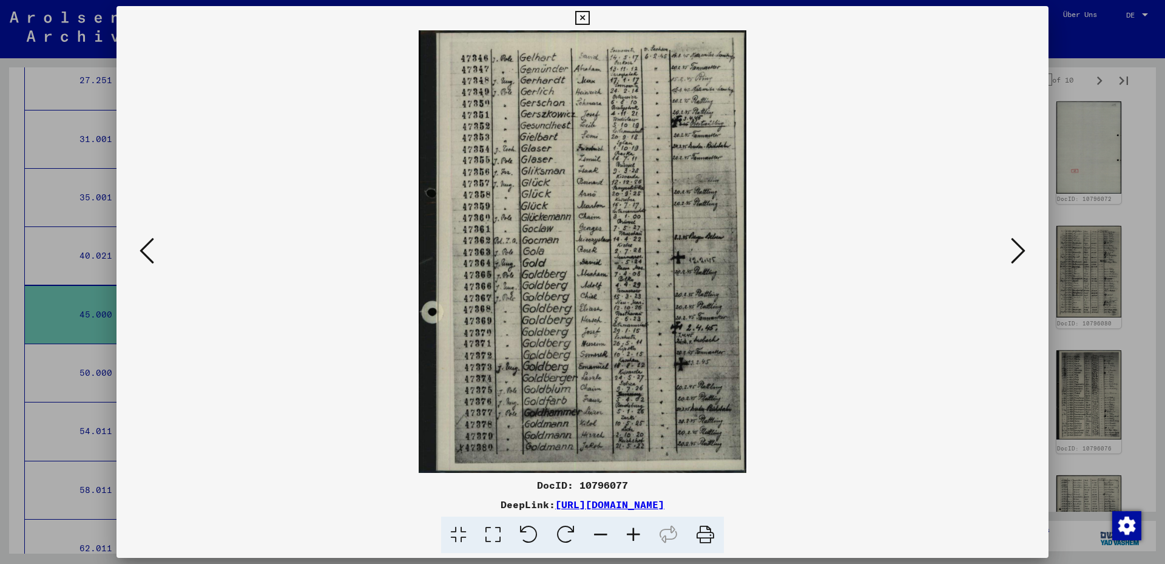
click at [499, 534] on icon at bounding box center [493, 534] width 35 height 37
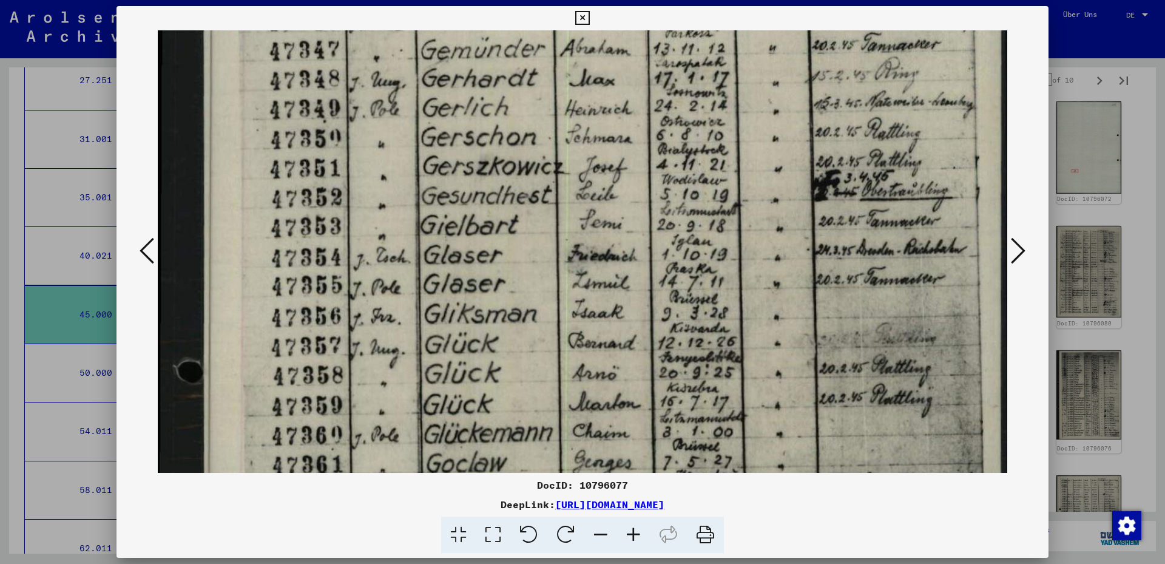
drag, startPoint x: 448, startPoint y: 209, endPoint x: 460, endPoint y: 127, distance: 82.7
click at [460, 127] on img at bounding box center [582, 523] width 849 height 1148
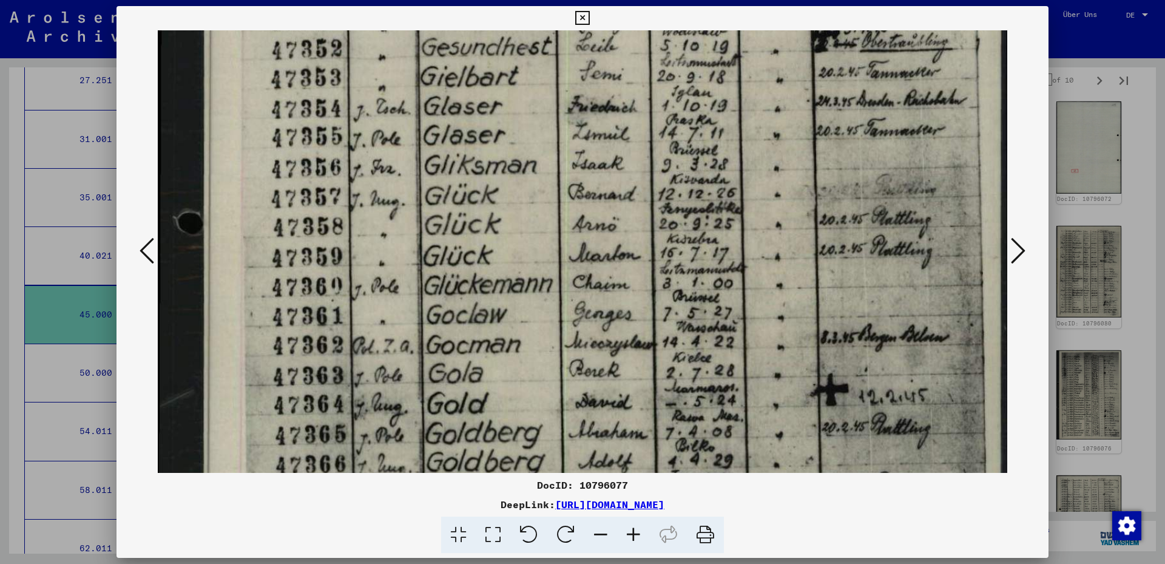
drag, startPoint x: 450, startPoint y: 294, endPoint x: 446, endPoint y: 146, distance: 148.1
click at [446, 146] on img at bounding box center [582, 374] width 849 height 1148
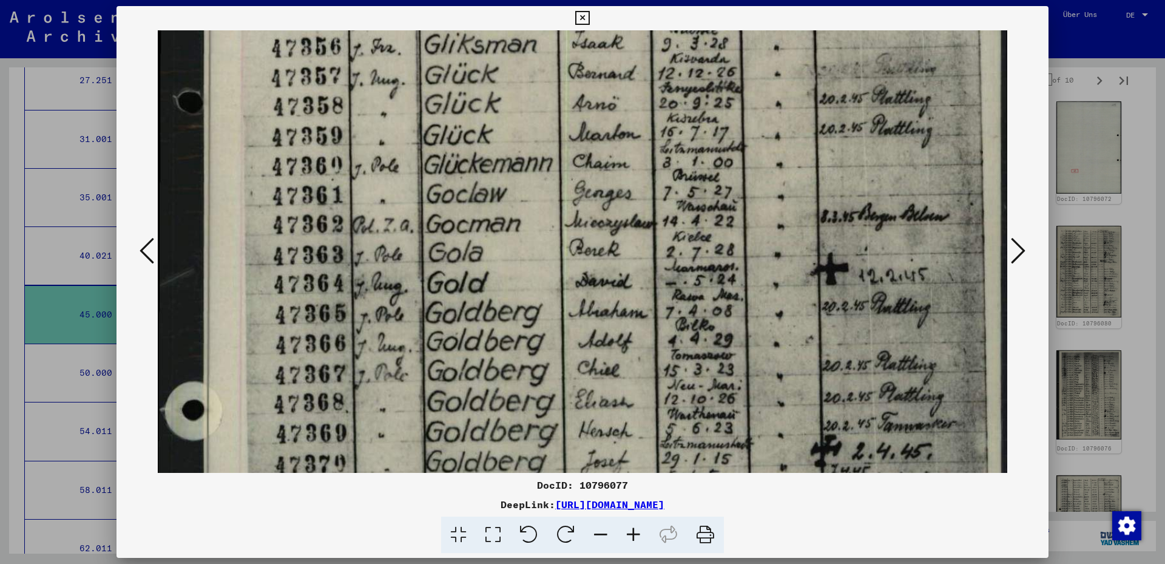
drag, startPoint x: 457, startPoint y: 326, endPoint x: 459, endPoint y: 204, distance: 121.4
click at [459, 204] on img at bounding box center [582, 254] width 849 height 1148
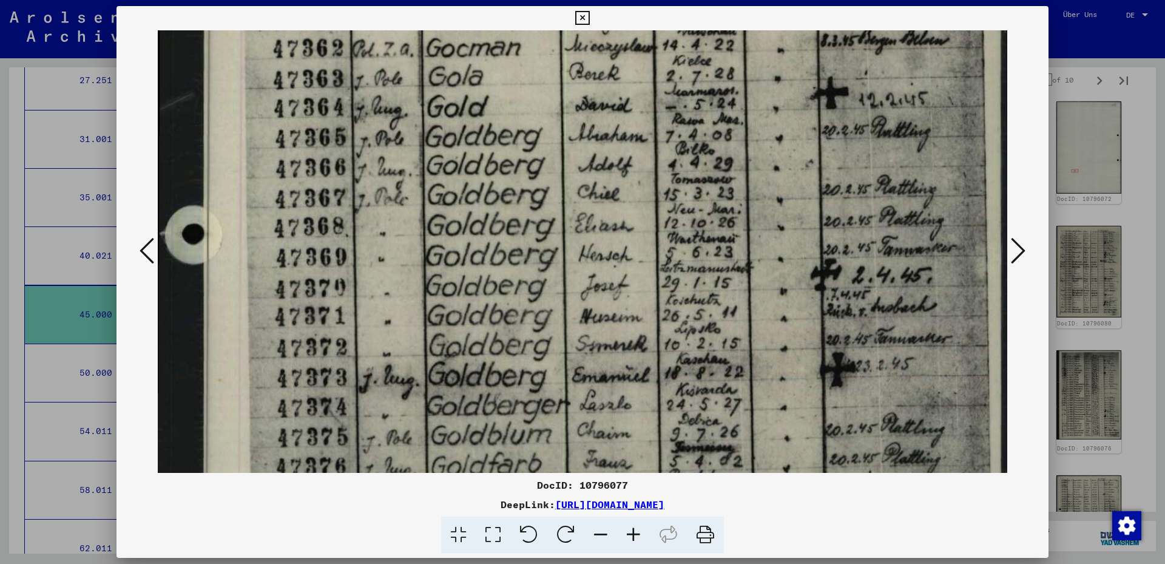
drag, startPoint x: 530, startPoint y: 336, endPoint x: 522, endPoint y: 163, distance: 173.7
click at [522, 163] on img at bounding box center [582, 78] width 849 height 1148
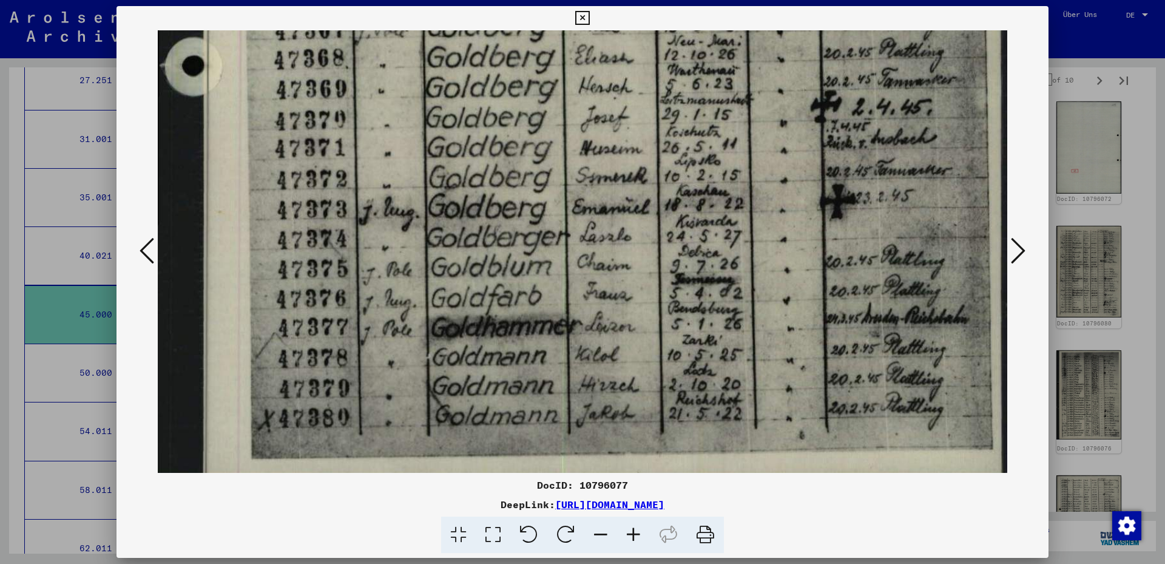
drag, startPoint x: 530, startPoint y: 319, endPoint x: 508, endPoint y: 143, distance: 177.3
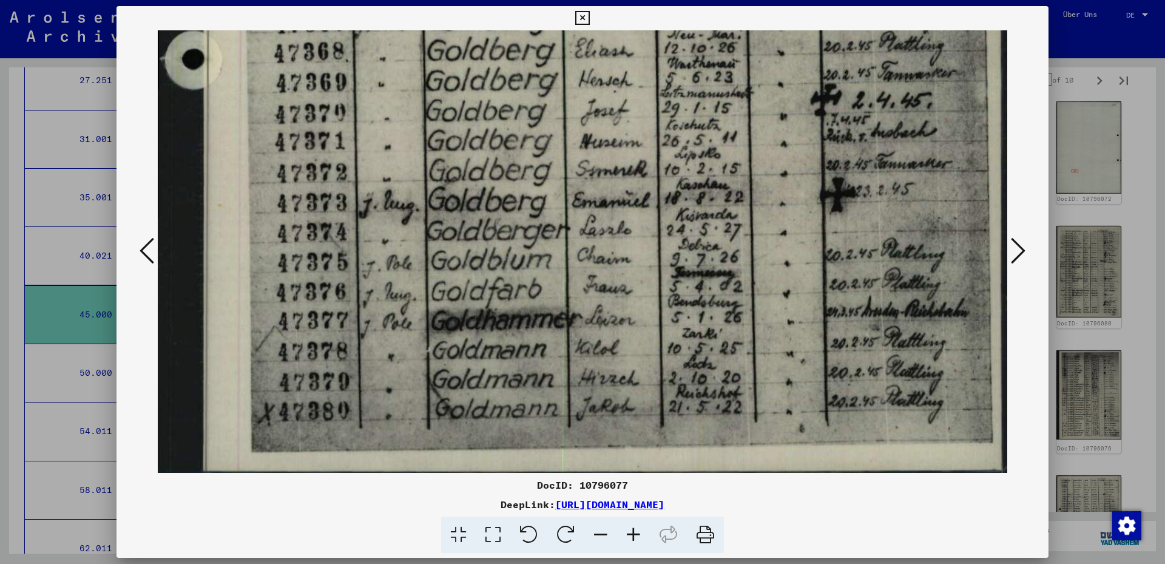
click at [1016, 254] on icon at bounding box center [1018, 250] width 15 height 29
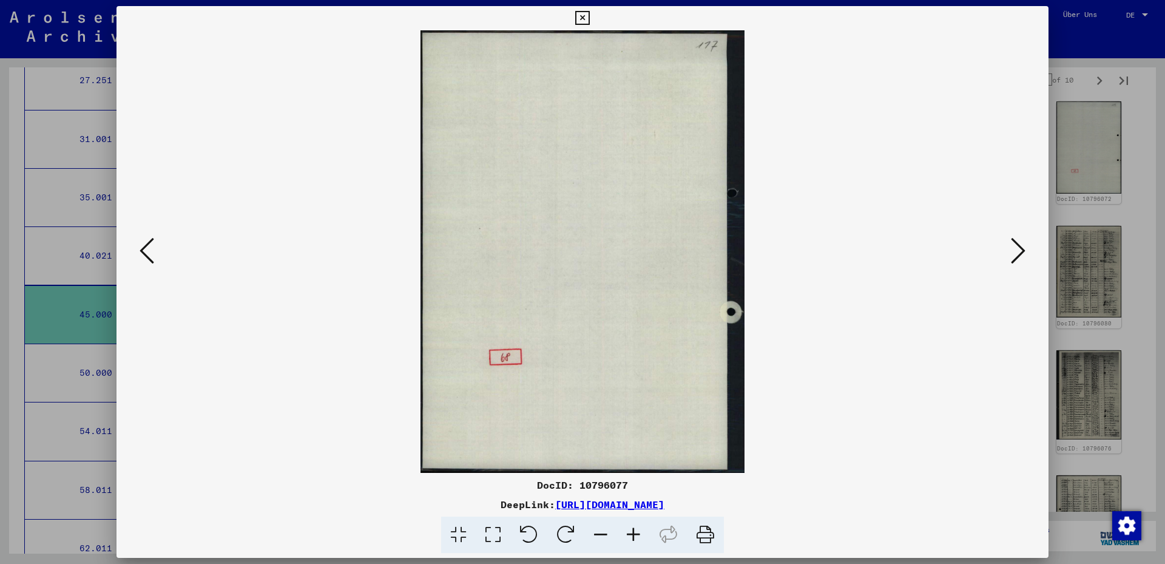
click at [1016, 254] on icon at bounding box center [1018, 250] width 15 height 29
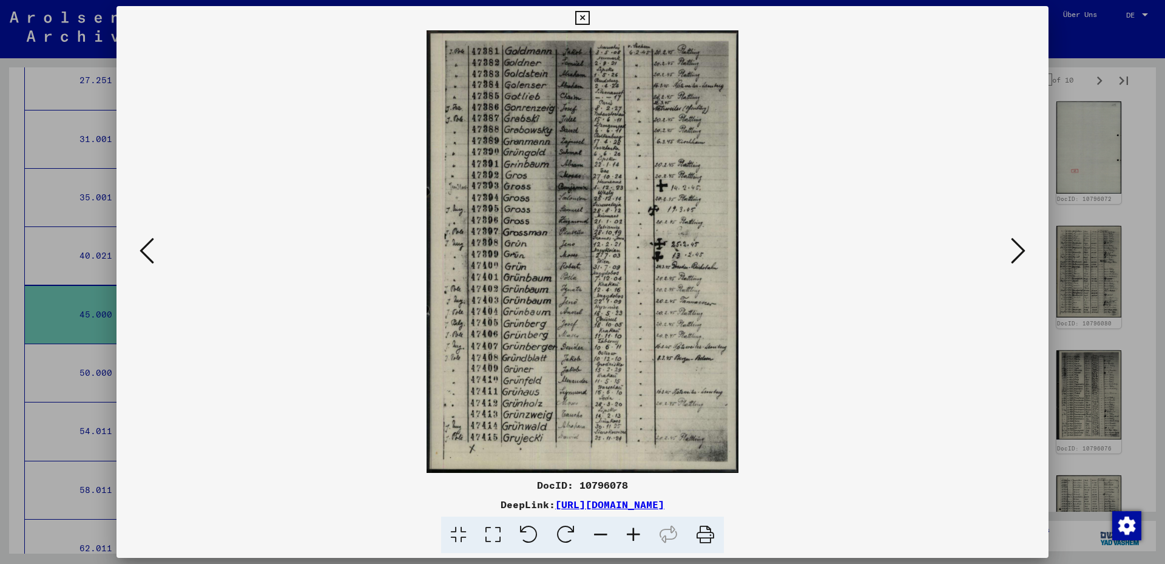
click at [501, 531] on icon at bounding box center [493, 534] width 35 height 37
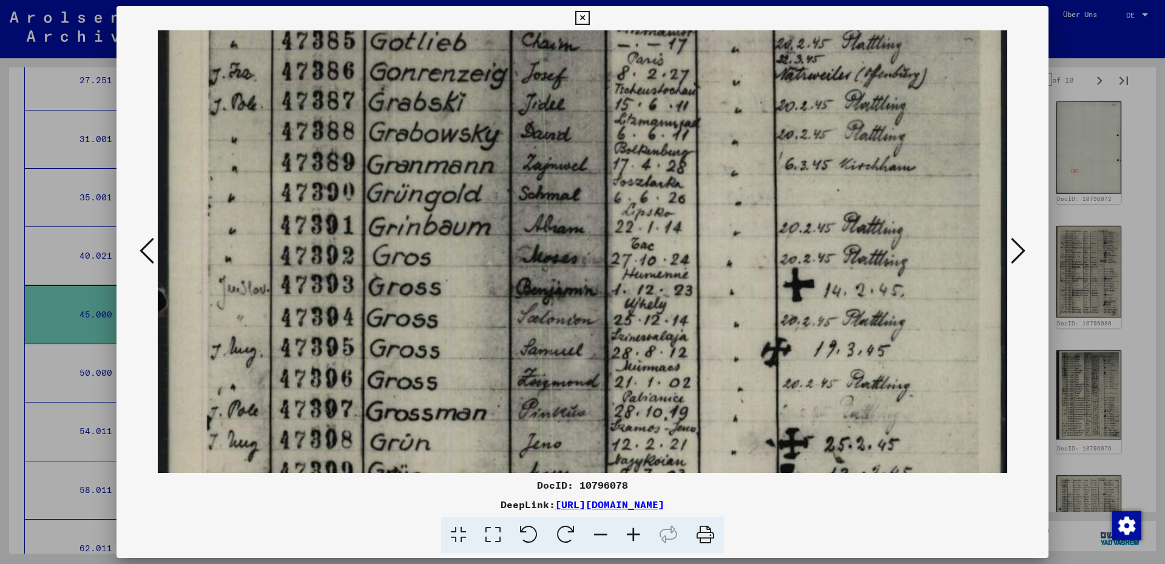
drag, startPoint x: 371, startPoint y: 285, endPoint x: 394, endPoint y: 117, distance: 169.6
click at [394, 117] on img at bounding box center [582, 464] width 849 height 1204
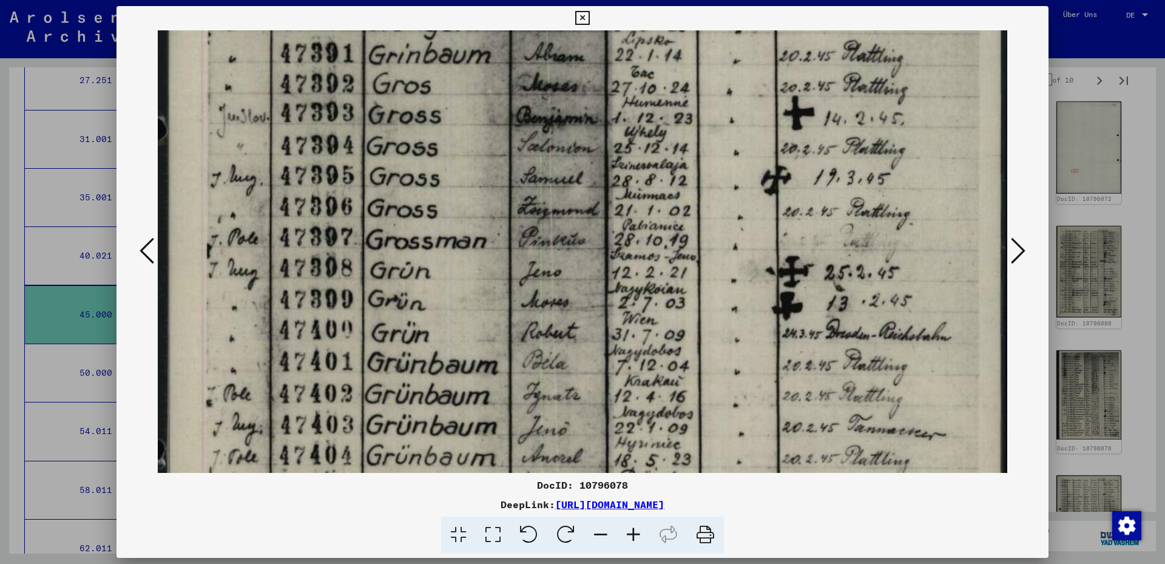
drag, startPoint x: 380, startPoint y: 308, endPoint x: 416, endPoint y: 189, distance: 123.6
click at [411, 136] on img at bounding box center [582, 293] width 849 height 1204
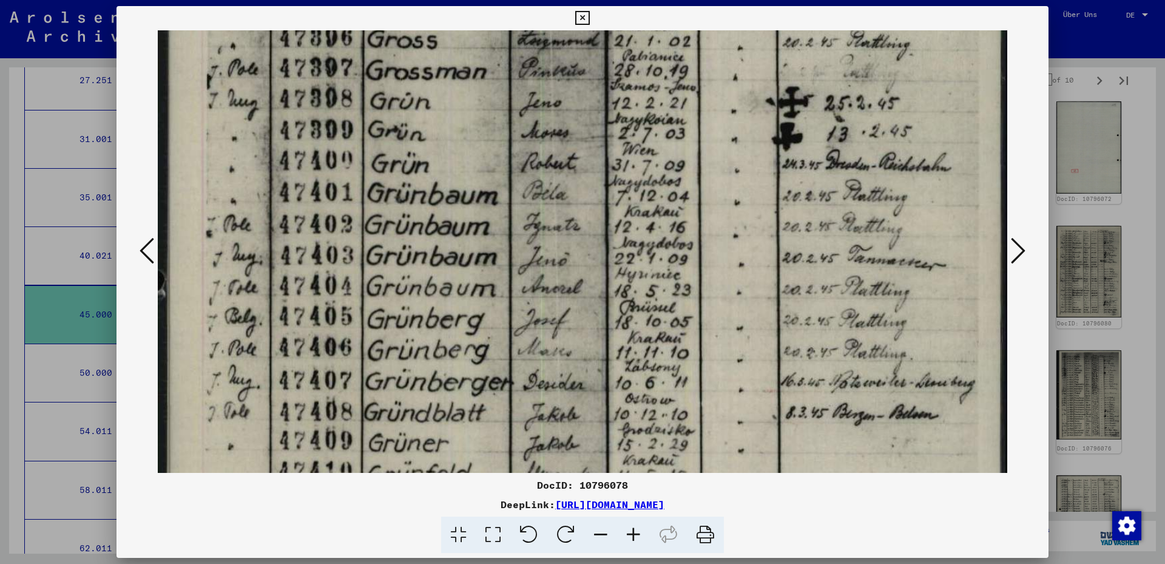
drag, startPoint x: 402, startPoint y: 297, endPoint x: 426, endPoint y: 179, distance: 120.2
click at [422, 135] on img at bounding box center [582, 123] width 849 height 1204
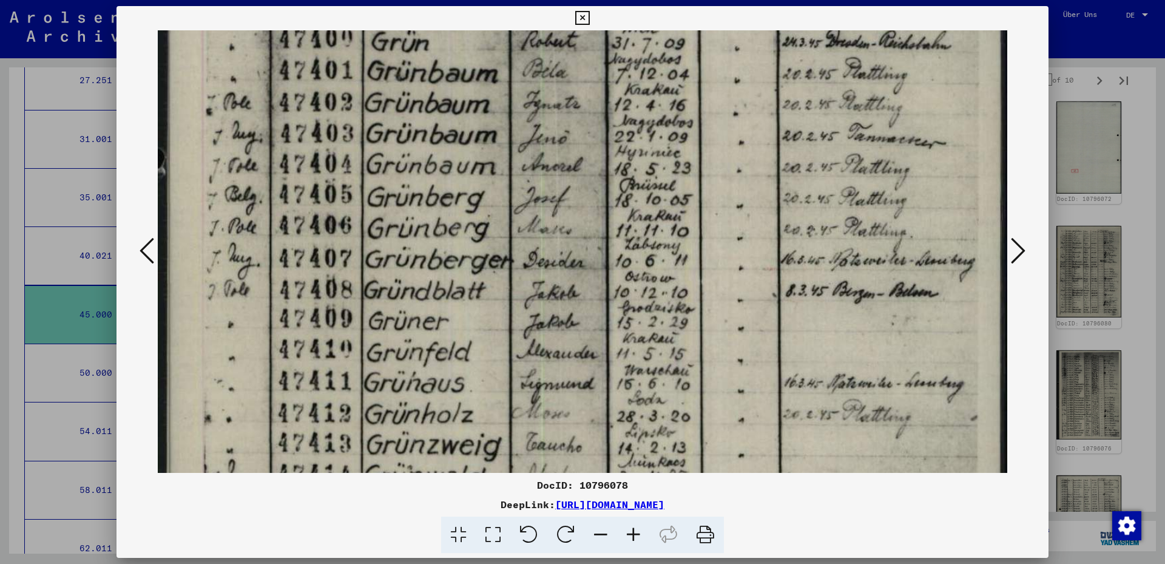
scroll to position [633, 0]
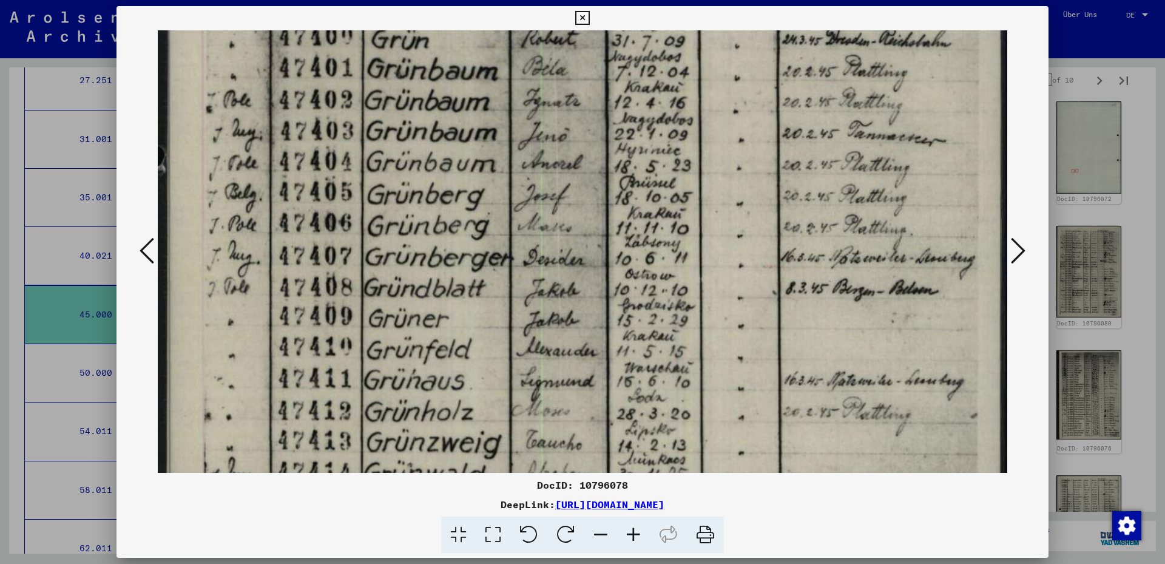
drag, startPoint x: 455, startPoint y: 293, endPoint x: 457, endPoint y: 166, distance: 126.8
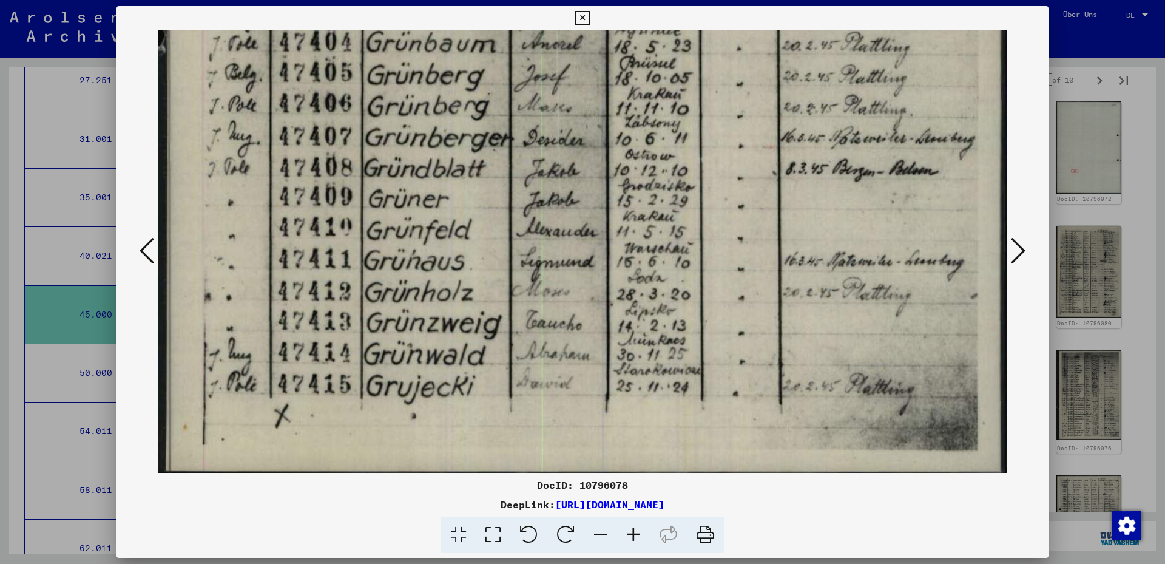
scroll to position [756, 0]
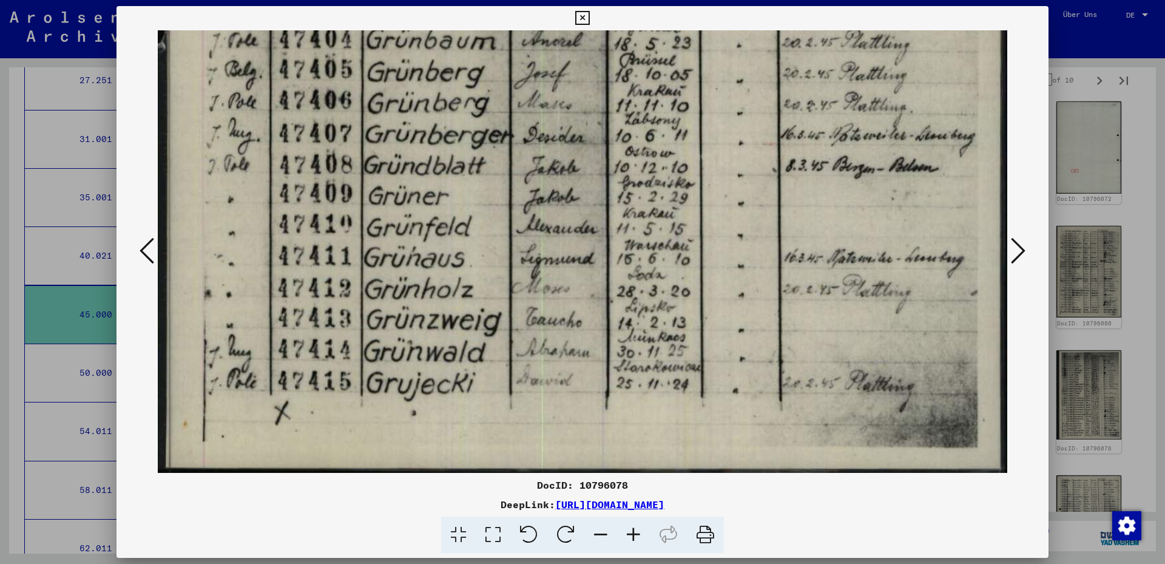
drag, startPoint x: 360, startPoint y: 274, endPoint x: 403, endPoint y: 167, distance: 115.4
click at [1016, 251] on icon at bounding box center [1018, 250] width 15 height 29
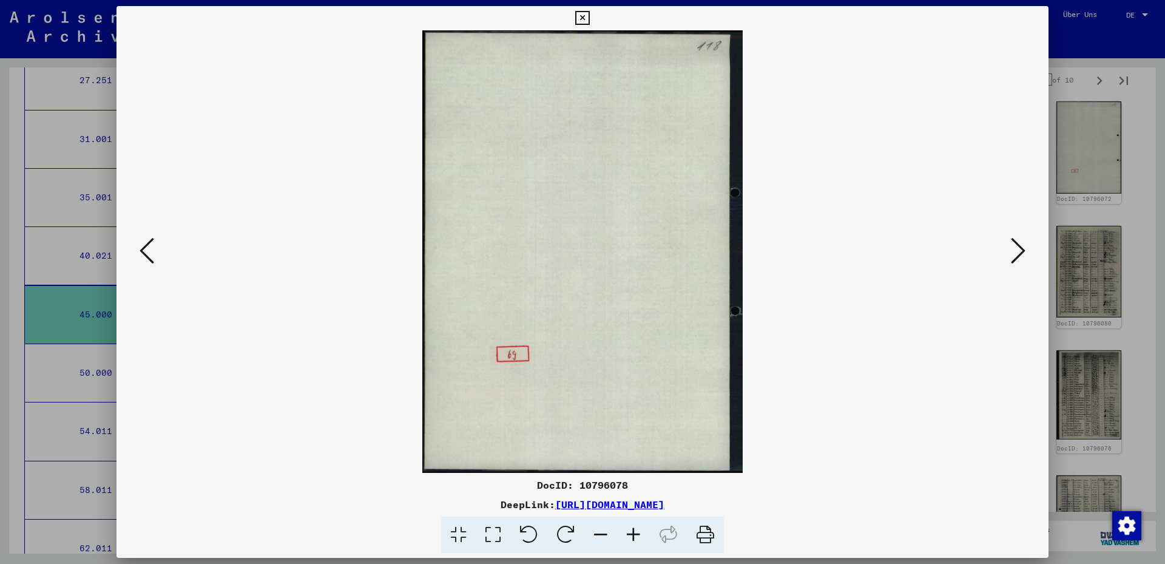
click at [1016, 251] on icon at bounding box center [1018, 250] width 15 height 29
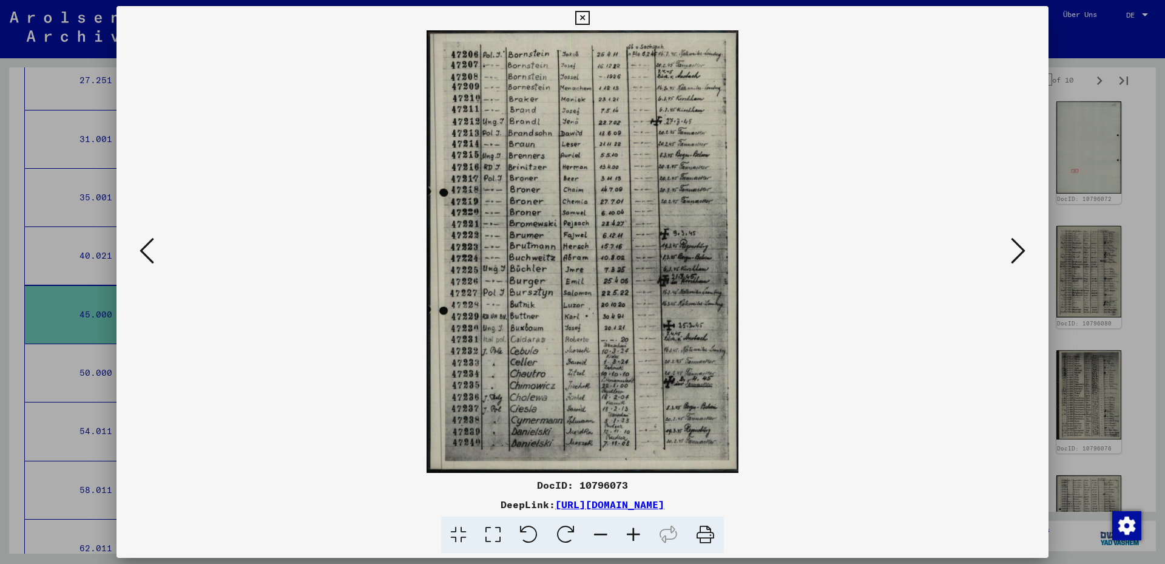
drag, startPoint x: 500, startPoint y: 534, endPoint x: 501, endPoint y: 516, distance: 18.2
click at [500, 534] on icon at bounding box center [493, 534] width 35 height 37
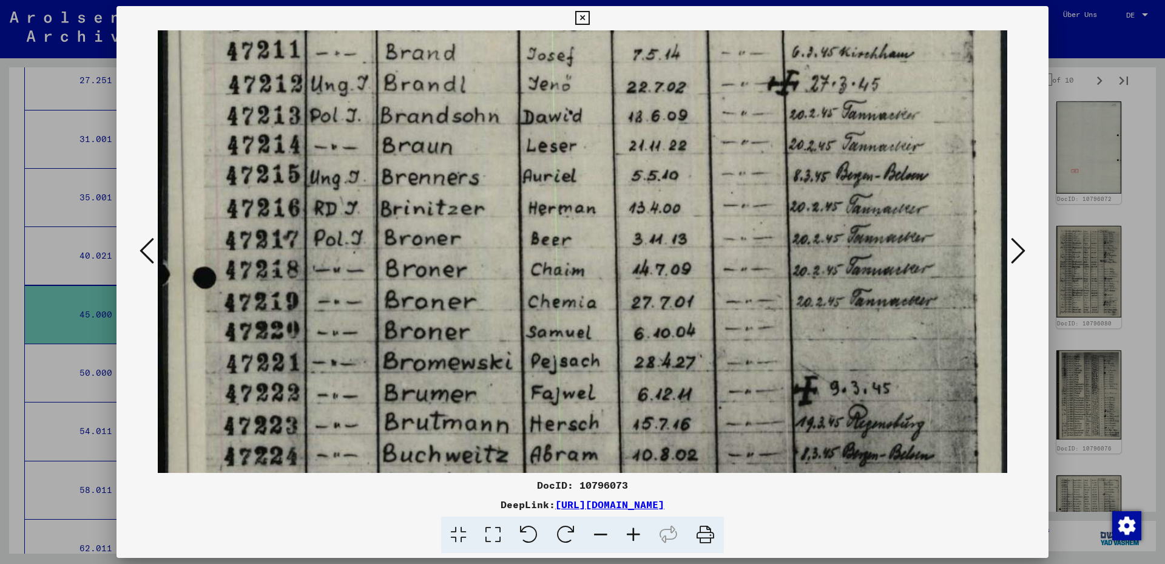
drag, startPoint x: 357, startPoint y: 332, endPoint x: 351, endPoint y: 142, distance: 190.0
click at [351, 142] on img at bounding box center [582, 438] width 849 height 1204
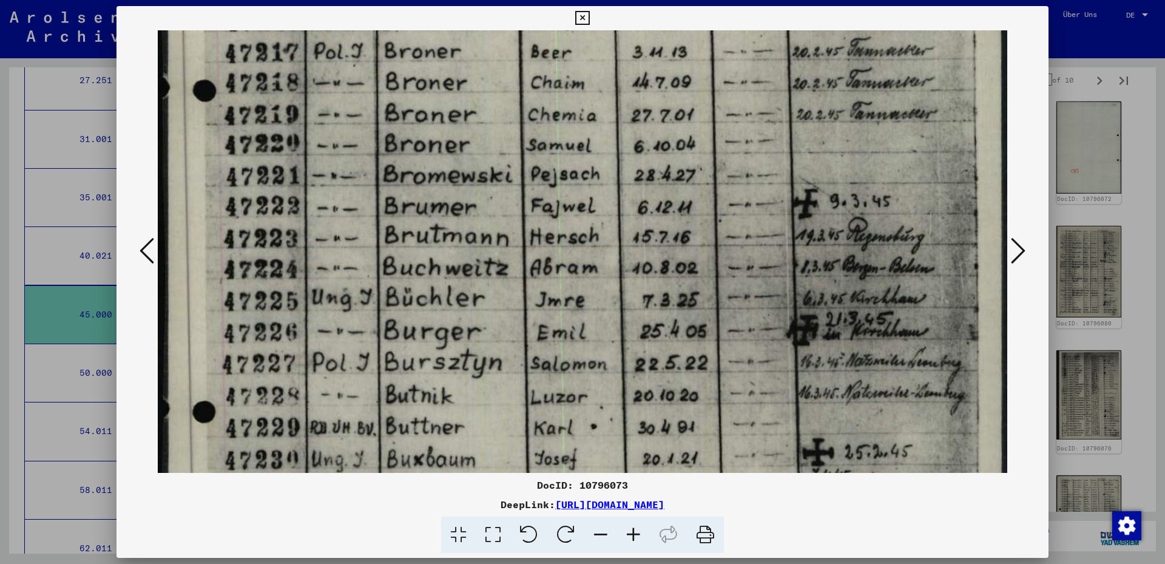
drag, startPoint x: 359, startPoint y: 270, endPoint x: 362, endPoint y: 94, distance: 176.0
click at [362, 94] on img at bounding box center [582, 251] width 849 height 1204
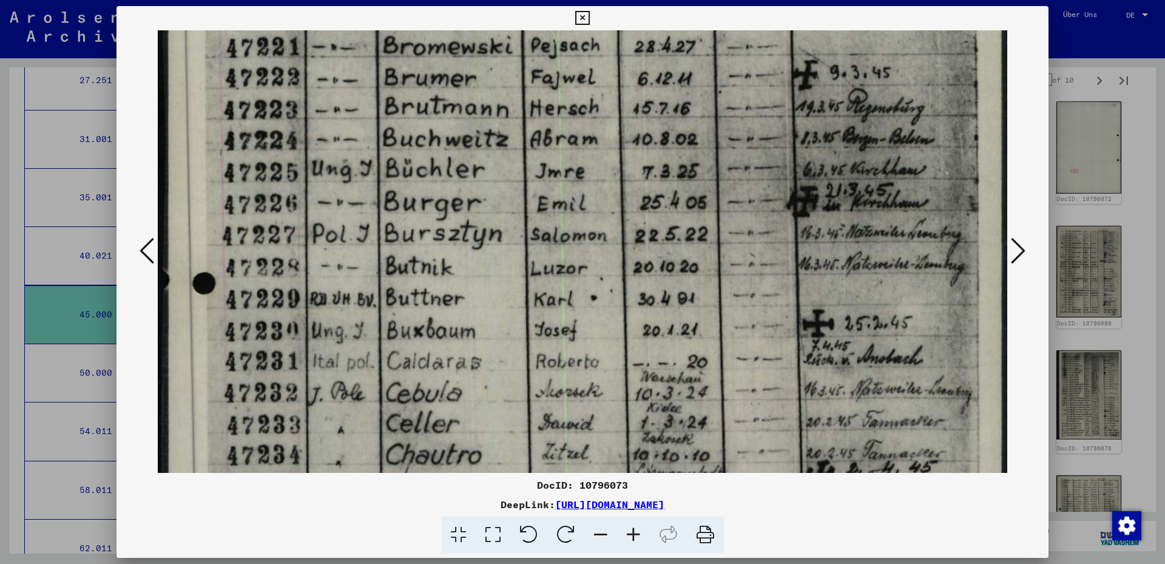
drag, startPoint x: 366, startPoint y: 294, endPoint x: 352, endPoint y: 238, distance: 57.7
click at [354, 175] on img at bounding box center [582, 123] width 849 height 1204
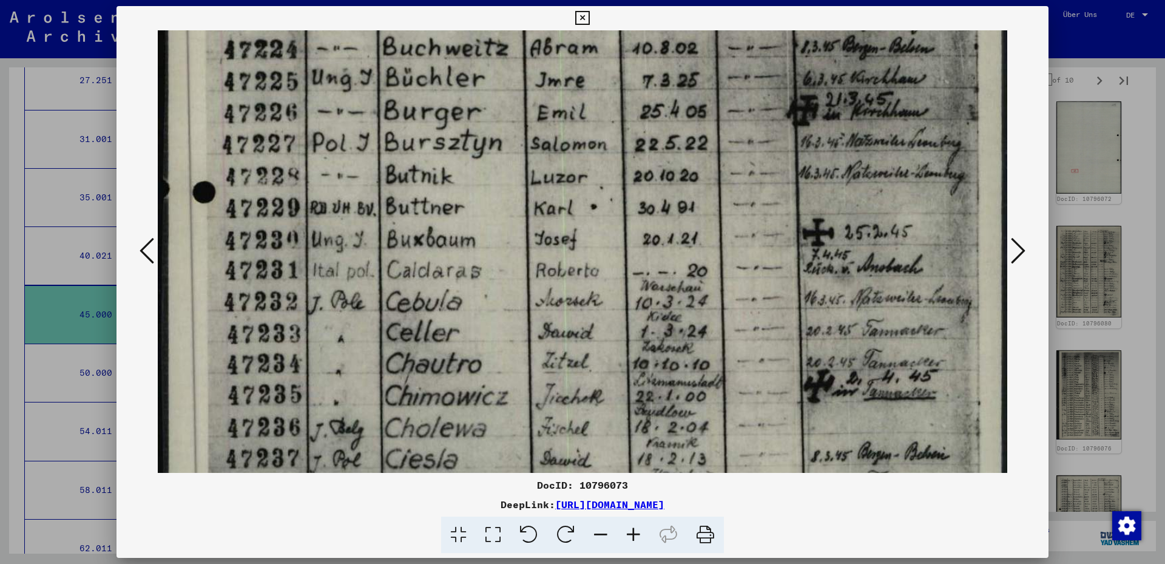
drag, startPoint x: 454, startPoint y: 320, endPoint x: 462, endPoint y: 224, distance: 96.2
click at [462, 224] on img at bounding box center [582, 32] width 849 height 1204
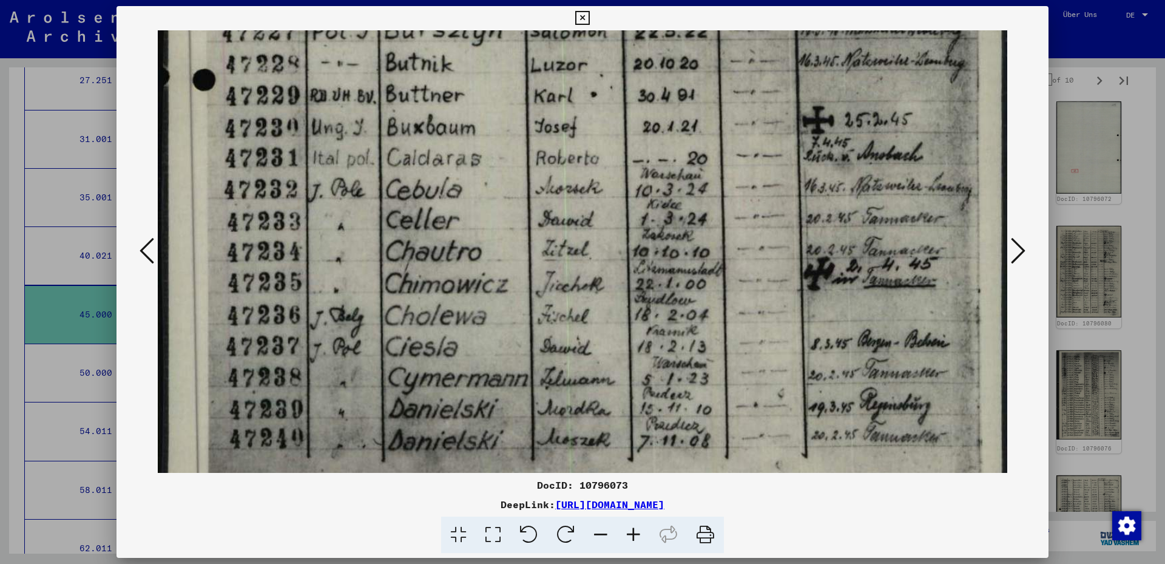
scroll to position [731, 0]
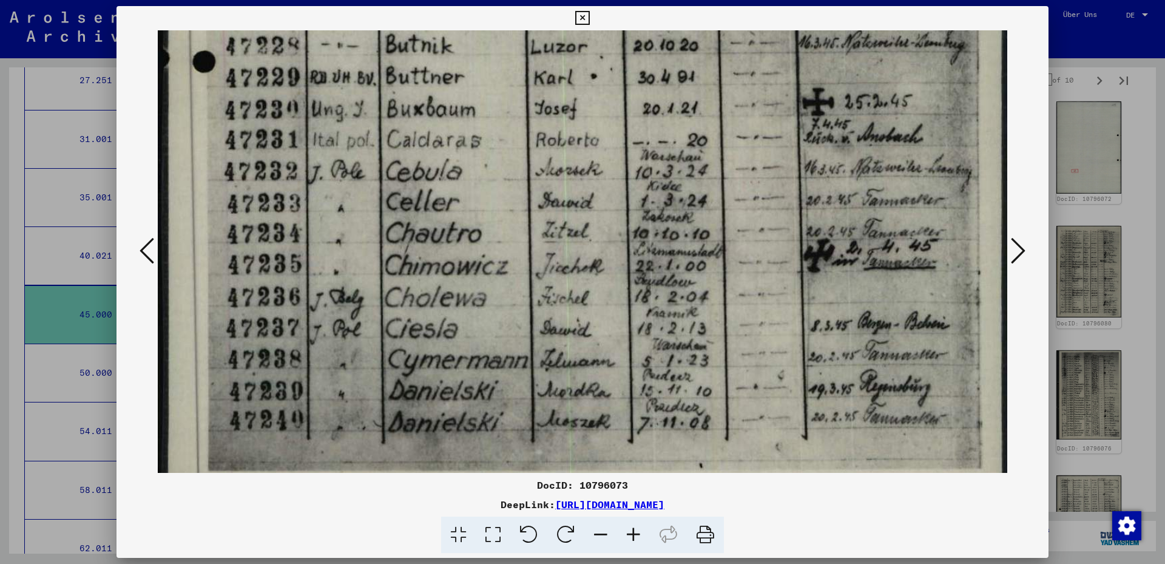
drag, startPoint x: 482, startPoint y: 309, endPoint x: 482, endPoint y: 223, distance: 86.8
click at [1013, 240] on icon at bounding box center [1018, 250] width 15 height 29
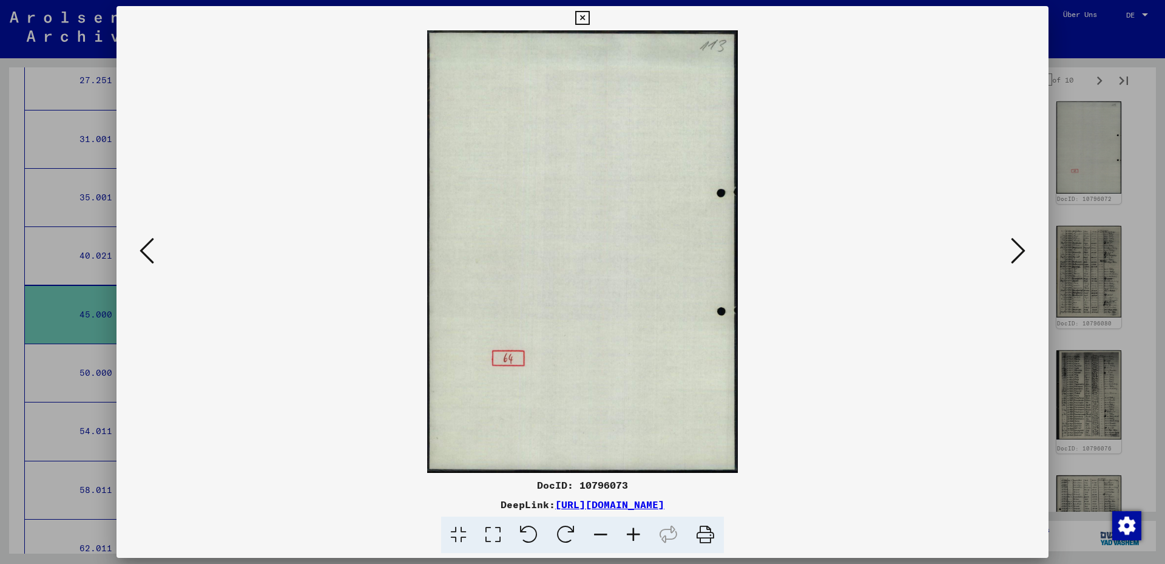
click at [1013, 240] on icon at bounding box center [1018, 250] width 15 height 29
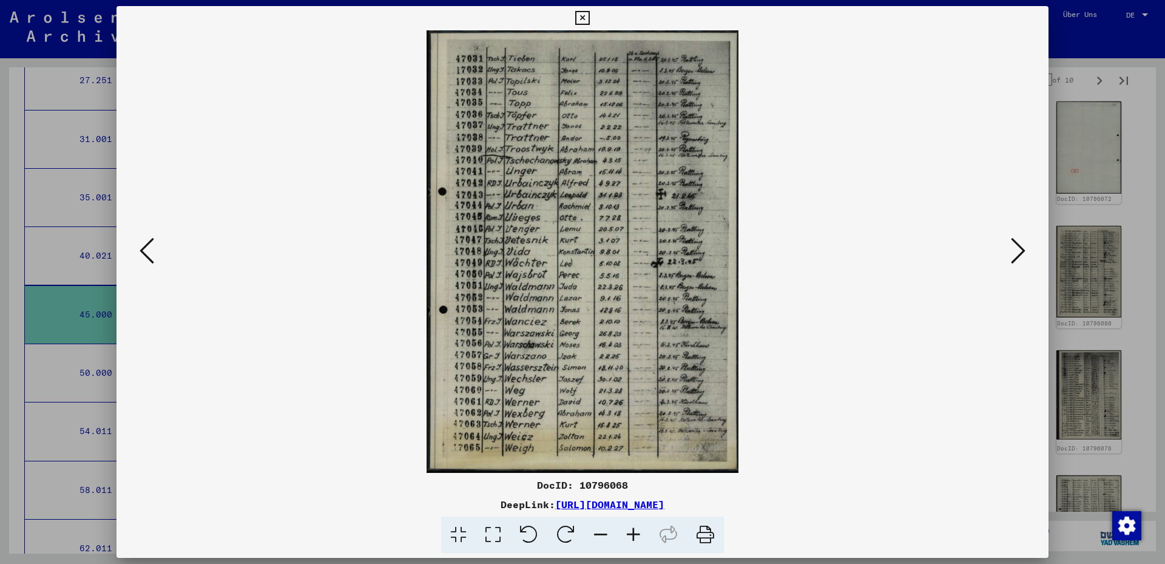
click at [505, 530] on icon at bounding box center [493, 534] width 35 height 37
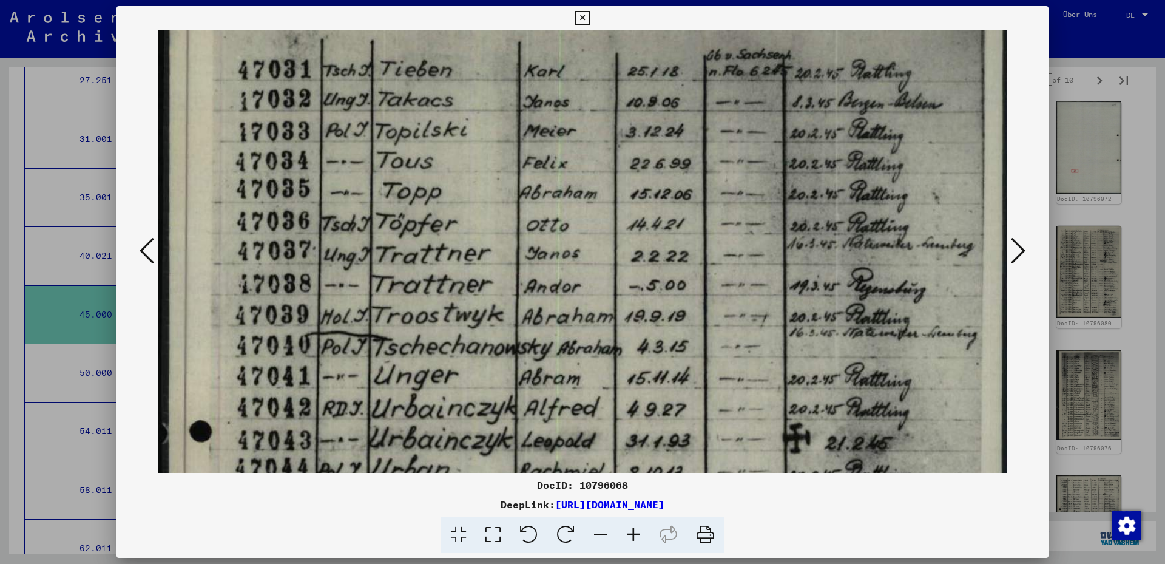
drag, startPoint x: 461, startPoint y: 241, endPoint x: 459, endPoint y: 209, distance: 31.6
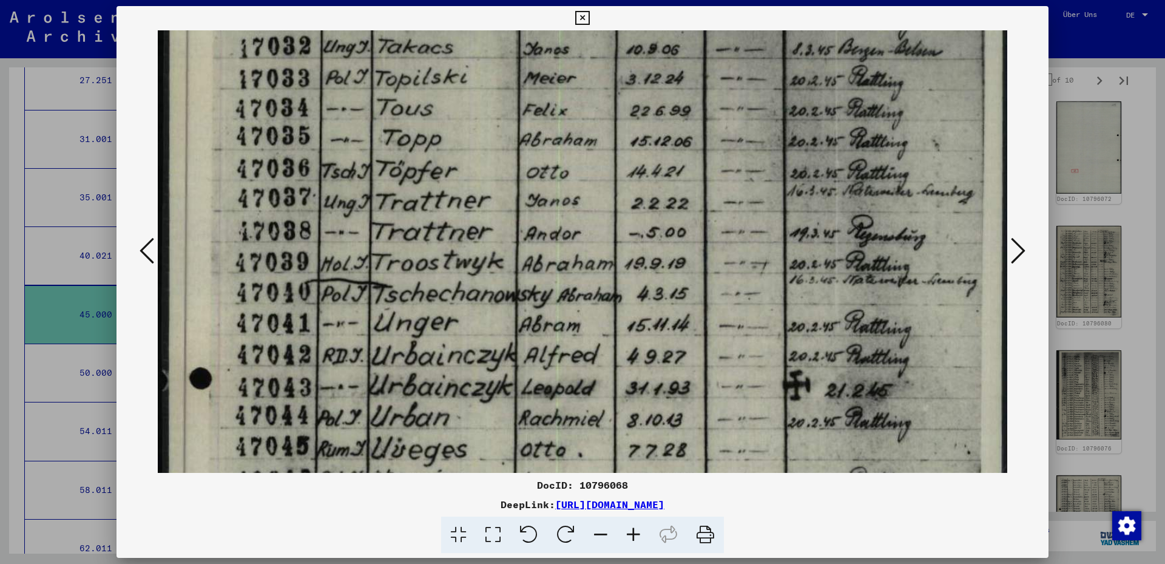
scroll to position [96, 0]
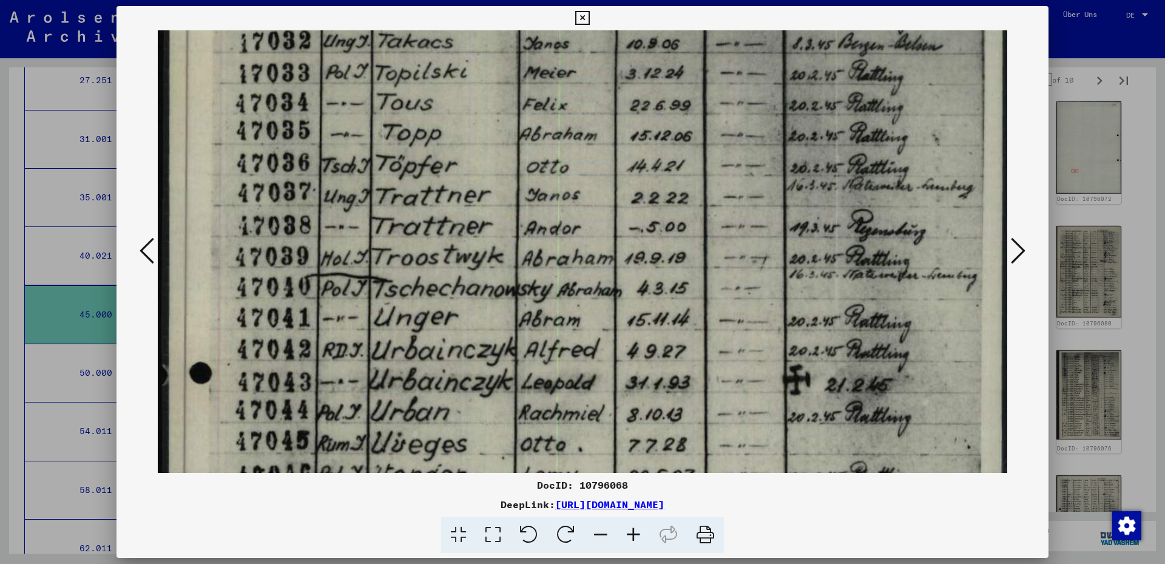
drag, startPoint x: 456, startPoint y: 285, endPoint x: 455, endPoint y: 240, distance: 44.9
click at [455, 240] on img at bounding box center [582, 536] width 849 height 1204
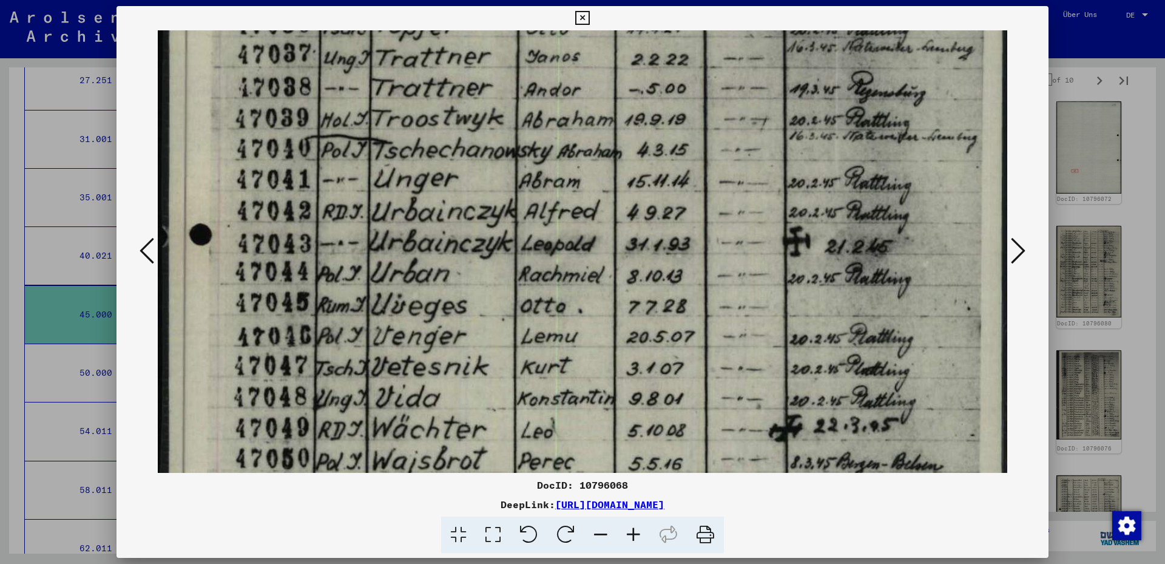
drag, startPoint x: 615, startPoint y: 204, endPoint x: 617, endPoint y: 159, distance: 45.6
click at [617, 159] on img at bounding box center [582, 398] width 849 height 1204
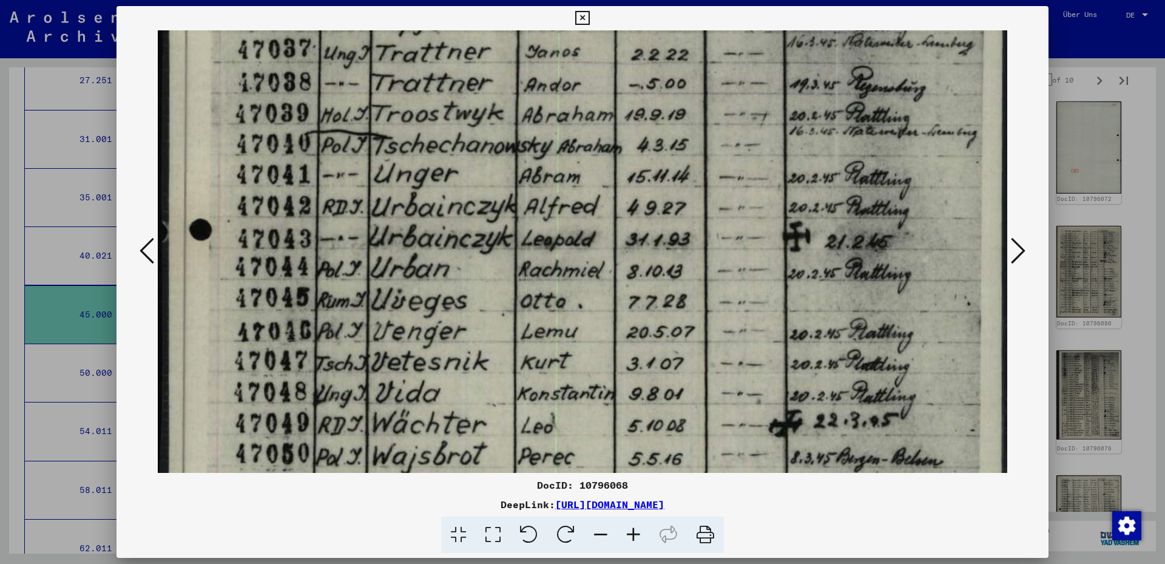
scroll to position [233, 0]
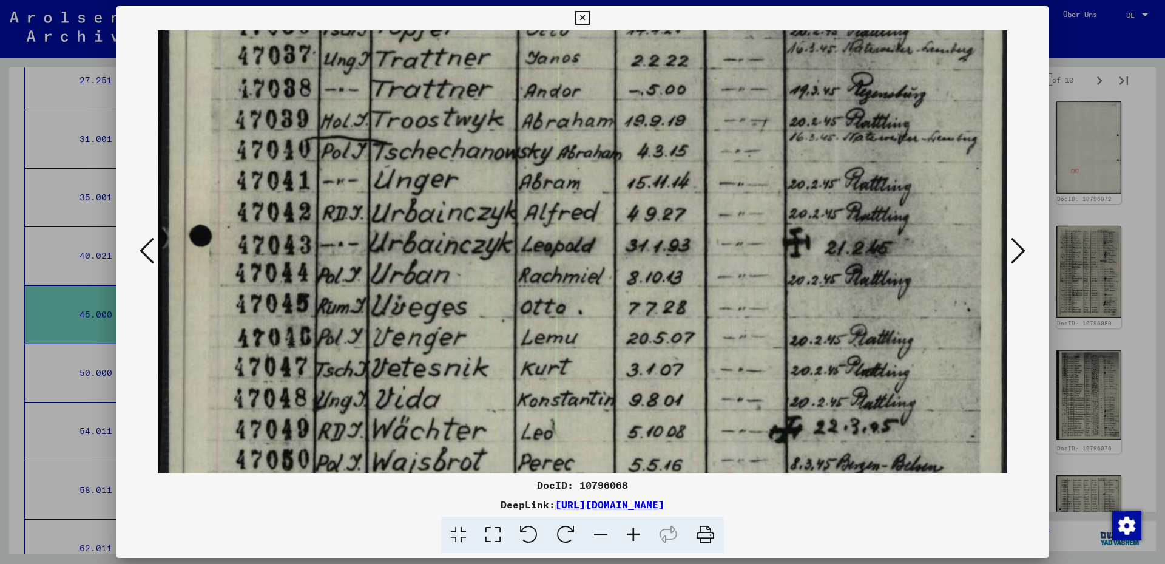
drag, startPoint x: 590, startPoint y: 248, endPoint x: 598, endPoint y: 248, distance: 7.9
click at [598, 248] on img at bounding box center [582, 399] width 849 height 1204
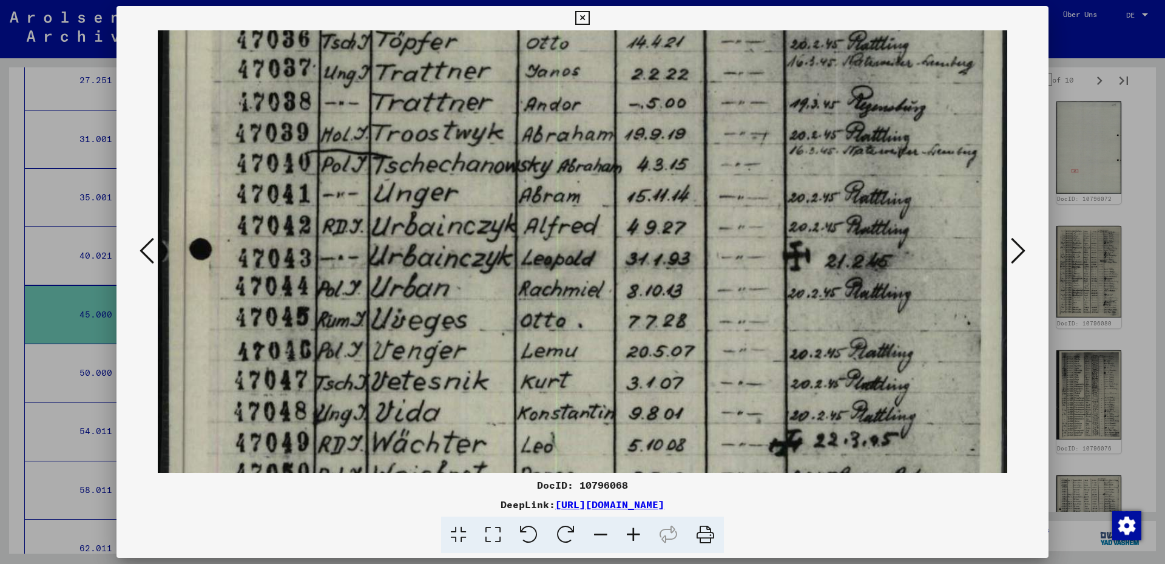
scroll to position [211, 0]
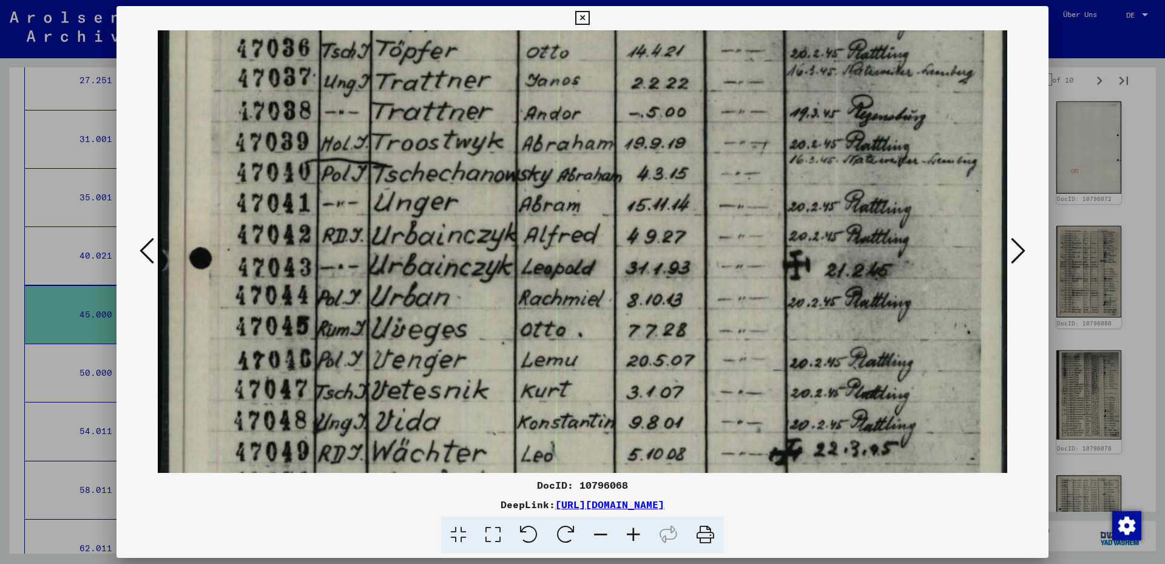
drag, startPoint x: 579, startPoint y: 248, endPoint x: 581, endPoint y: 266, distance: 18.4
click at [581, 266] on img at bounding box center [582, 422] width 849 height 1204
click at [593, 485] on div "DocID: 10796068" at bounding box center [582, 484] width 932 height 15
copy div "10796068"
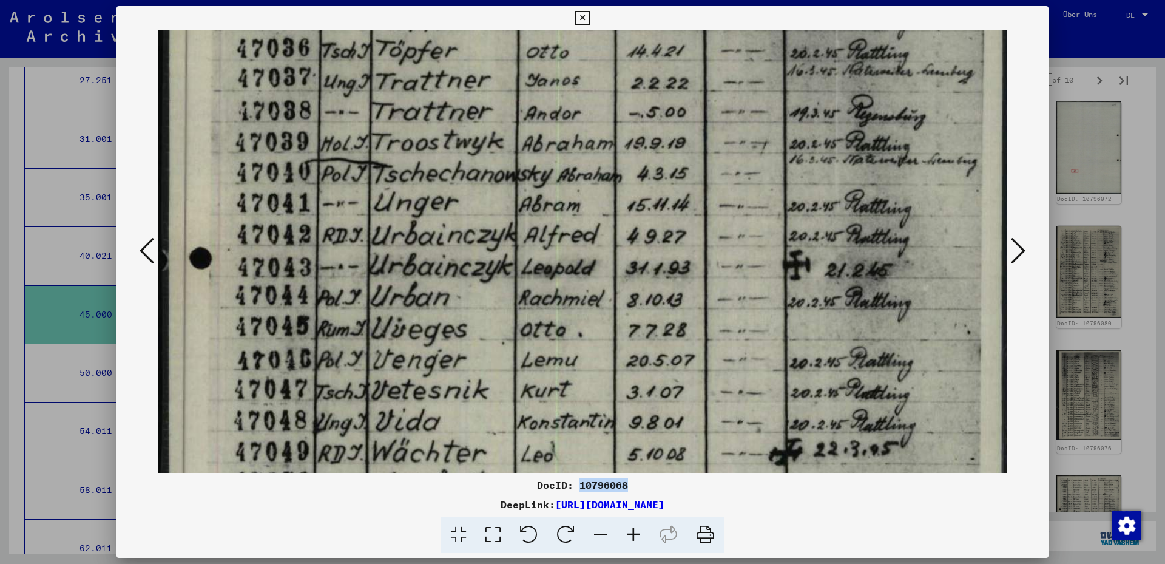
click at [831, 156] on img at bounding box center [582, 422] width 849 height 1204
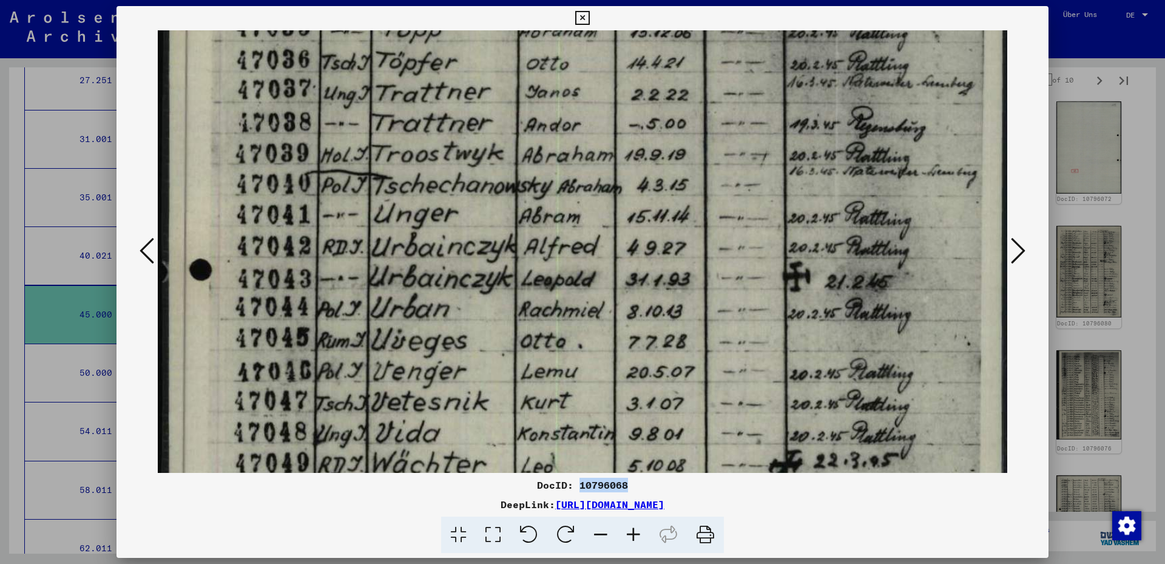
scroll to position [195, 0]
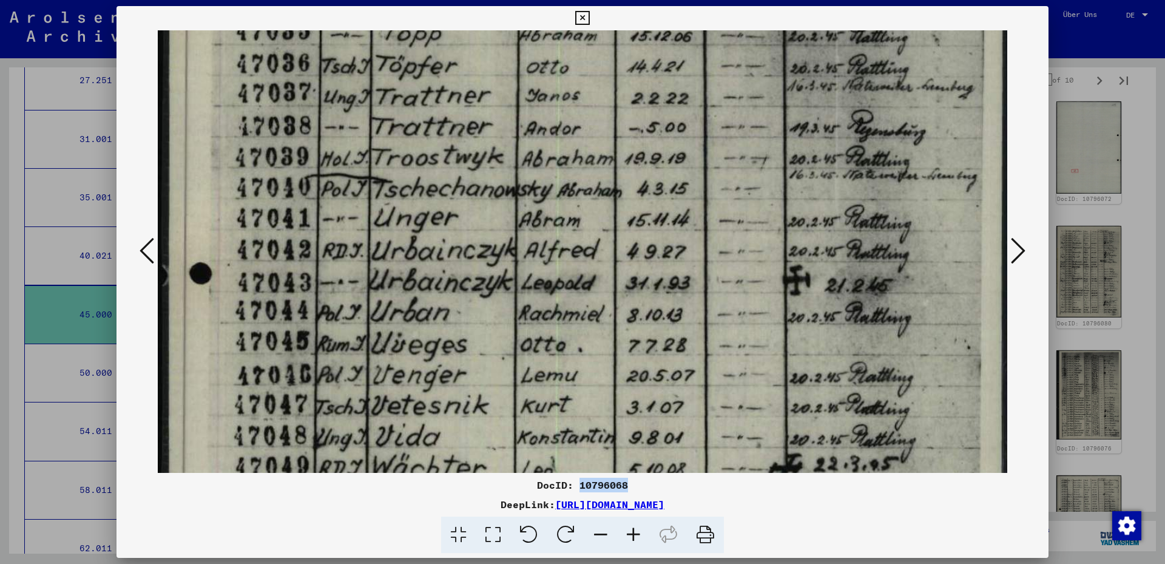
drag, startPoint x: 826, startPoint y: 151, endPoint x: 828, endPoint y: 166, distance: 15.3
click at [828, 166] on img at bounding box center [582, 437] width 849 height 1204
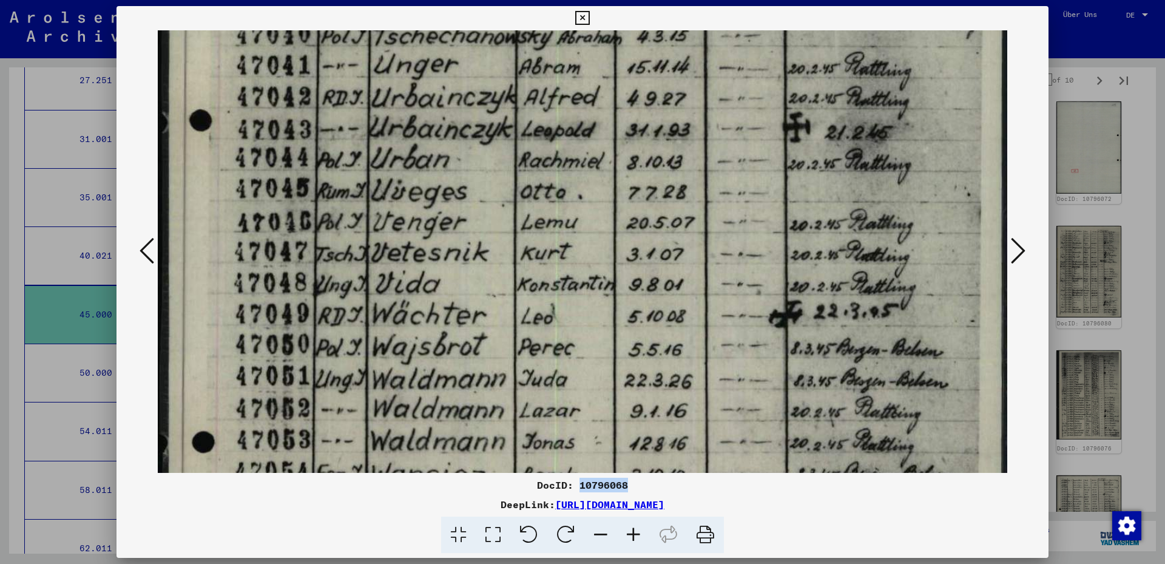
drag, startPoint x: 453, startPoint y: 326, endPoint x: 427, endPoint y: 173, distance: 155.0
click at [427, 173] on img at bounding box center [582, 284] width 849 height 1204
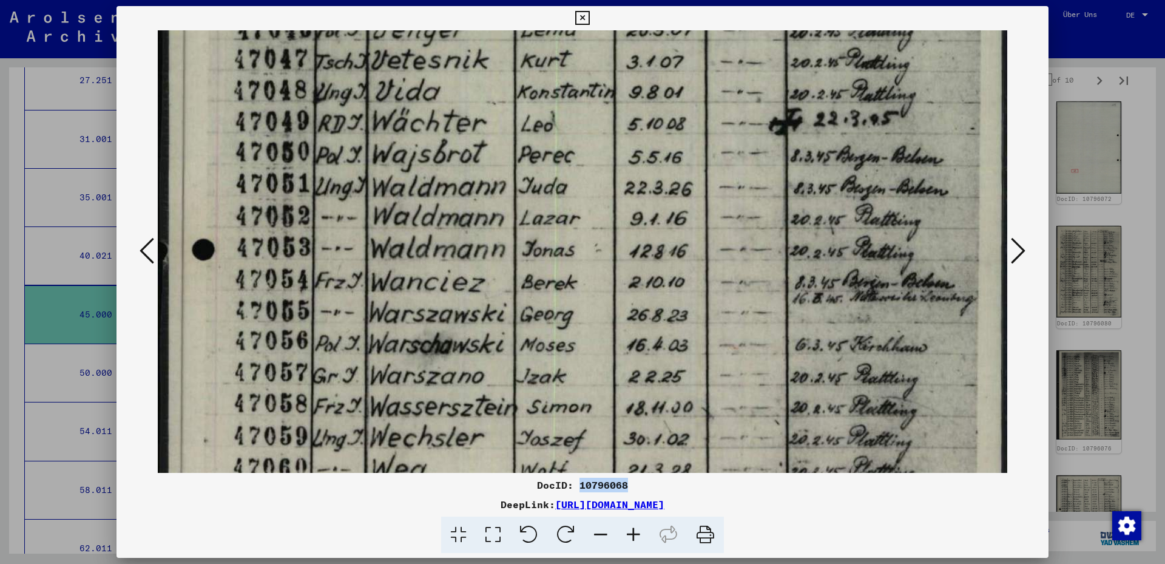
drag, startPoint x: 456, startPoint y: 309, endPoint x: 437, endPoint y: 154, distance: 156.5
click at [437, 154] on img at bounding box center [582, 92] width 849 height 1204
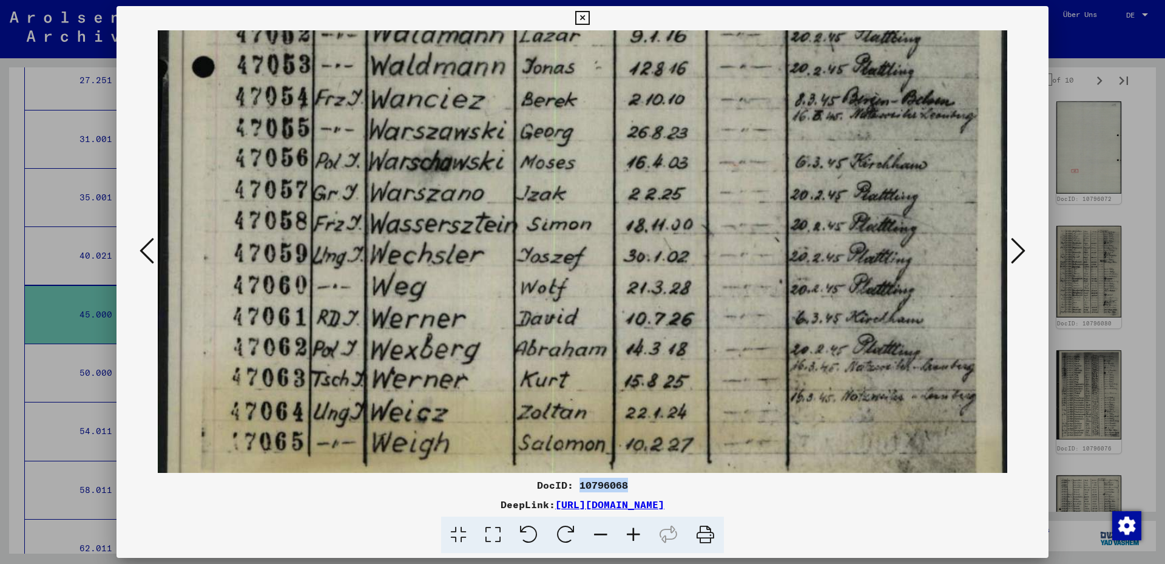
drag, startPoint x: 473, startPoint y: 367, endPoint x: 468, endPoint y: 182, distance: 185.1
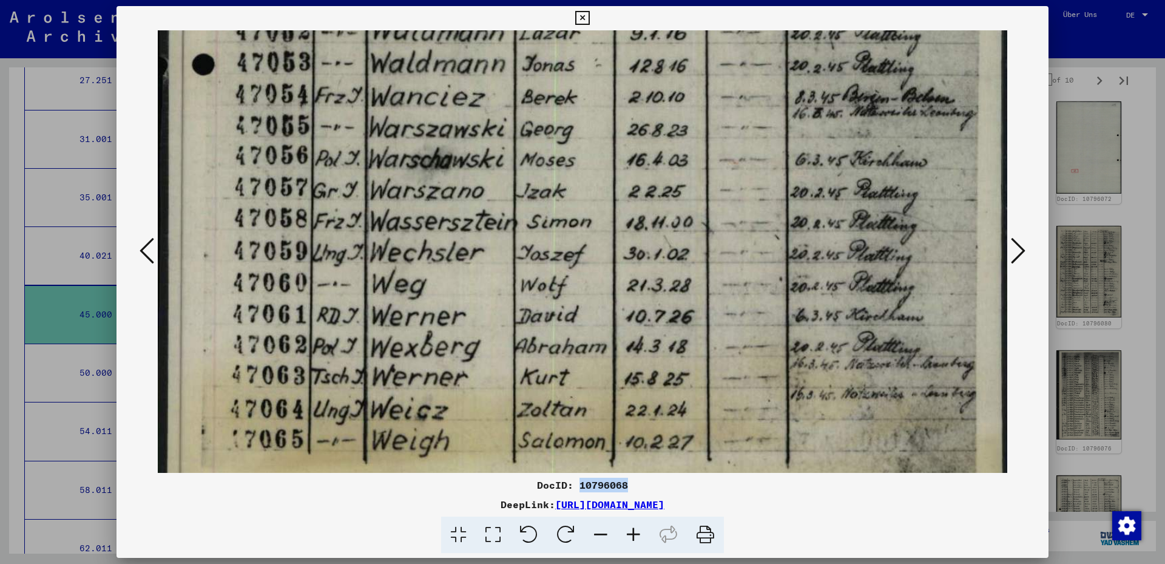
click at [1010, 245] on button at bounding box center [1018, 251] width 22 height 35
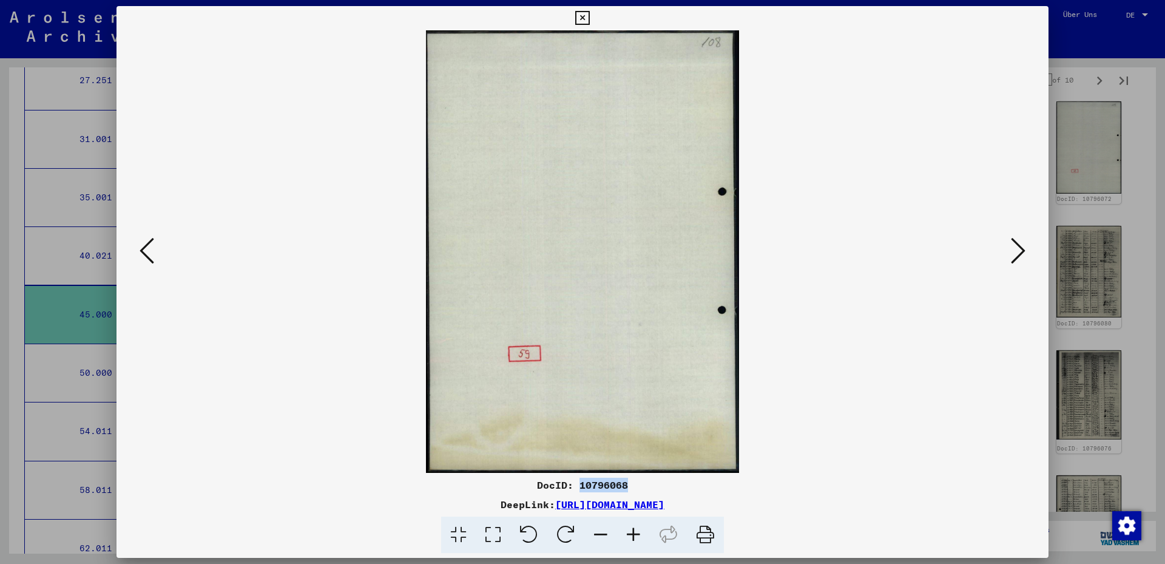
click at [1010, 245] on button at bounding box center [1018, 251] width 22 height 35
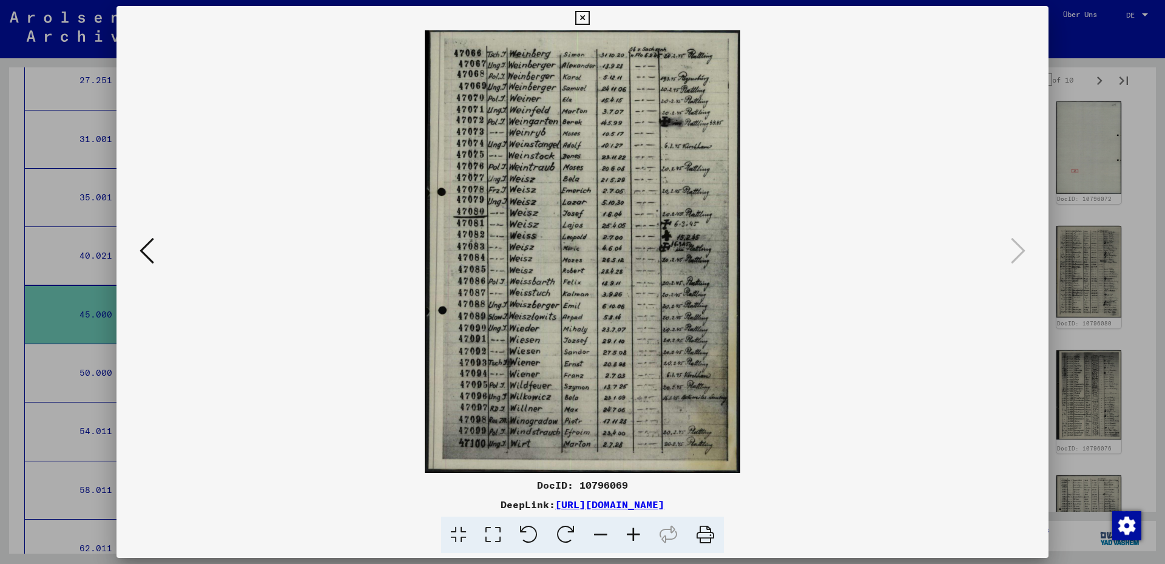
click at [500, 534] on icon at bounding box center [493, 534] width 35 height 37
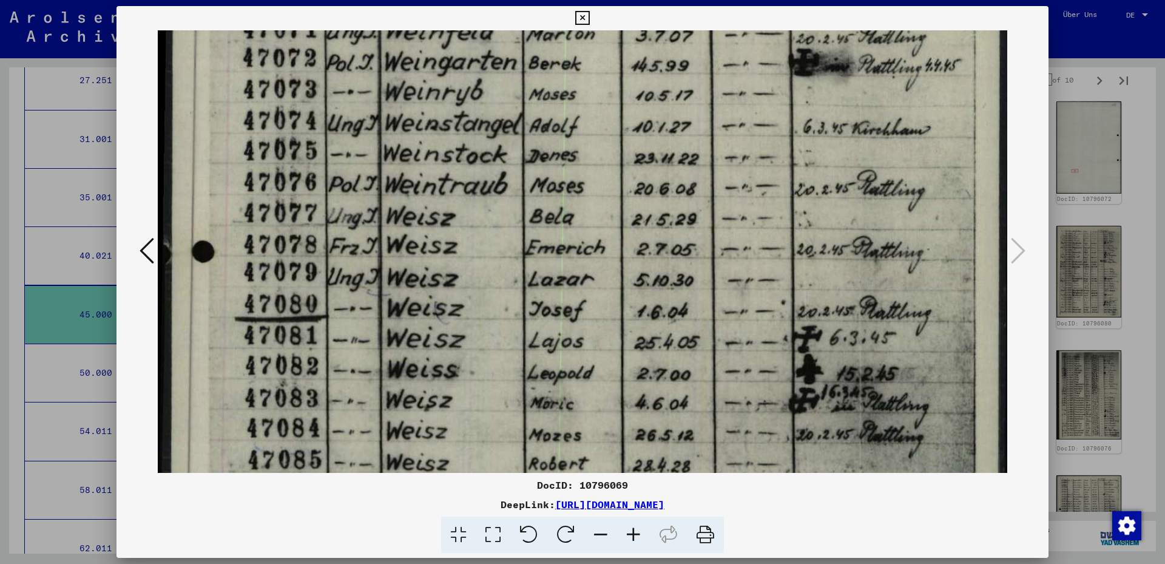
drag, startPoint x: 400, startPoint y: 339, endPoint x: 394, endPoint y: 133, distance: 205.8
click at [394, 127] on img at bounding box center [582, 413] width 849 height 1192
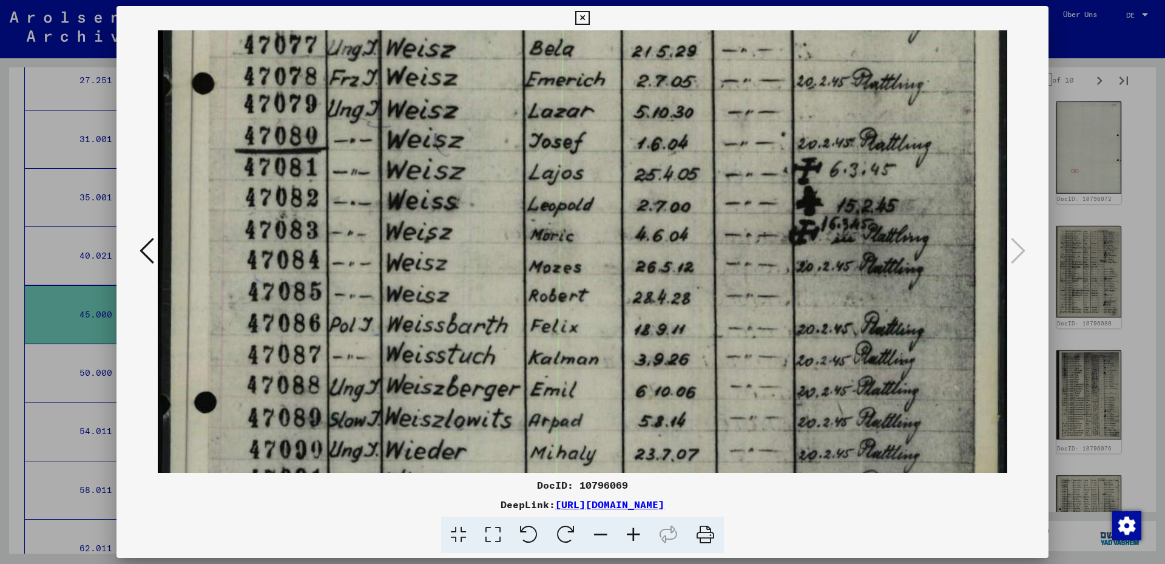
drag, startPoint x: 385, startPoint y: 246, endPoint x: 380, endPoint y: 126, distance: 120.2
click at [380, 126] on img at bounding box center [582, 245] width 849 height 1192
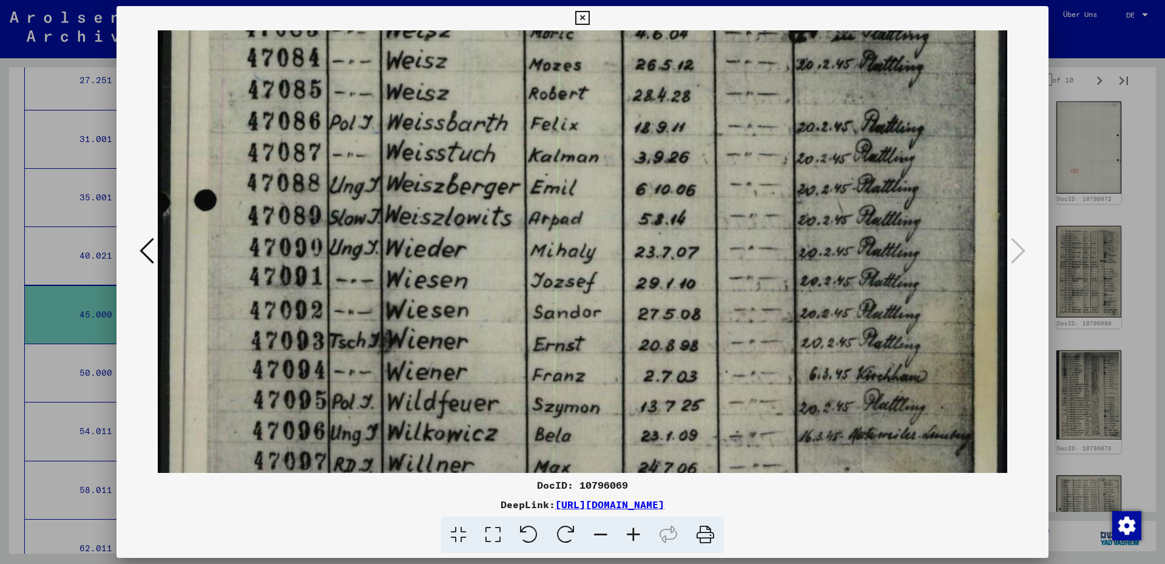
drag, startPoint x: 404, startPoint y: 337, endPoint x: 403, endPoint y: 147, distance: 190.5
click at [400, 139] on img at bounding box center [582, 43] width 849 height 1192
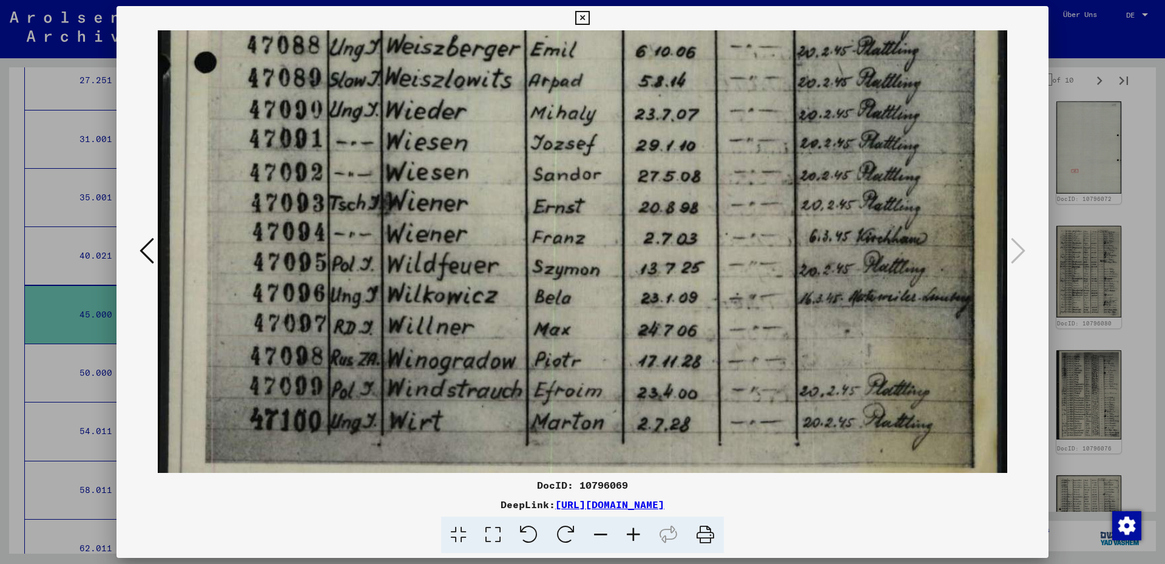
scroll to position [727, 0]
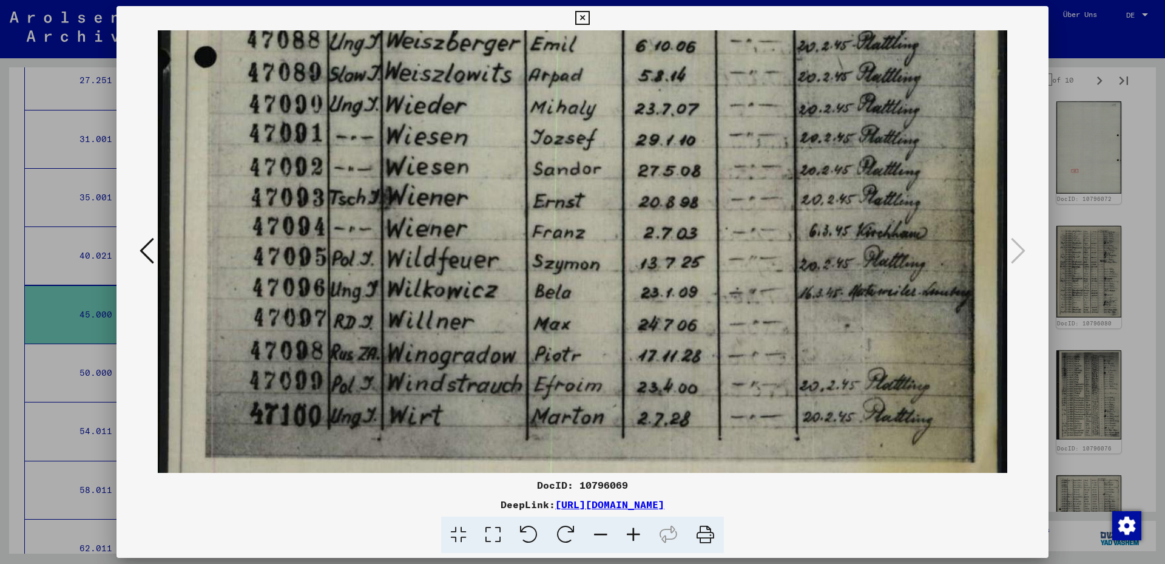
drag, startPoint x: 459, startPoint y: 287, endPoint x: 445, endPoint y: 143, distance: 145.0
click at [581, 15] on icon at bounding box center [582, 18] width 14 height 15
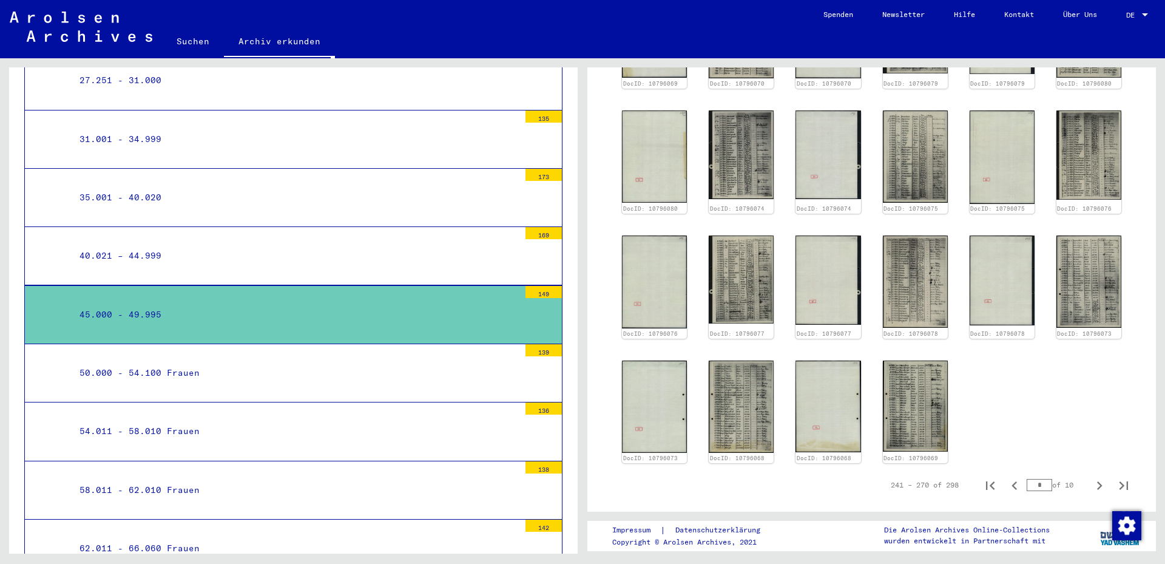
scroll to position [422, 0]
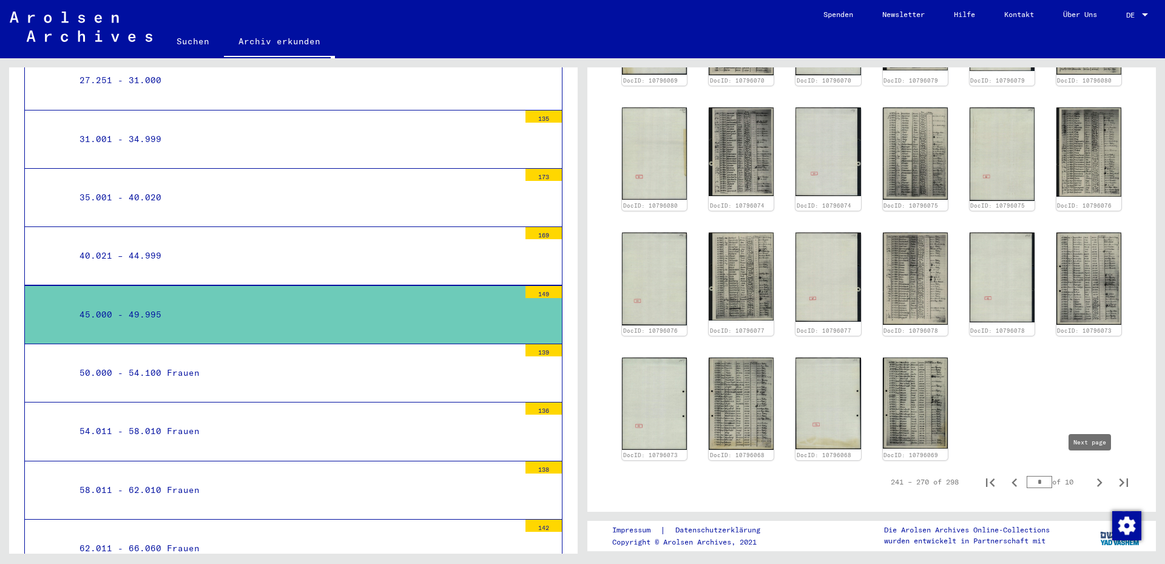
click at [1091, 474] on icon "Next page" at bounding box center [1099, 482] width 17 height 17
type input "**"
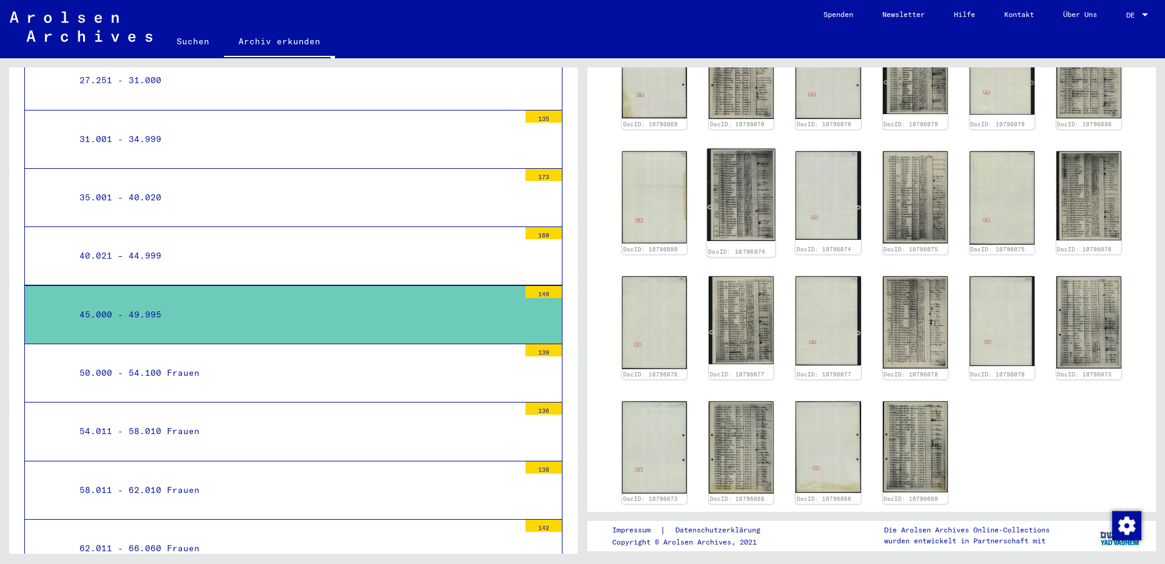
scroll to position [607, 0]
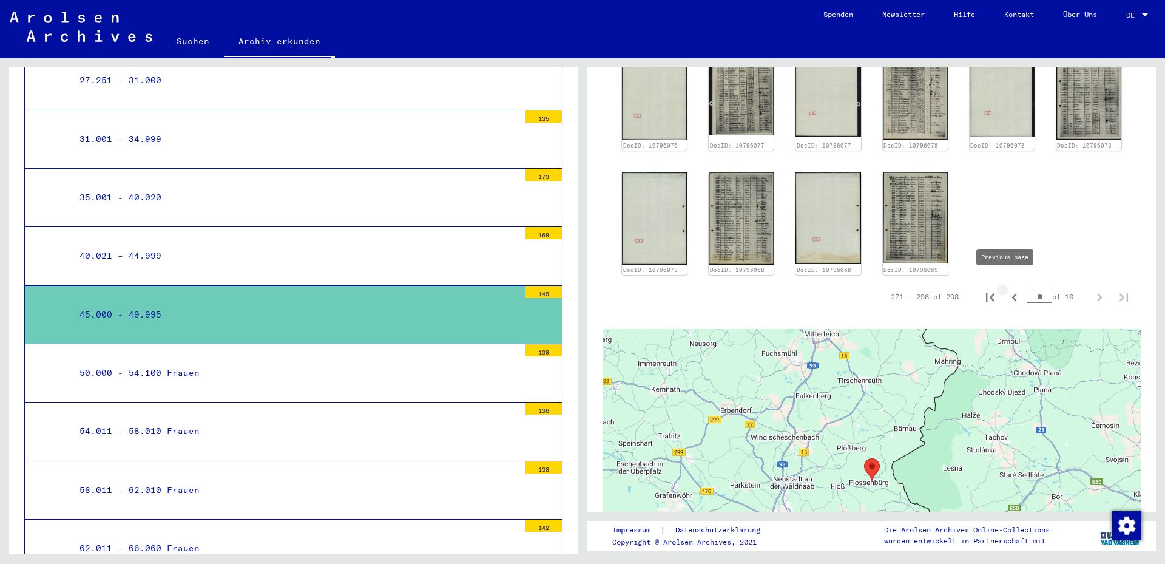
click at [1006, 289] on icon "Previous page" at bounding box center [1014, 297] width 17 height 17
type input "*"
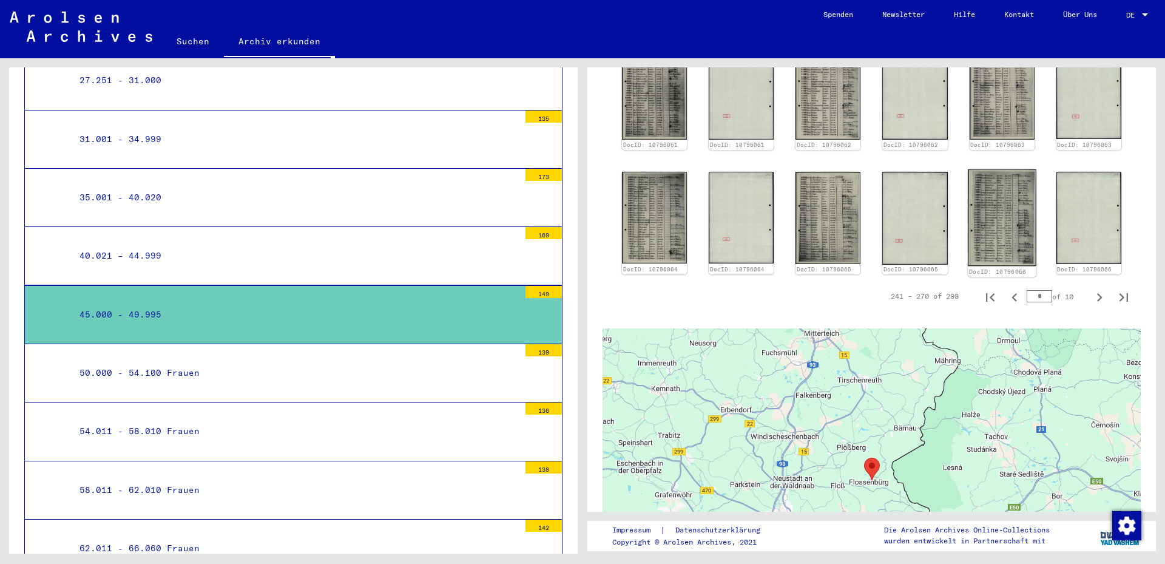
click at [993, 219] on img at bounding box center [1002, 217] width 69 height 97
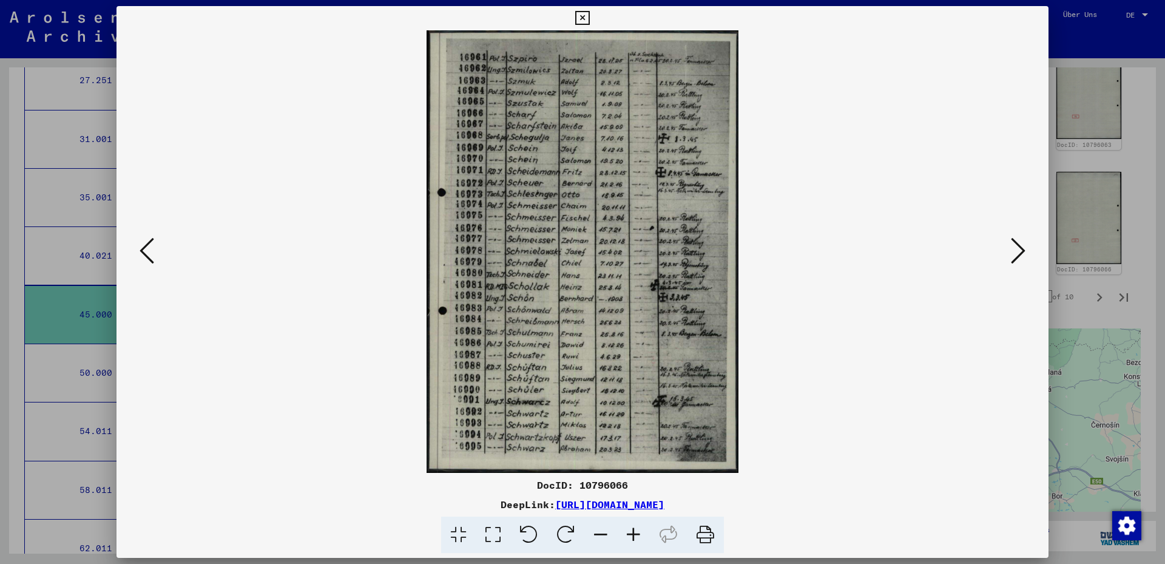
click at [582, 16] on icon at bounding box center [582, 18] width 14 height 15
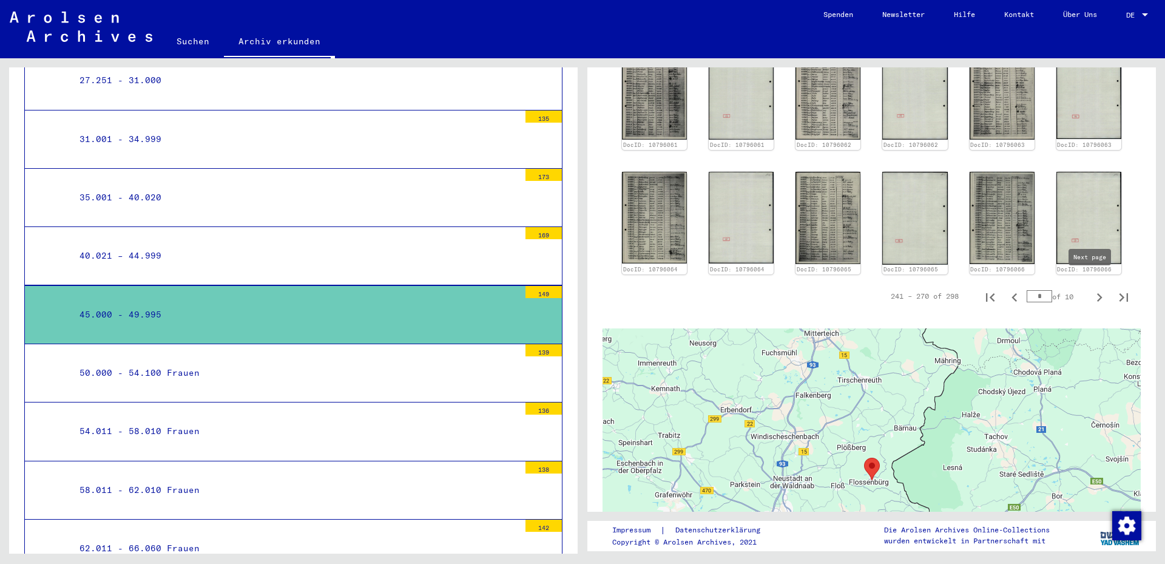
click at [1091, 290] on icon "Next page" at bounding box center [1099, 297] width 17 height 17
type input "**"
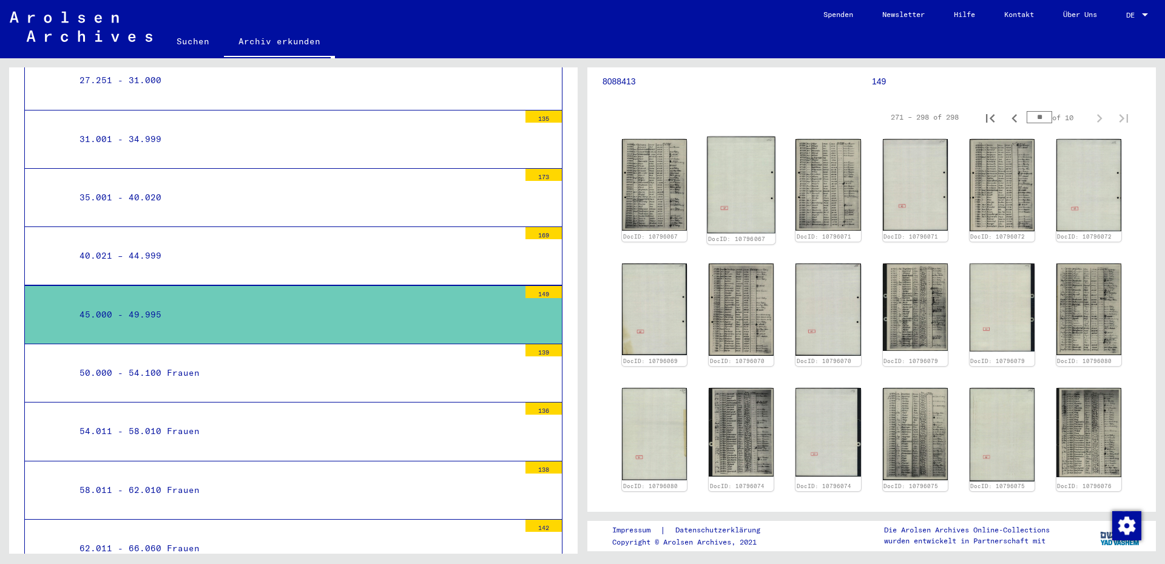
scroll to position [121, 0]
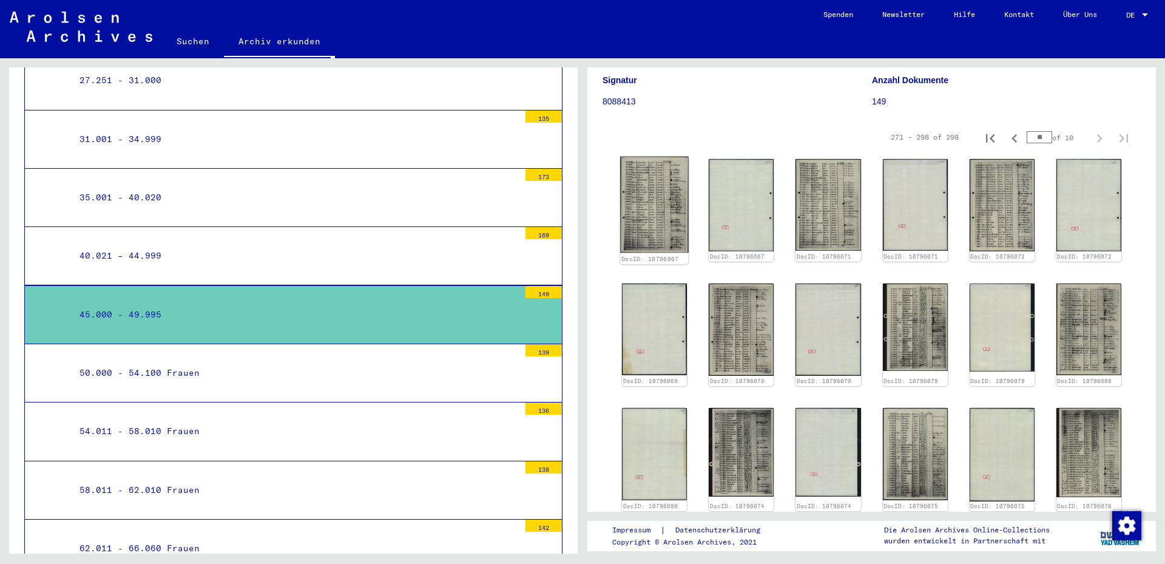
click at [657, 202] on img at bounding box center [654, 205] width 69 height 96
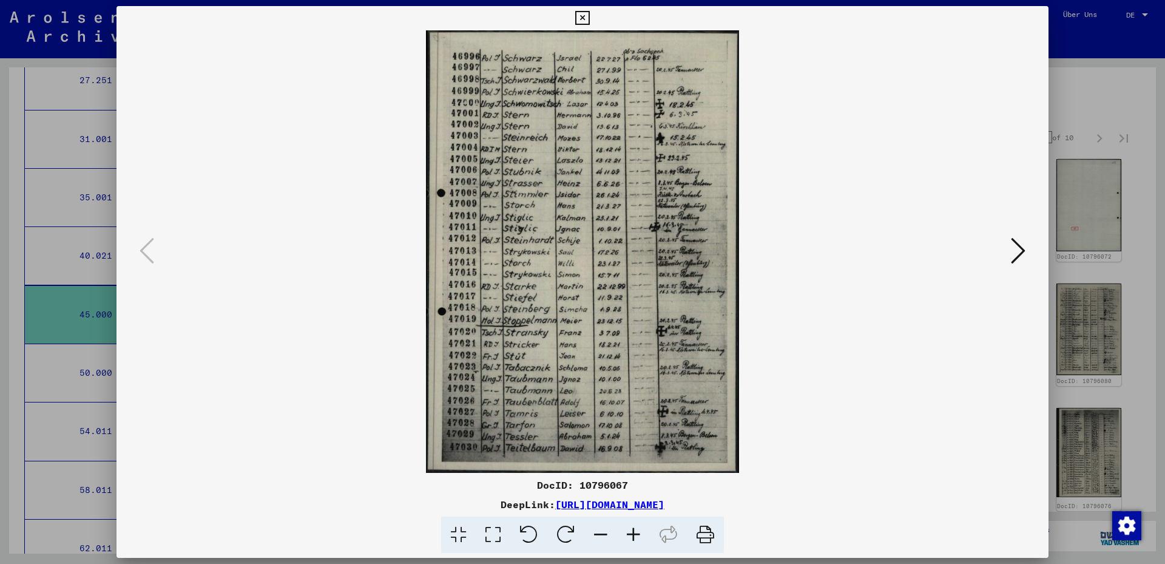
drag, startPoint x: 496, startPoint y: 536, endPoint x: 501, endPoint y: 499, distance: 36.7
click at [496, 536] on icon at bounding box center [493, 534] width 35 height 37
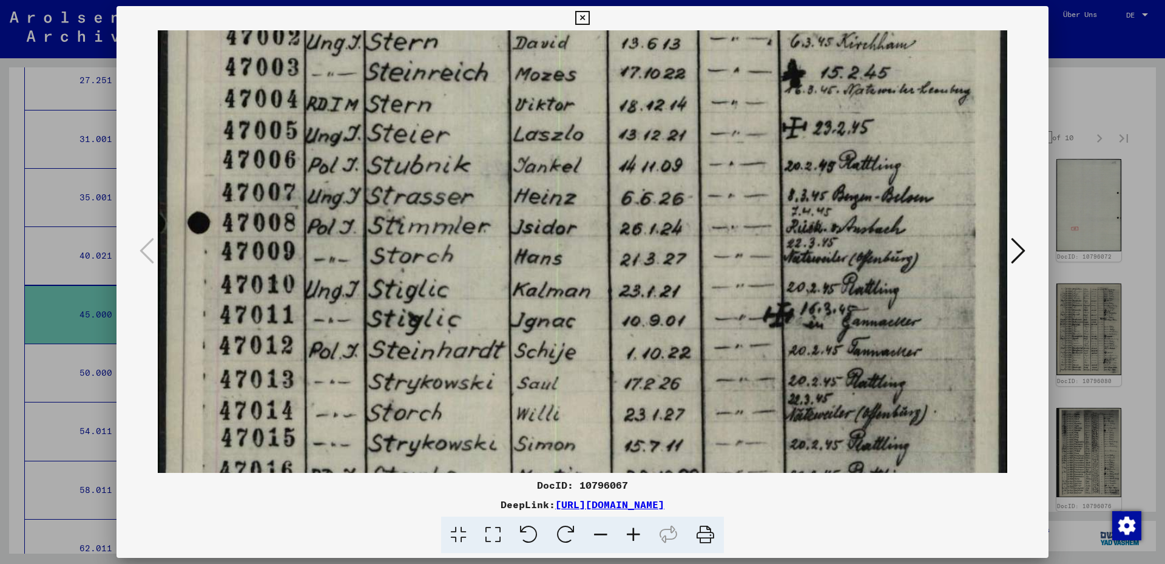
drag, startPoint x: 546, startPoint y: 313, endPoint x: 594, endPoint y: 86, distance: 231.9
click at [591, 68] on img at bounding box center [582, 381] width 849 height 1199
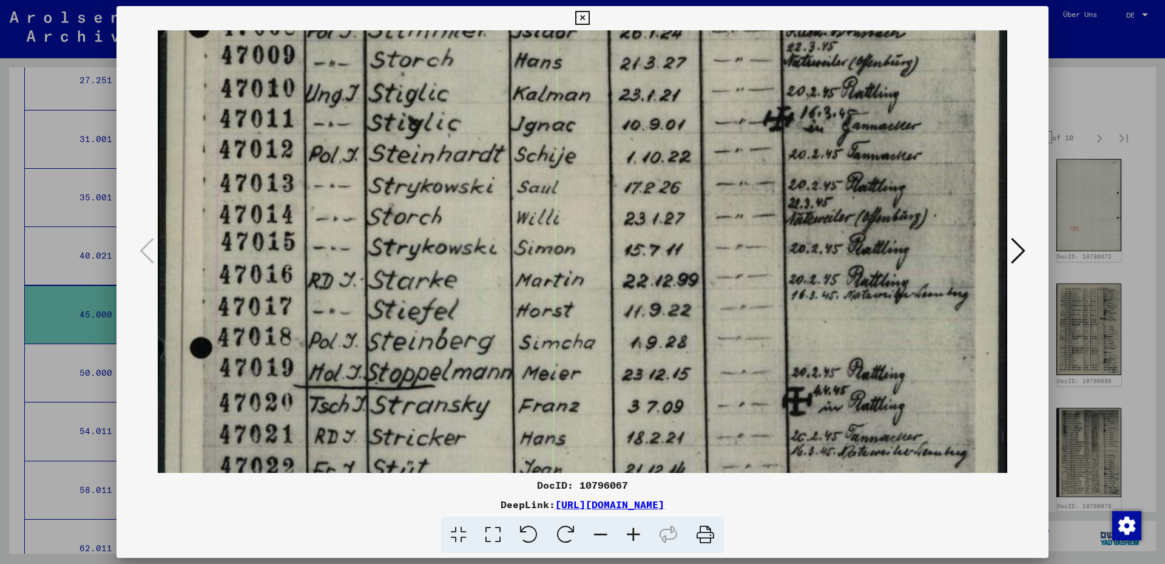
drag, startPoint x: 639, startPoint y: 338, endPoint x: 651, endPoint y: 164, distance: 173.9
click at [649, 143] on img at bounding box center [582, 185] width 849 height 1199
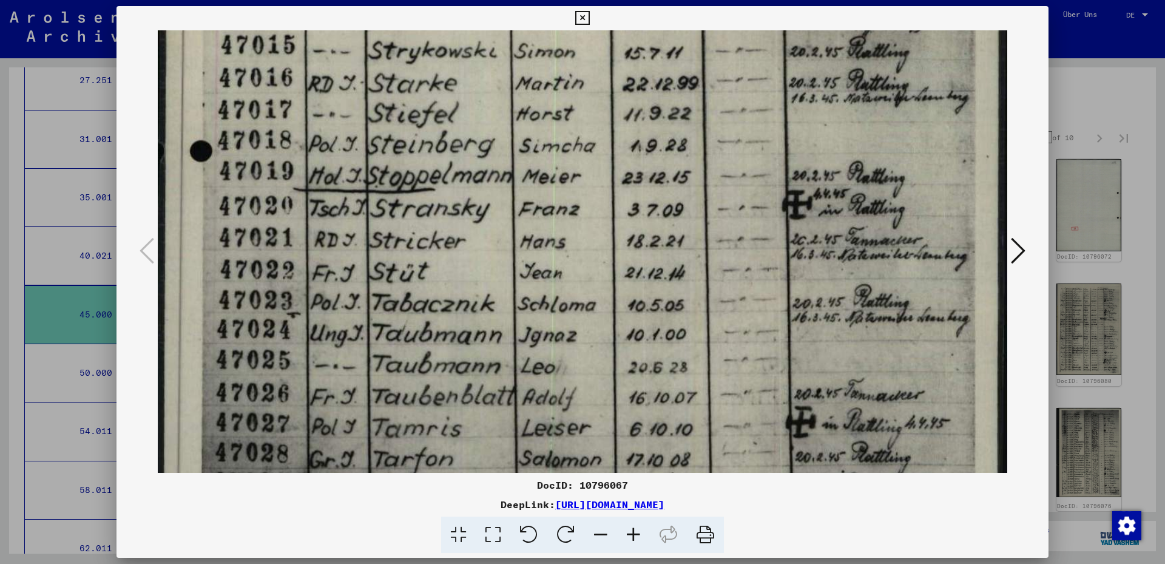
drag, startPoint x: 634, startPoint y: 306, endPoint x: 637, endPoint y: 144, distance: 162.6
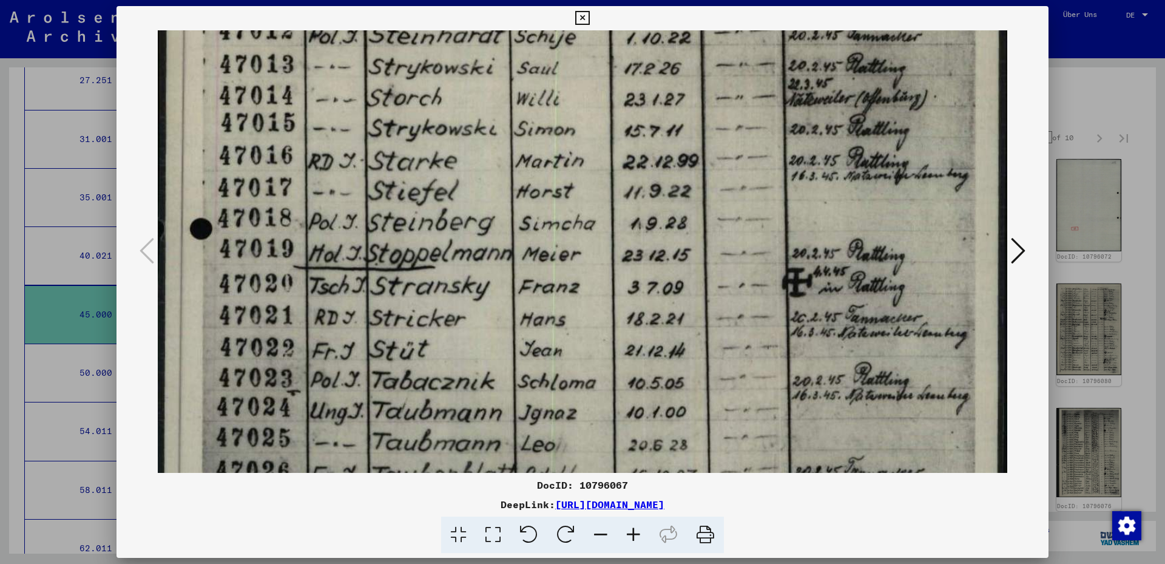
drag, startPoint x: 482, startPoint y: 206, endPoint x: 482, endPoint y: 284, distance: 78.3
click at [482, 284] on img at bounding box center [582, 66] width 849 height 1199
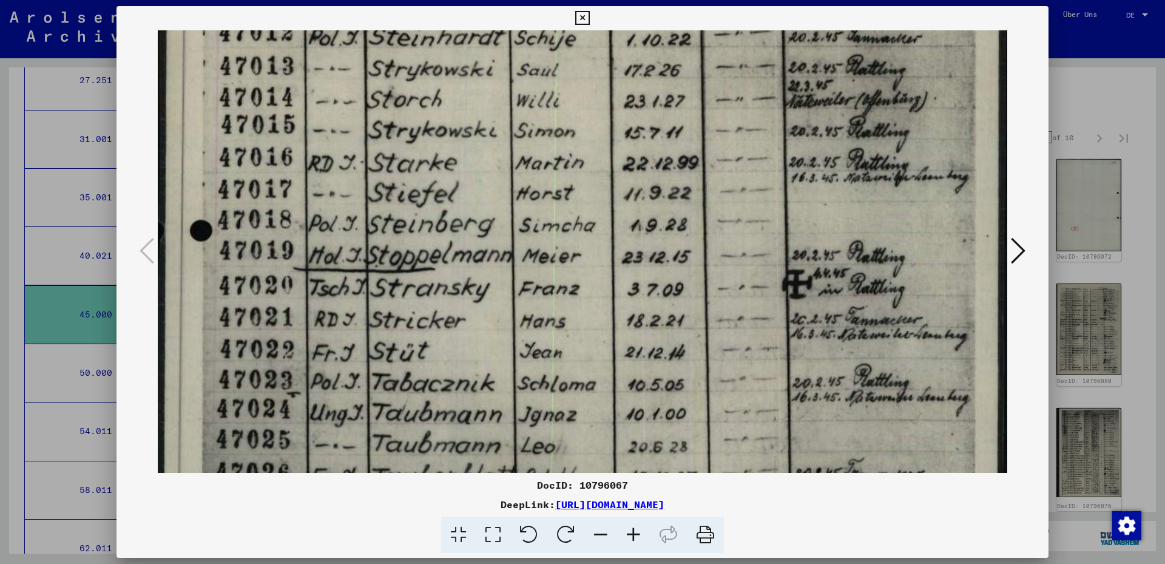
click at [594, 482] on div "DocID: 10796067" at bounding box center [582, 484] width 932 height 15
copy div "10796067"
